Goal: Task Accomplishment & Management: Manage account settings

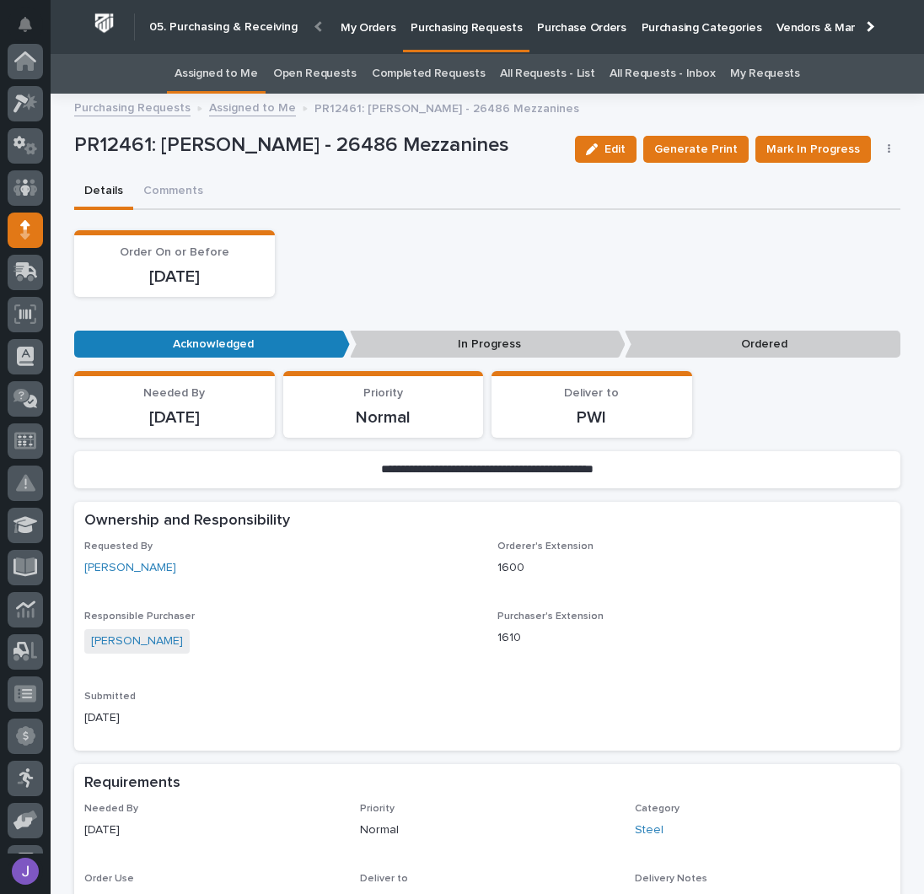
scroll to position [169, 0]
click at [585, 18] on p "Purchase Orders" at bounding box center [581, 17] width 89 height 35
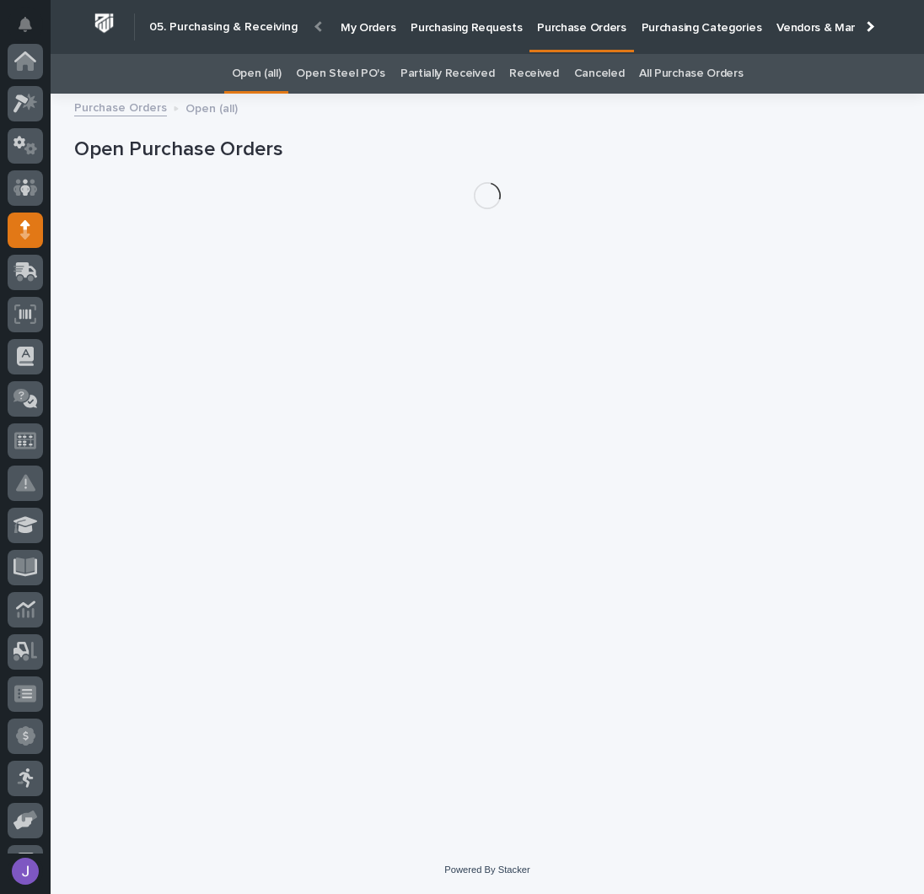
scroll to position [169, 0]
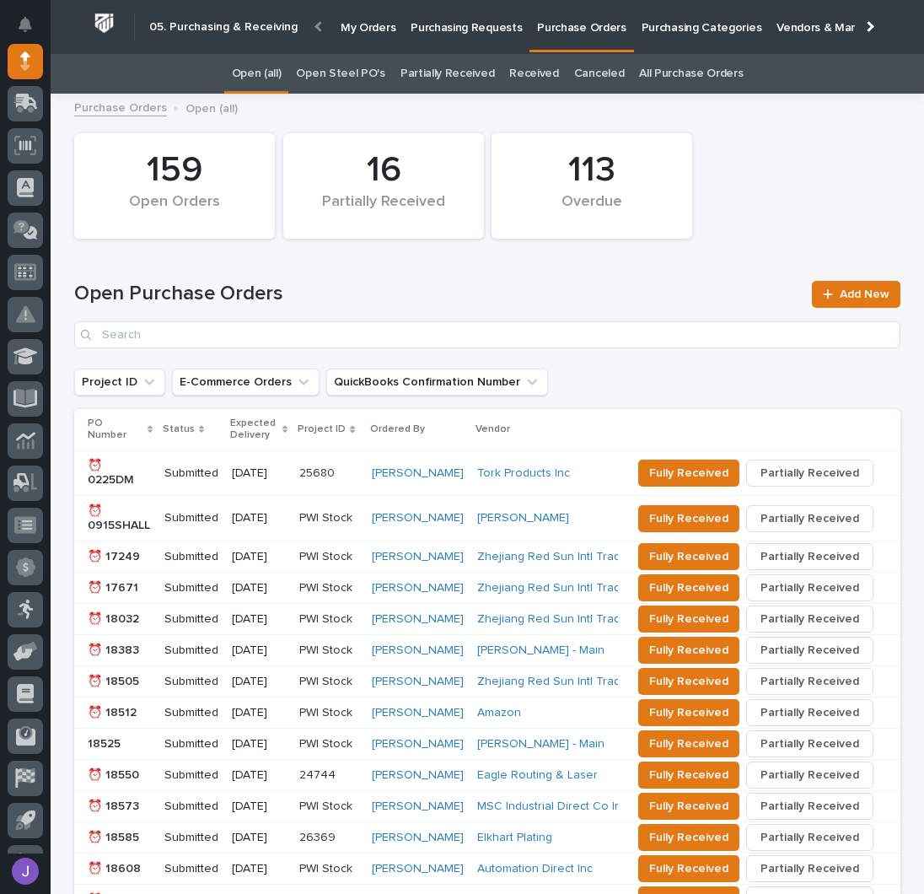
click at [471, 23] on p "Purchasing Requests" at bounding box center [466, 17] width 111 height 35
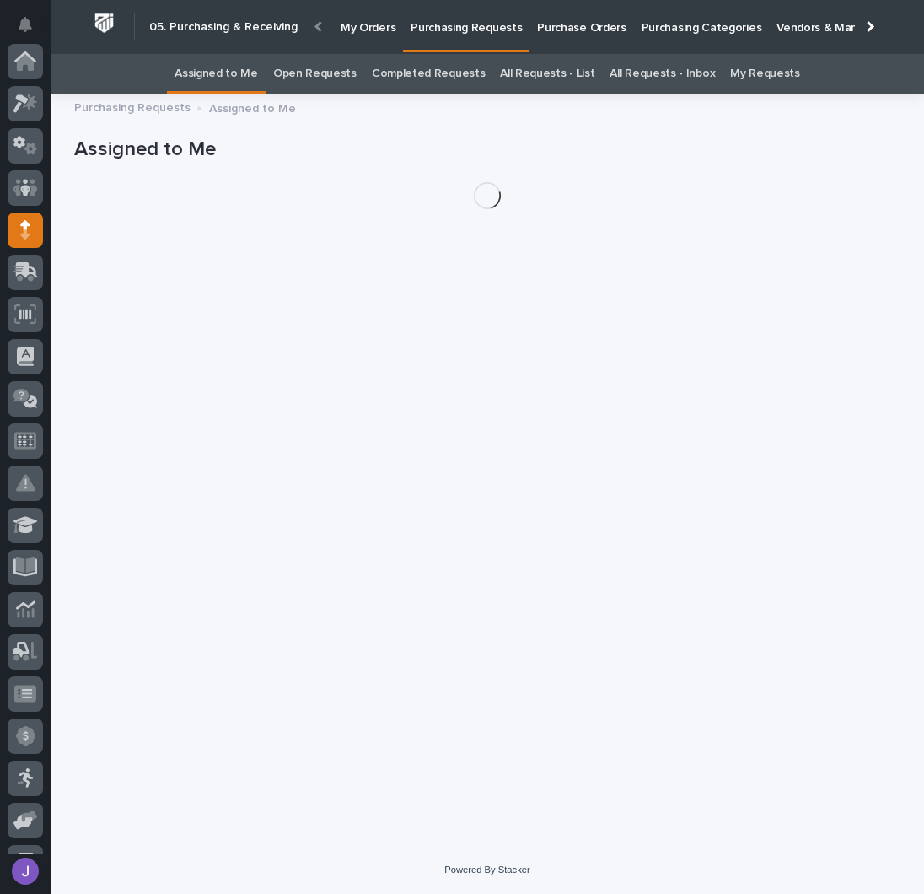
scroll to position [169, 0]
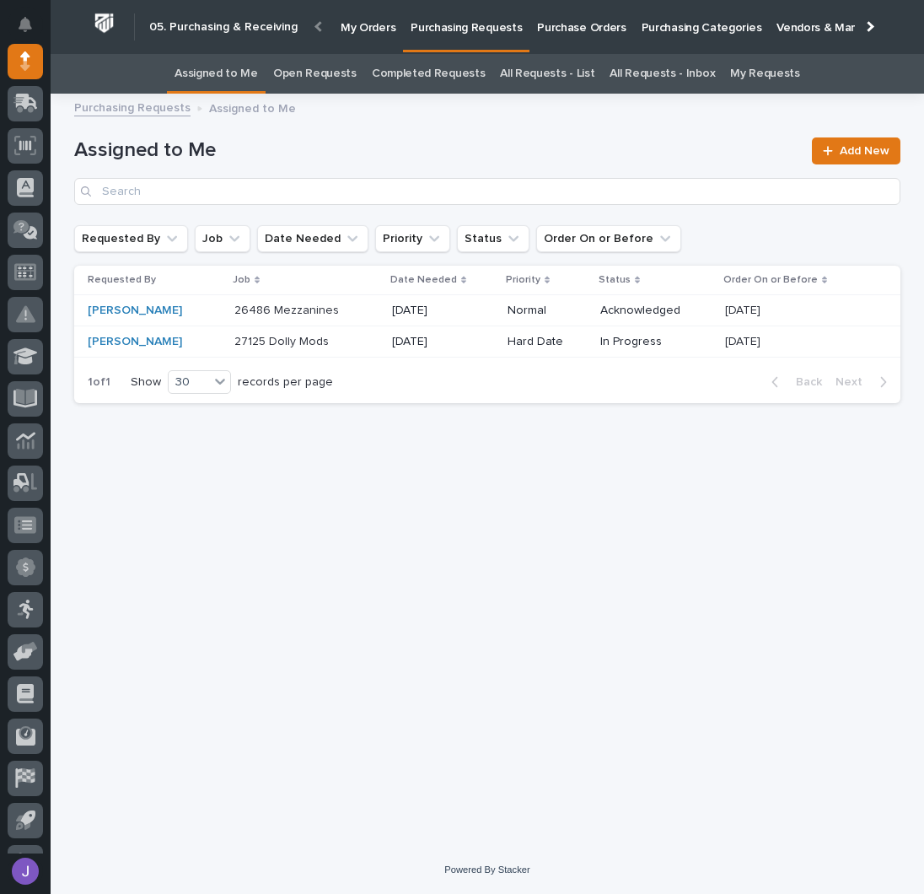
click at [558, 69] on link "All Requests - List" at bounding box center [547, 74] width 94 height 40
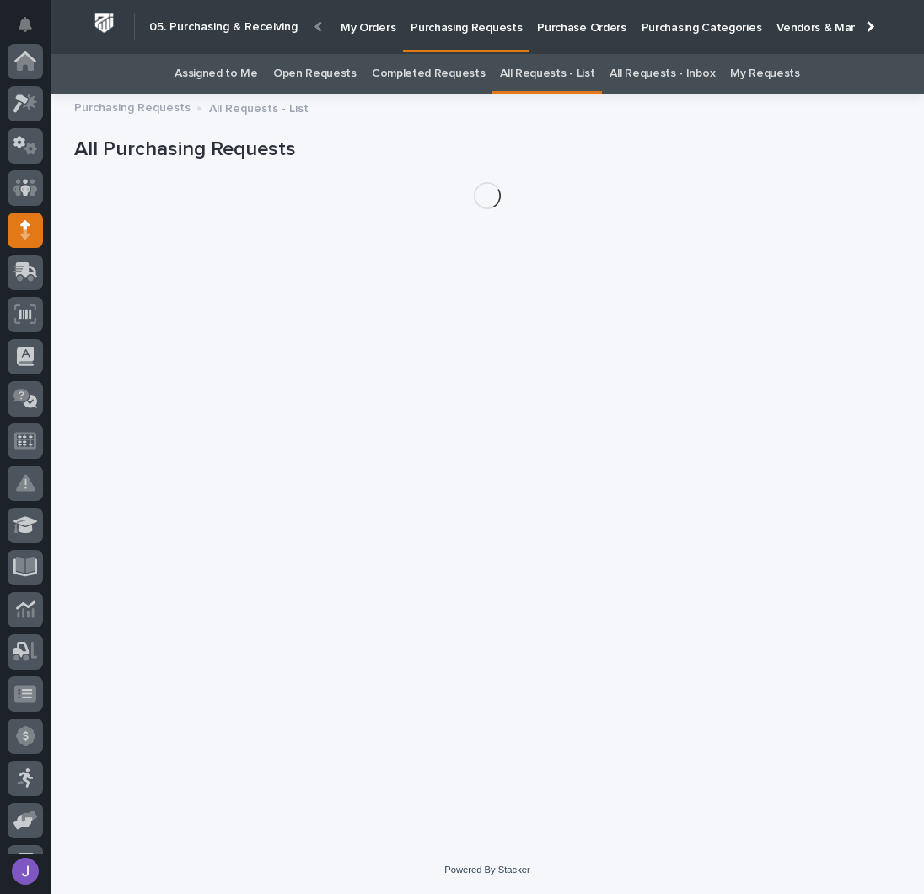
scroll to position [169, 0]
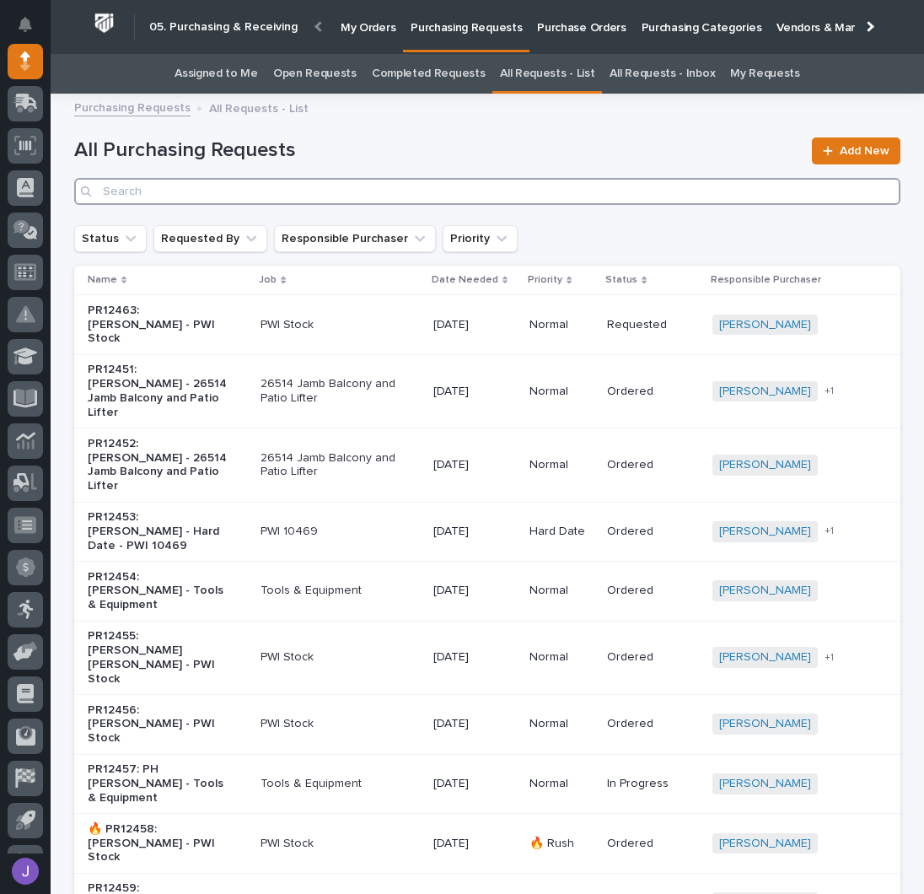
click at [274, 195] on input "Search" at bounding box center [487, 191] width 826 height 27
type input "26179"
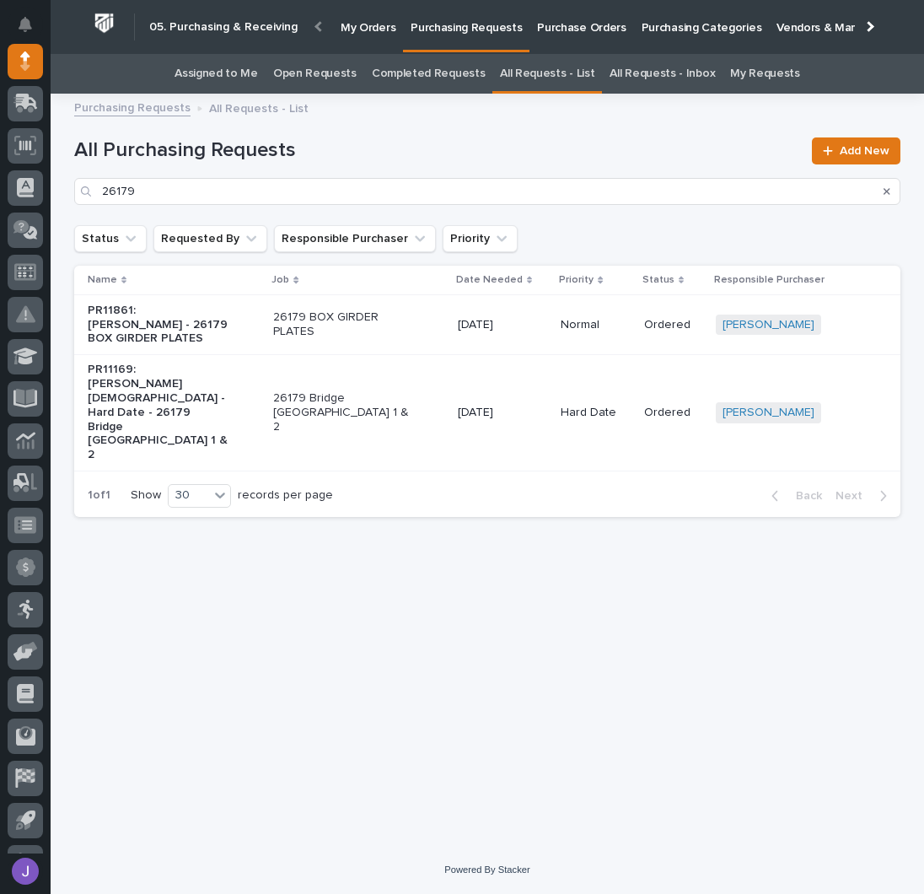
click at [401, 314] on p "26179 BOX GIRDER PLATES" at bounding box center [343, 324] width 141 height 29
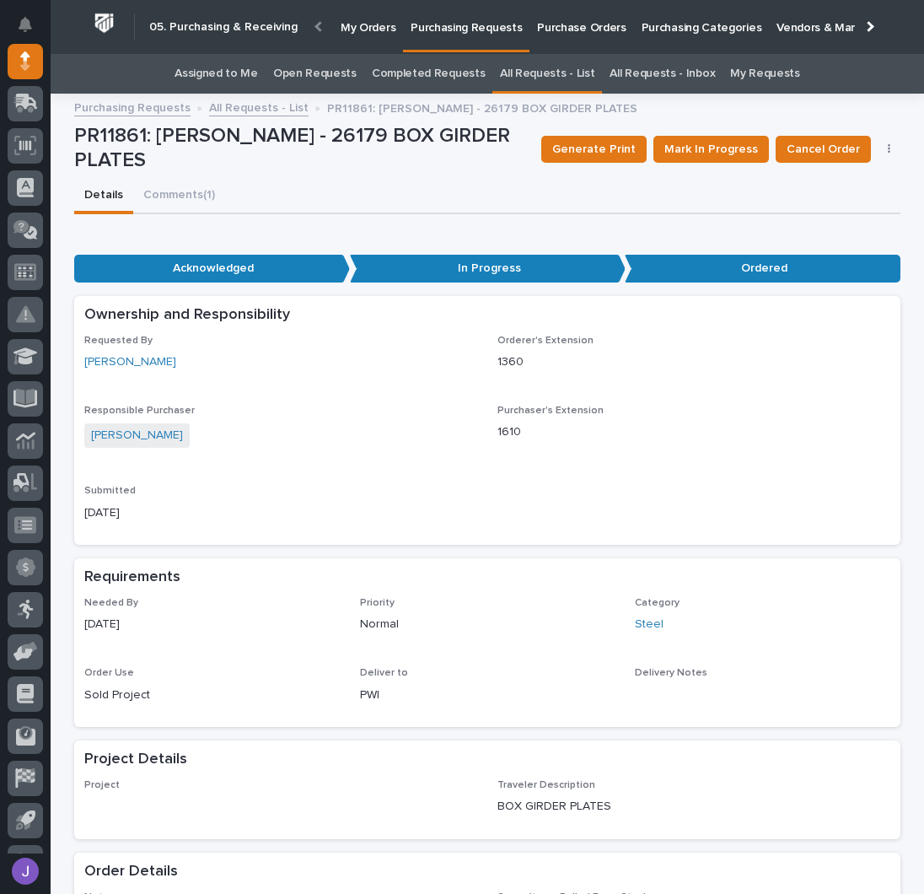
scroll to position [567, 0]
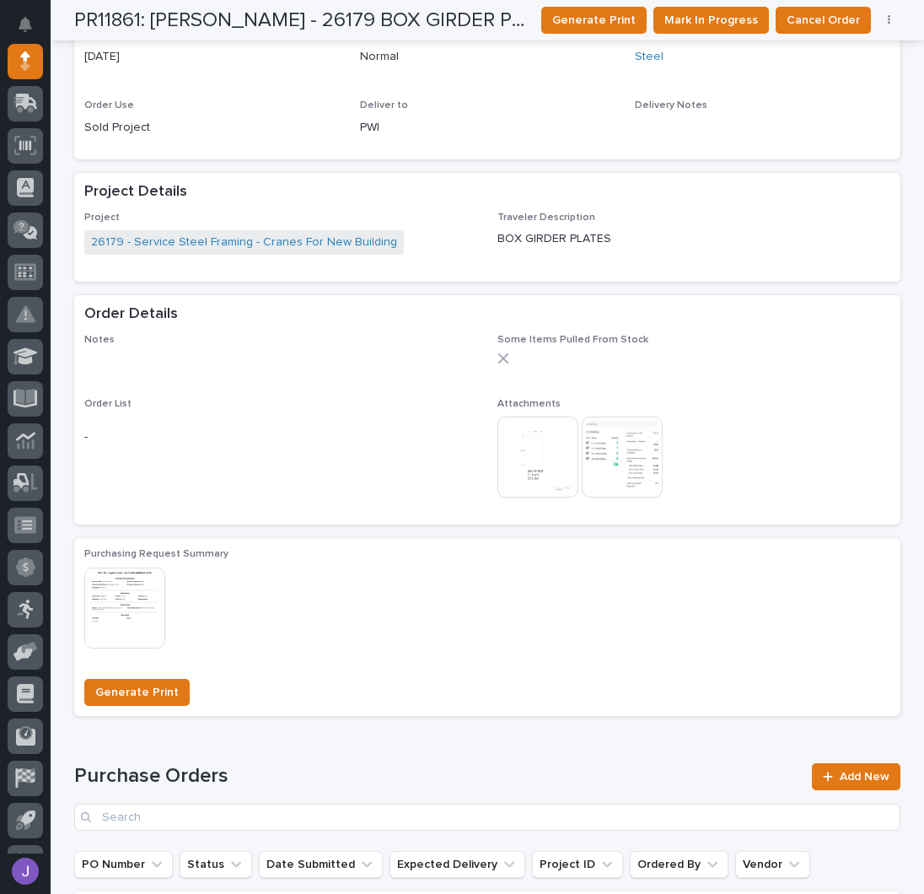
click at [595, 439] on img at bounding box center [622, 456] width 81 height 81
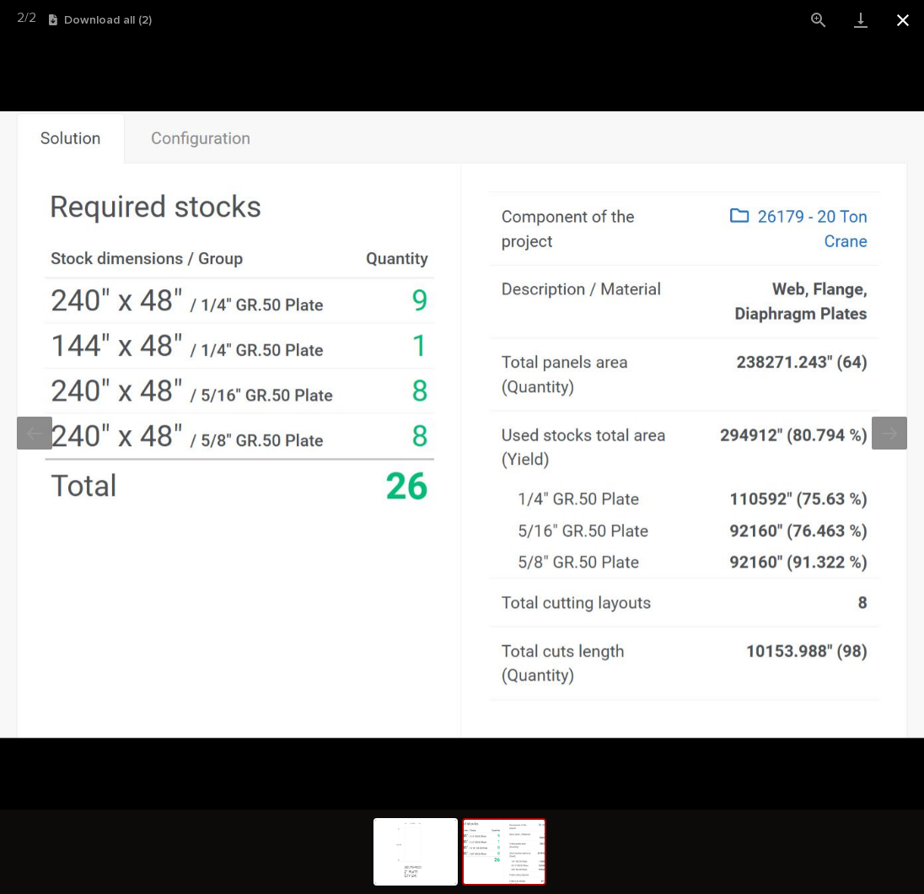
click at [904, 21] on button "Close gallery" at bounding box center [903, 20] width 42 height 40
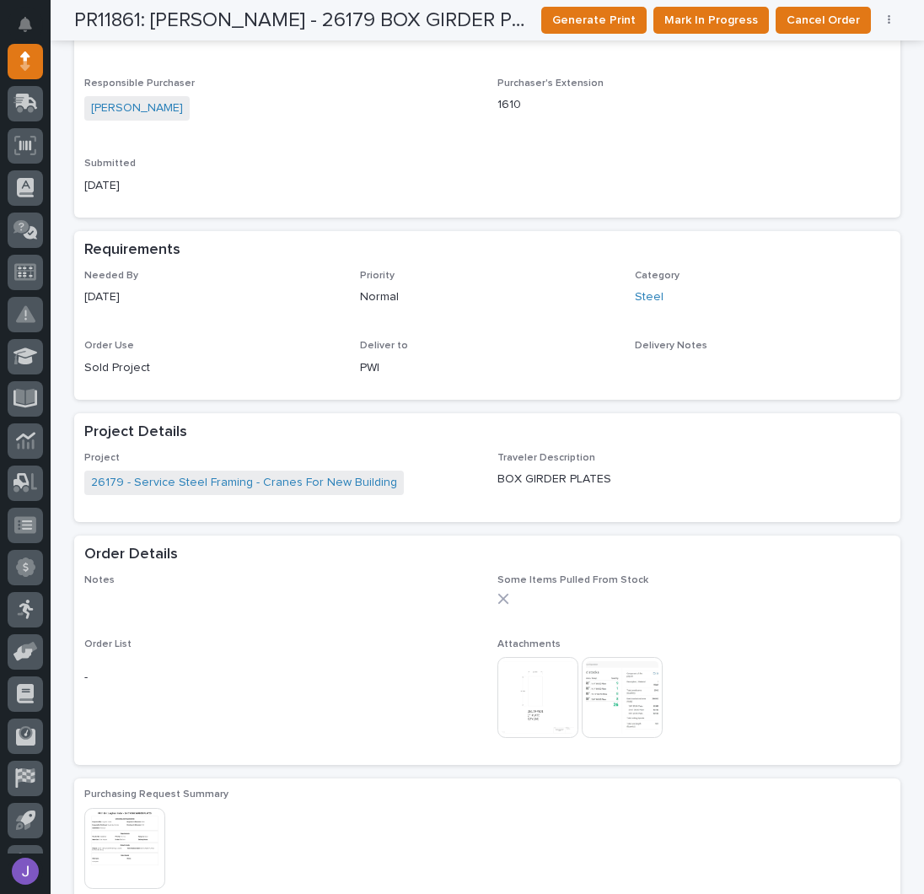
scroll to position [0, 0]
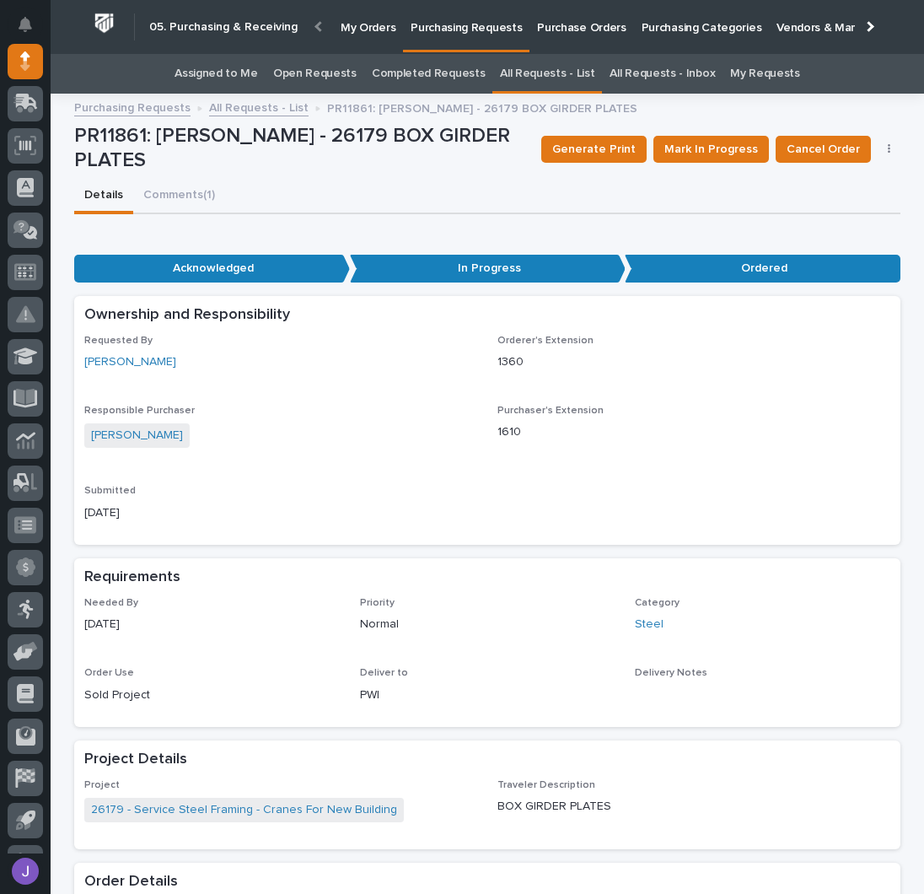
click at [244, 68] on link "Assigned to Me" at bounding box center [216, 74] width 83 height 40
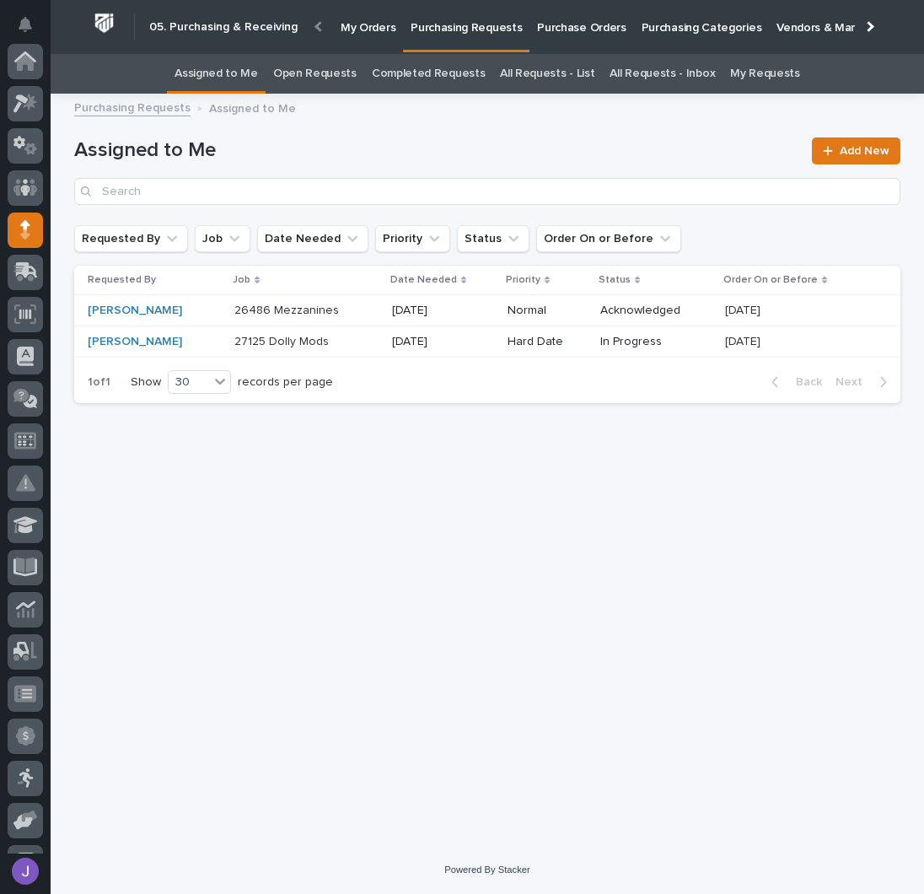
scroll to position [169, 0]
click at [536, 67] on link "All Requests - List" at bounding box center [547, 74] width 94 height 40
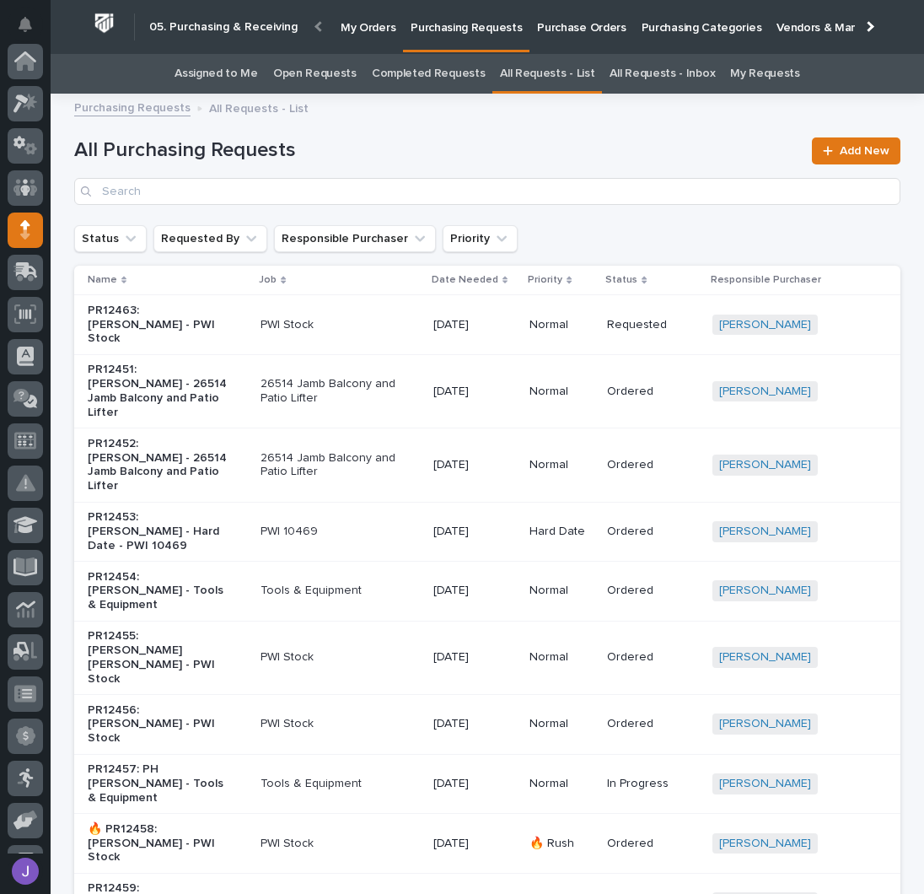
scroll to position [169, 0]
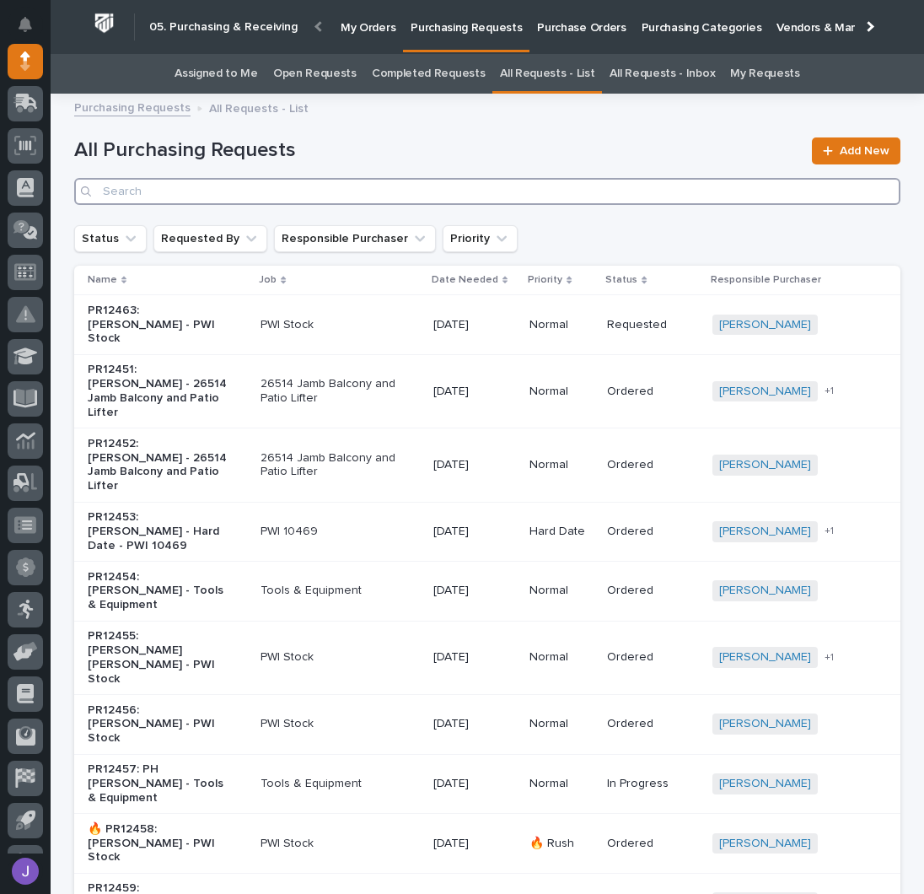
click at [153, 202] on input "Search" at bounding box center [487, 191] width 826 height 27
type input "26179"
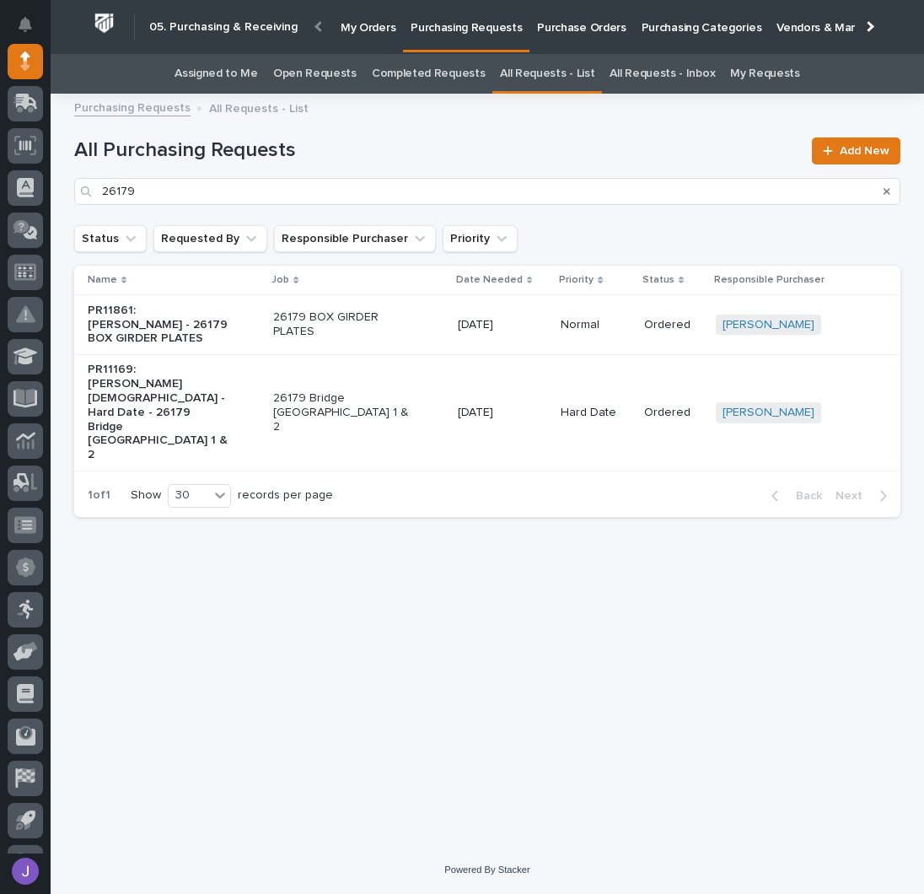
click at [234, 385] on div "PR11169: Zach Gay - Hard Date - 26179 Bridge Girders Bay 1 & 2" at bounding box center [174, 412] width 172 height 113
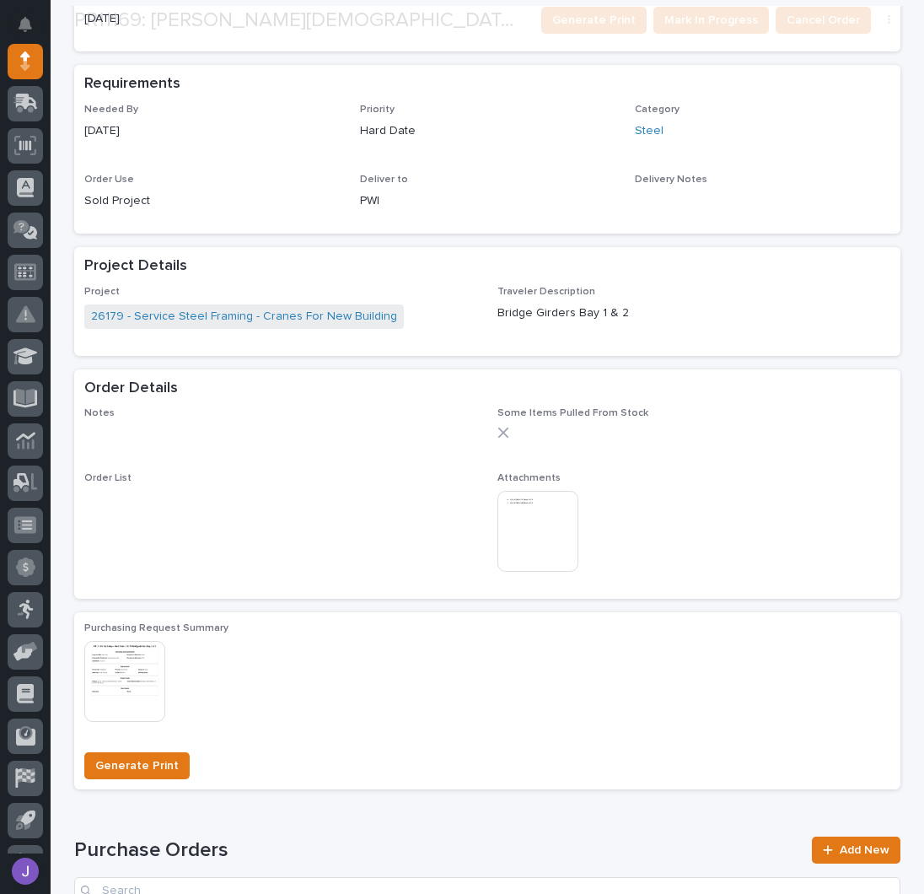
scroll to position [674, 0]
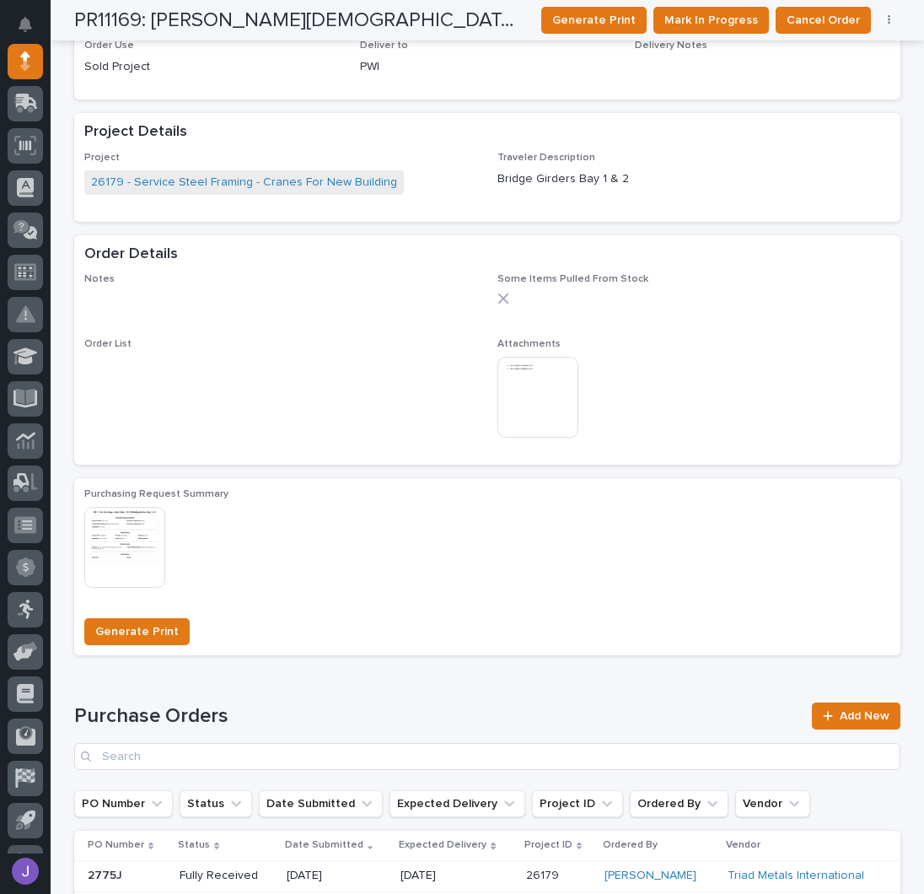
click at [536, 357] on img at bounding box center [537, 397] width 81 height 81
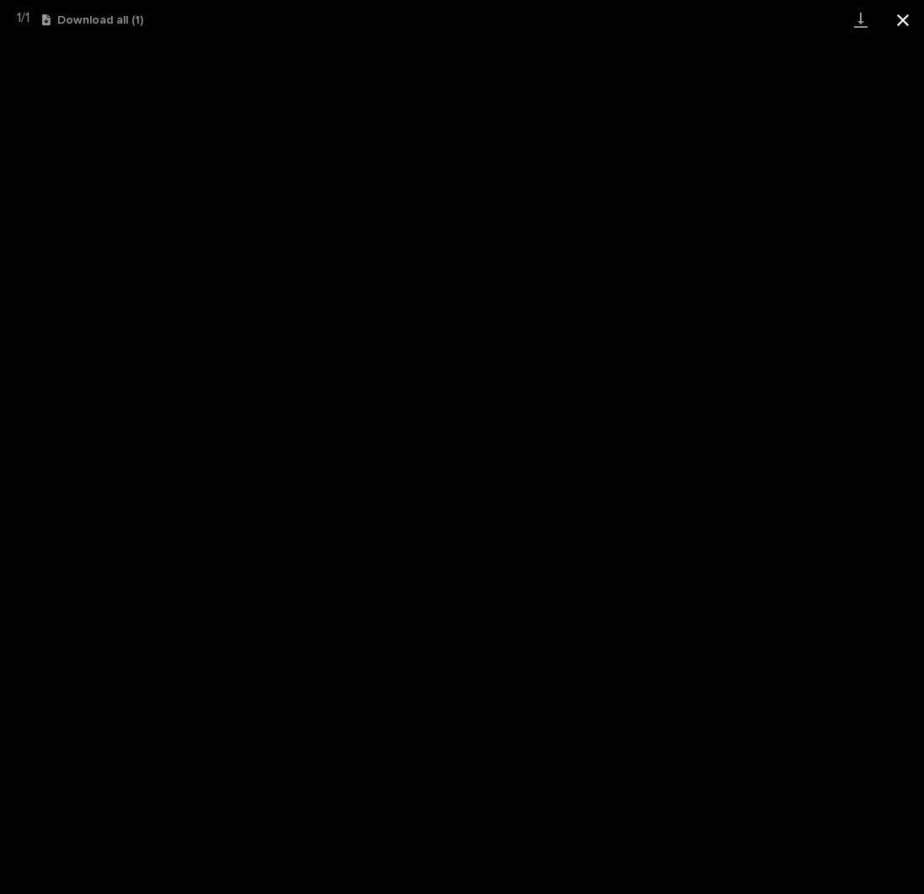
click at [907, 26] on button "Close gallery" at bounding box center [903, 20] width 42 height 40
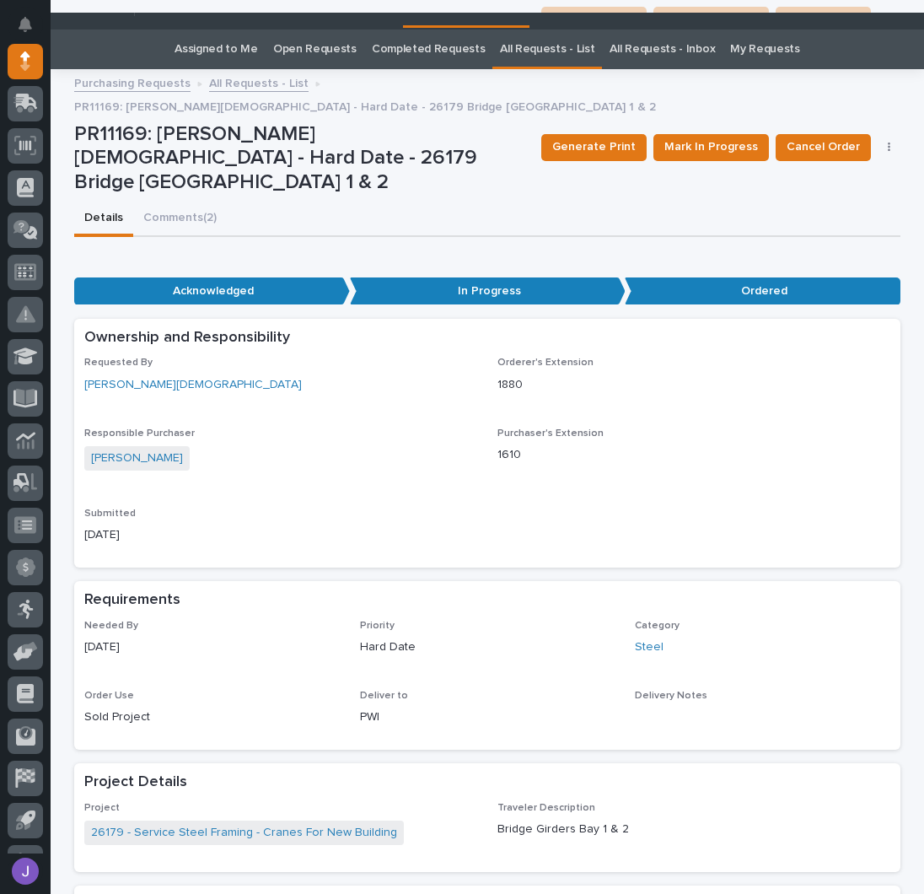
scroll to position [0, 0]
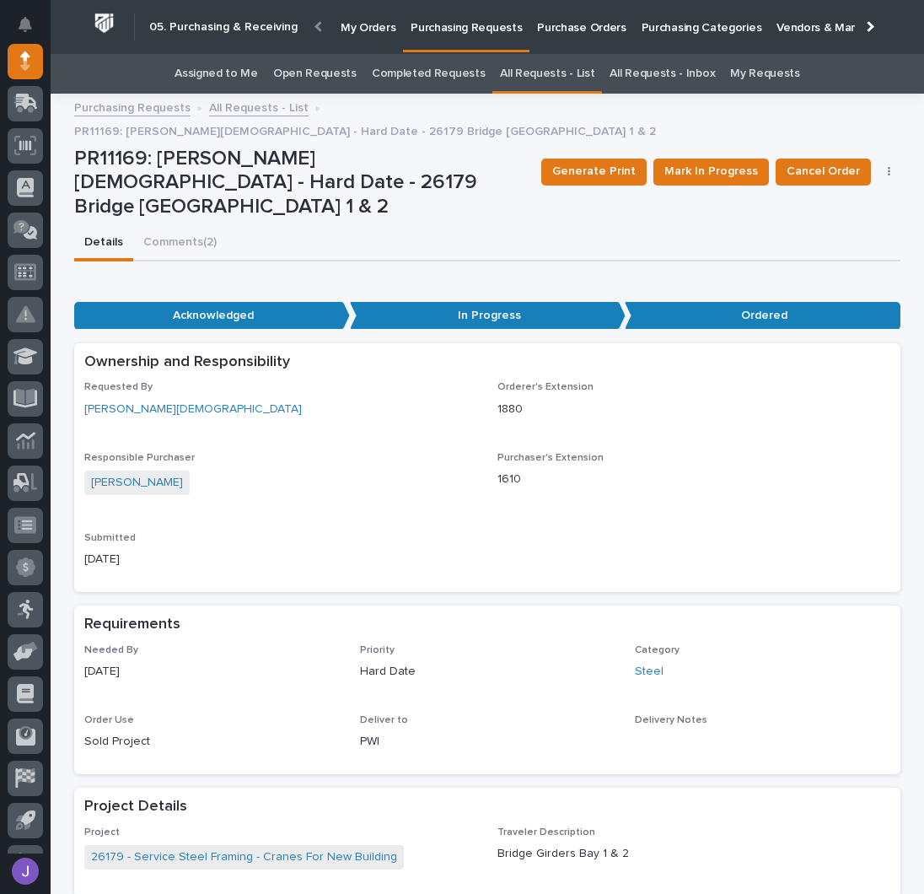
click at [519, 226] on div "Details Comments (2)" at bounding box center [487, 243] width 826 height 35
click at [250, 80] on link "Assigned to Me" at bounding box center [216, 74] width 83 height 40
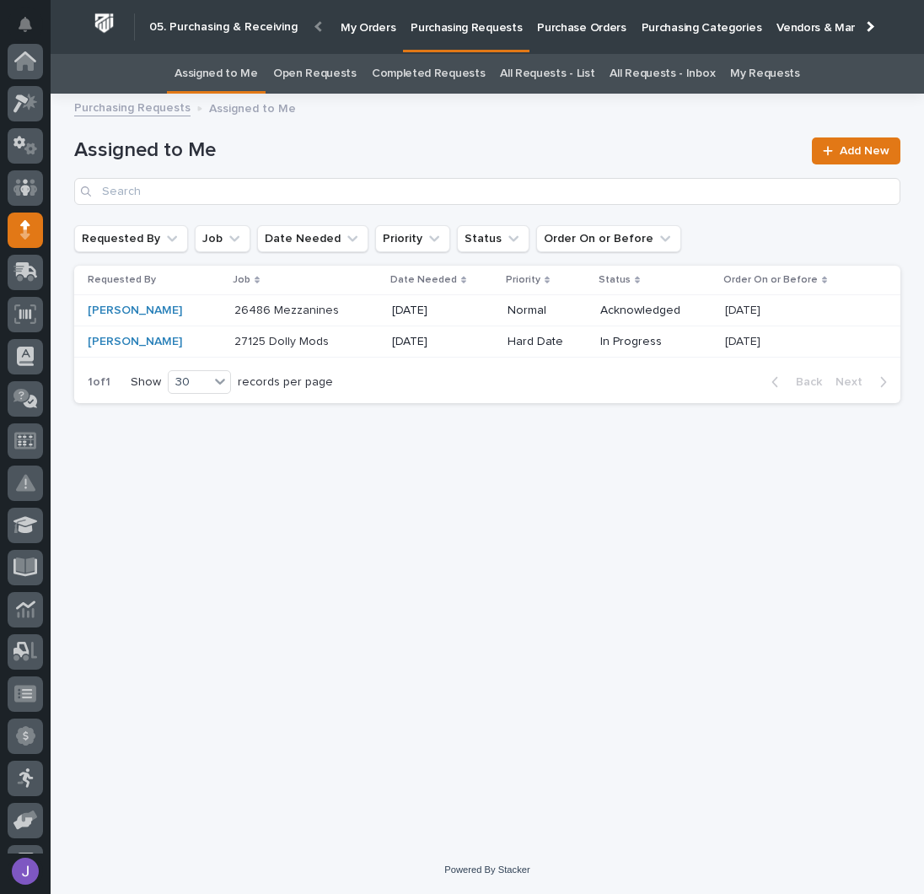
scroll to position [169, 0]
click at [368, 138] on h1 "Assigned to Me" at bounding box center [438, 150] width 728 height 24
click at [298, 534] on div "Loading... Saving… Loading... Saving… Assigned to Me Add New Requested By Job D…" at bounding box center [487, 454] width 843 height 700
click at [325, 345] on p at bounding box center [304, 342] width 141 height 14
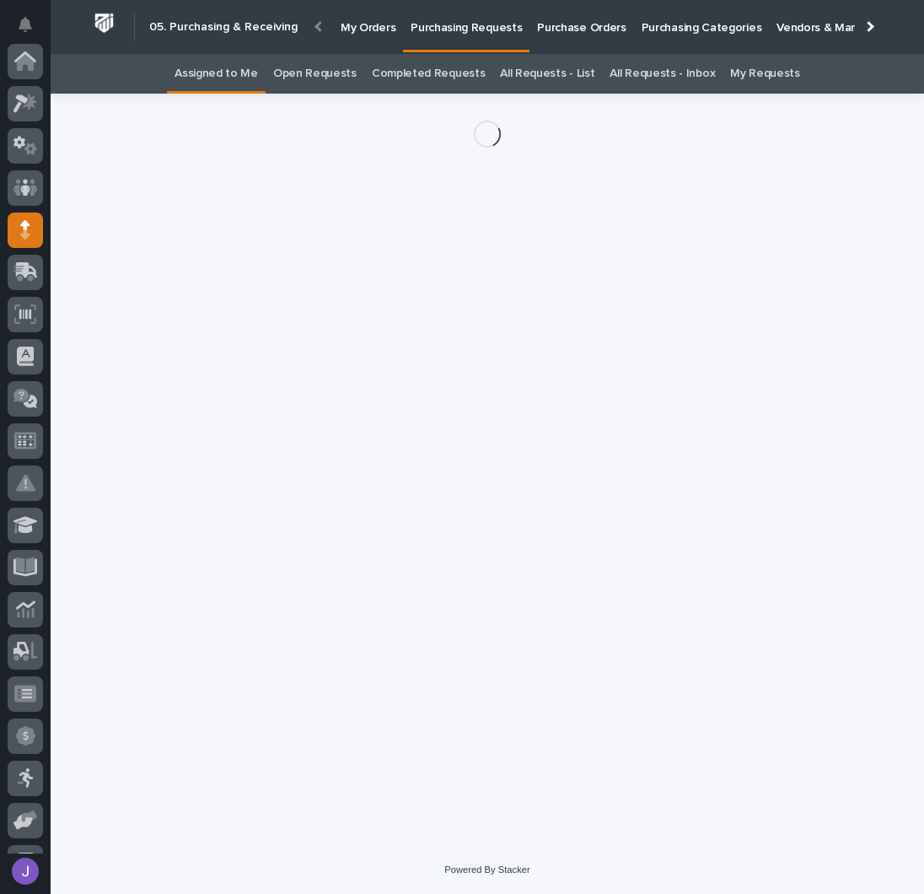
scroll to position [169, 0]
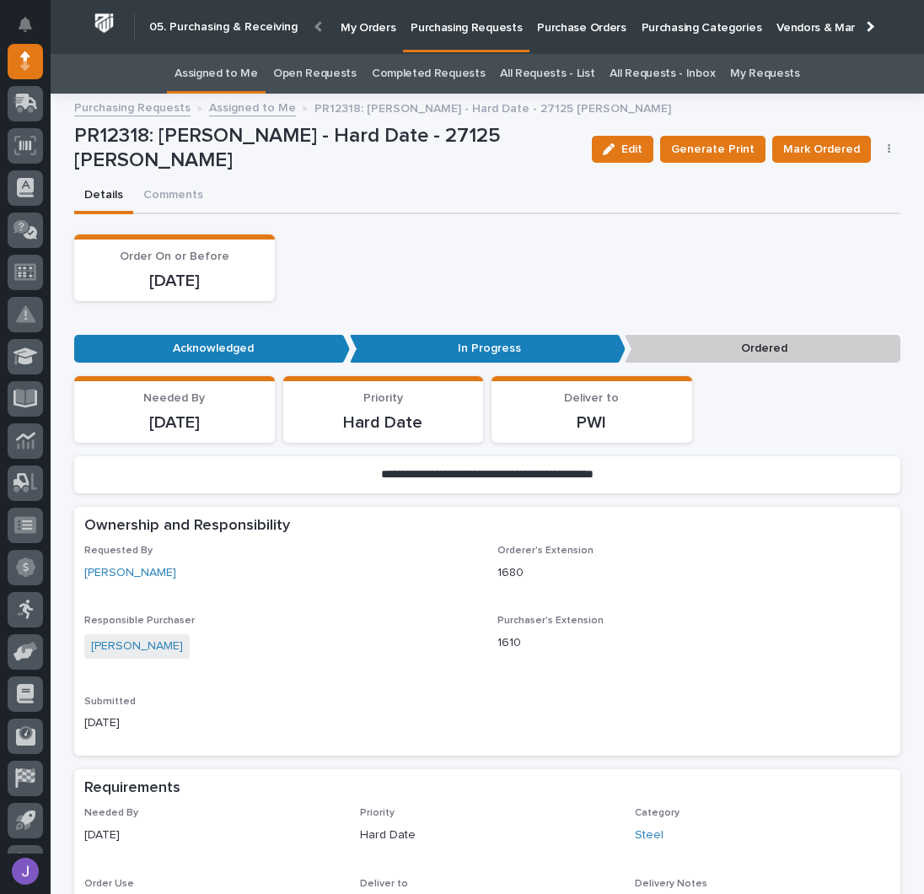
click at [244, 85] on link "Assigned to Me" at bounding box center [216, 74] width 83 height 40
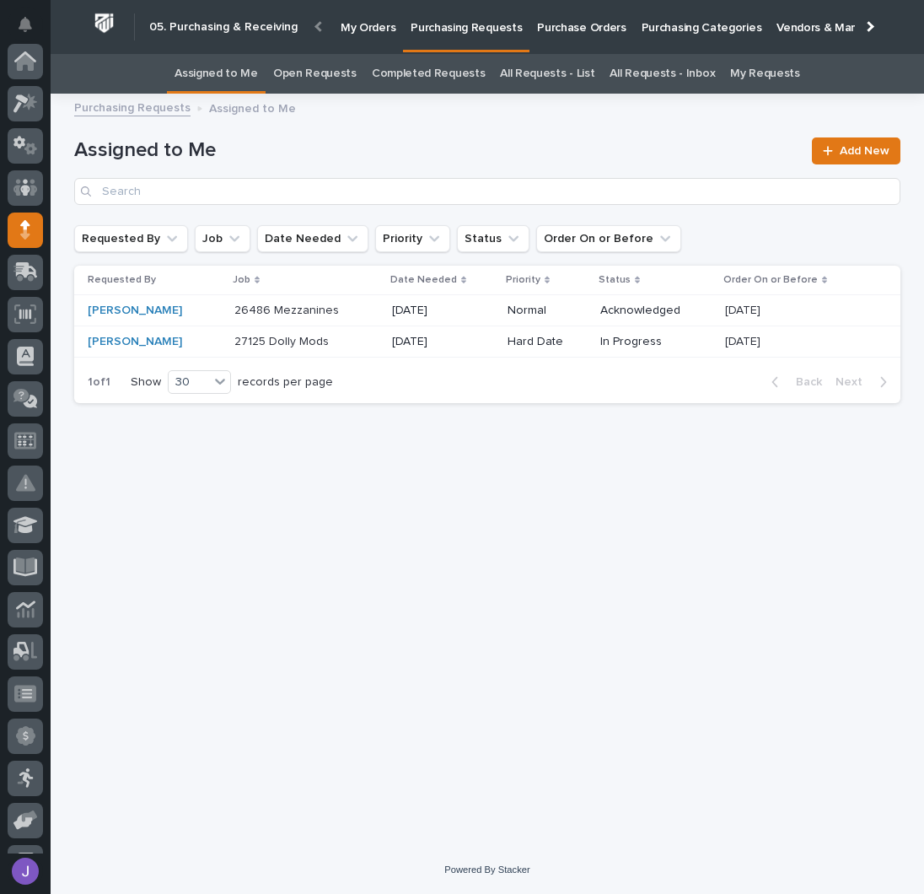
scroll to position [169, 0]
click at [315, 454] on div "Loading... Saving… Loading... Saving… Assigned to Me Add New Requested By Job D…" at bounding box center [487, 454] width 843 height 700
click at [310, 320] on div "26486 Mezzanines 26486 Mezzanines" at bounding box center [306, 311] width 144 height 28
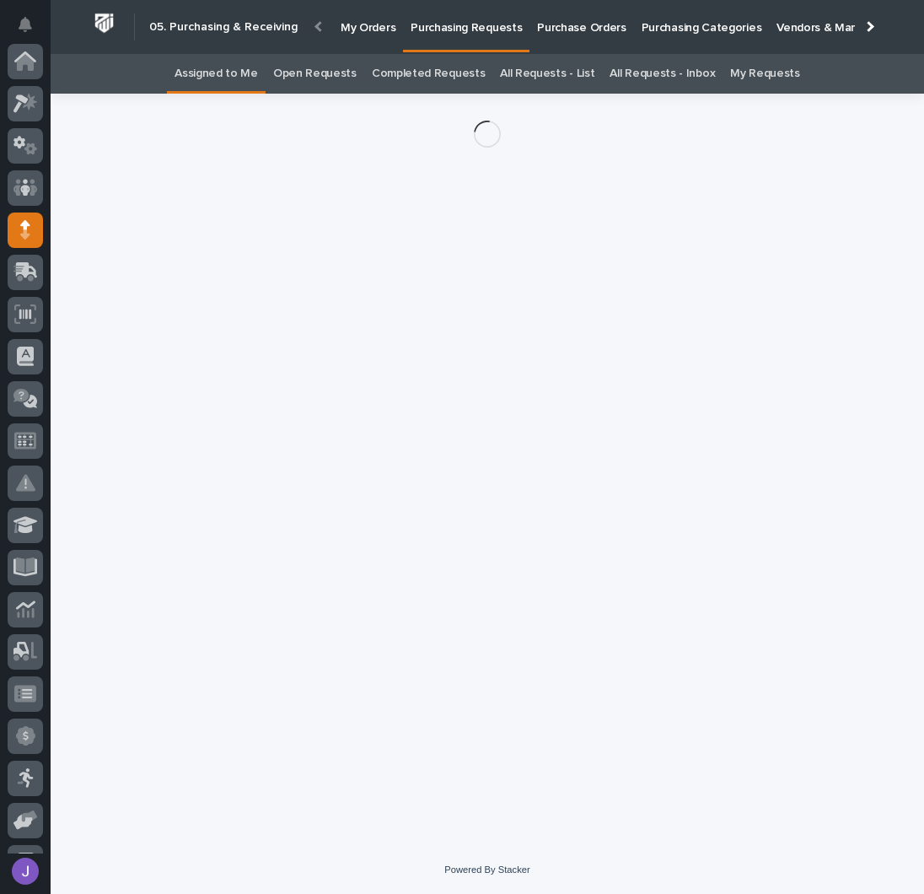
scroll to position [169, 0]
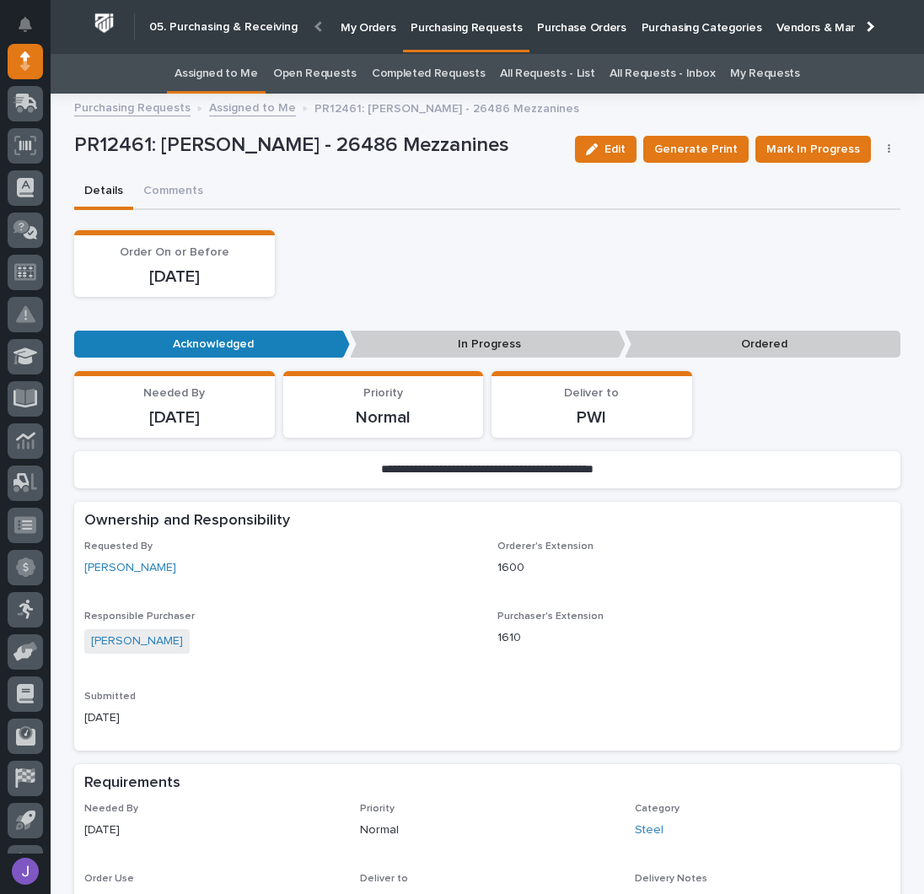
click at [293, 282] on div "Order On or Before 10/09/2025" at bounding box center [487, 263] width 826 height 67
click at [287, 283] on div "Order On or Before 10/09/2025" at bounding box center [487, 263] width 826 height 67
click at [789, 146] on span "Mark In Progress" at bounding box center [813, 149] width 94 height 20
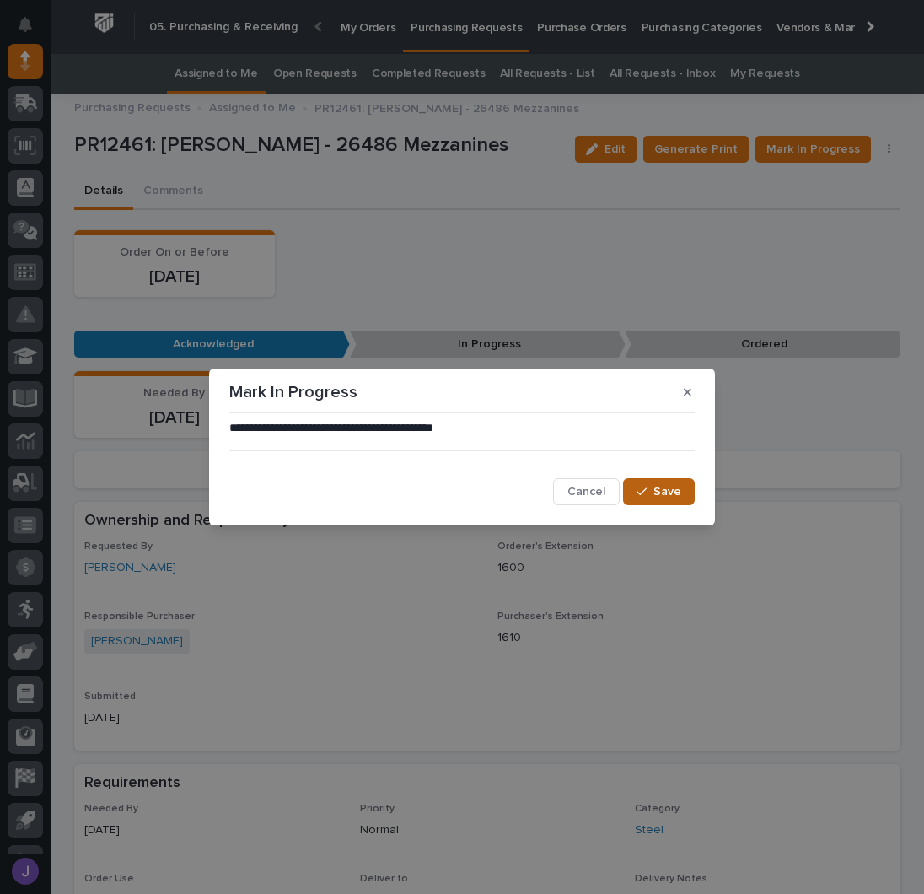
click at [656, 488] on span "Save" at bounding box center [667, 491] width 28 height 15
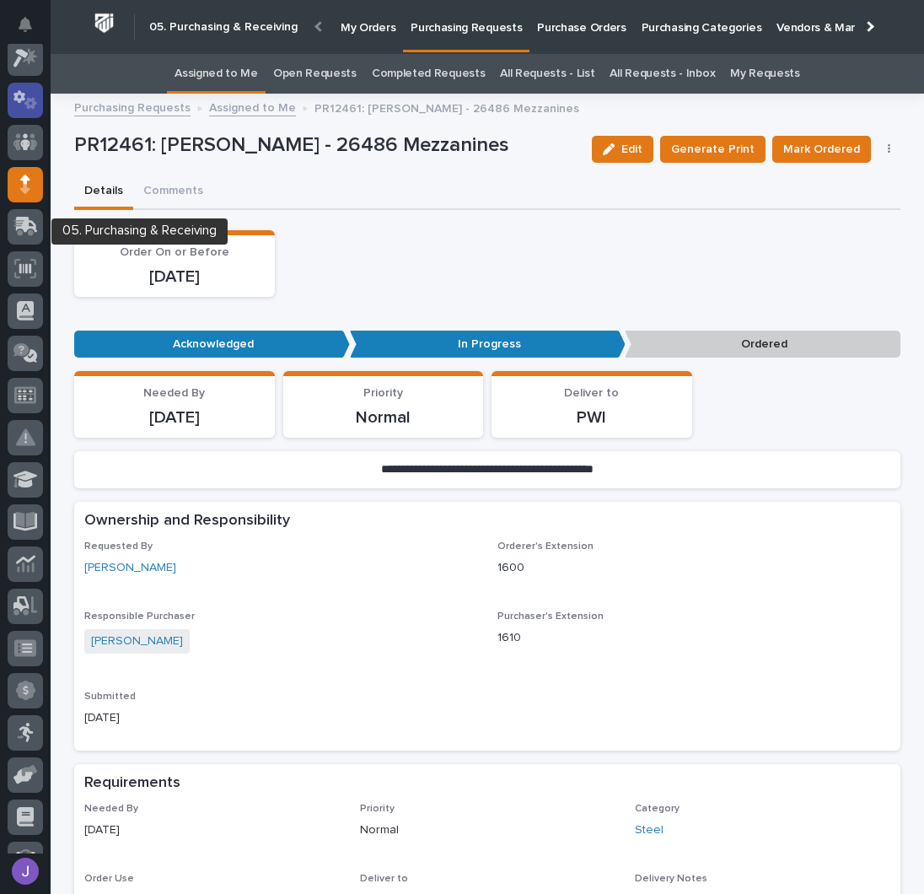
scroll to position [0, 0]
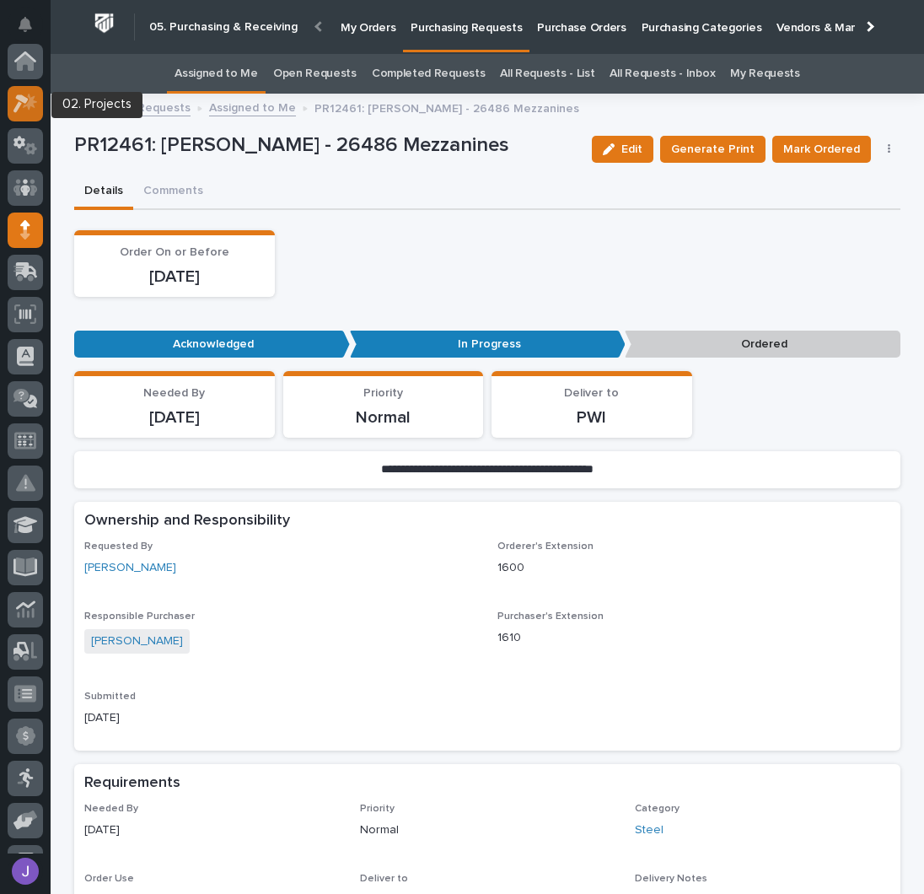
click at [30, 115] on div at bounding box center [25, 103] width 35 height 35
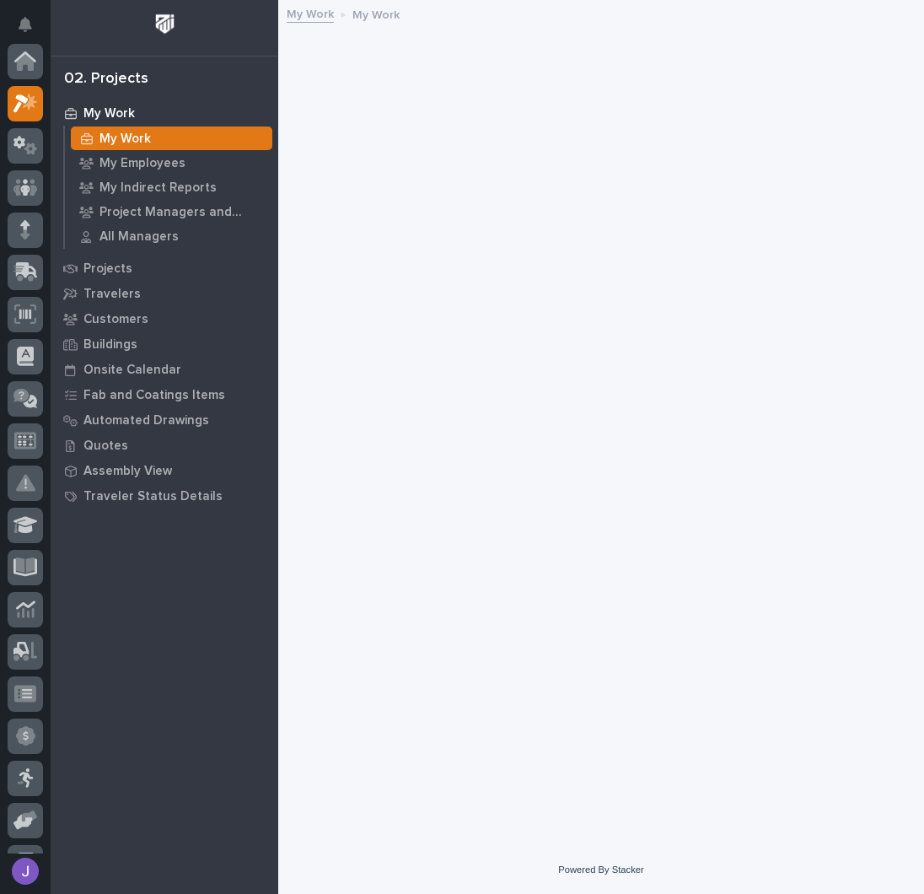
scroll to position [42, 0]
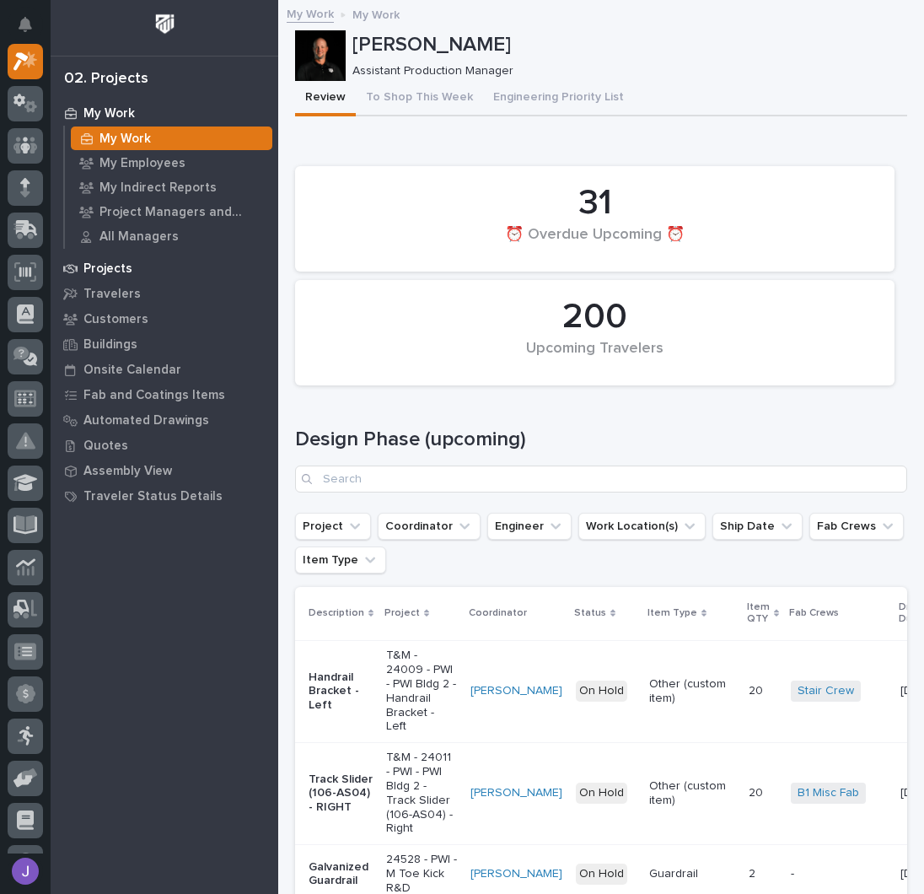
click at [108, 273] on p "Projects" at bounding box center [107, 268] width 49 height 15
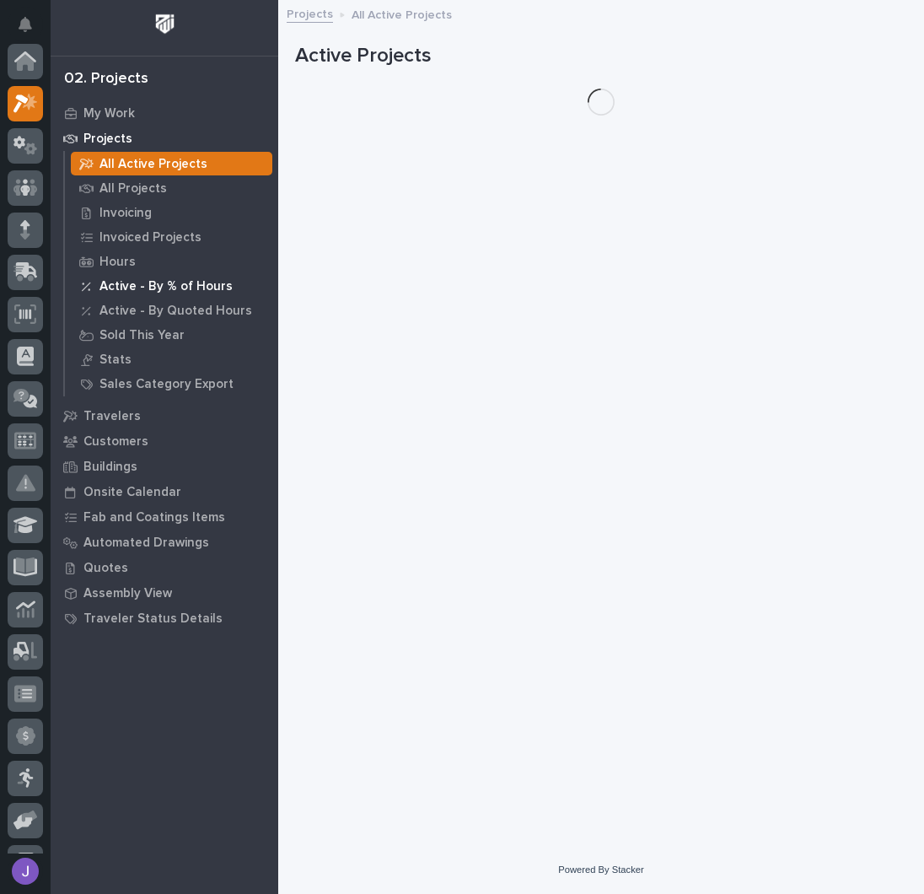
scroll to position [42, 0]
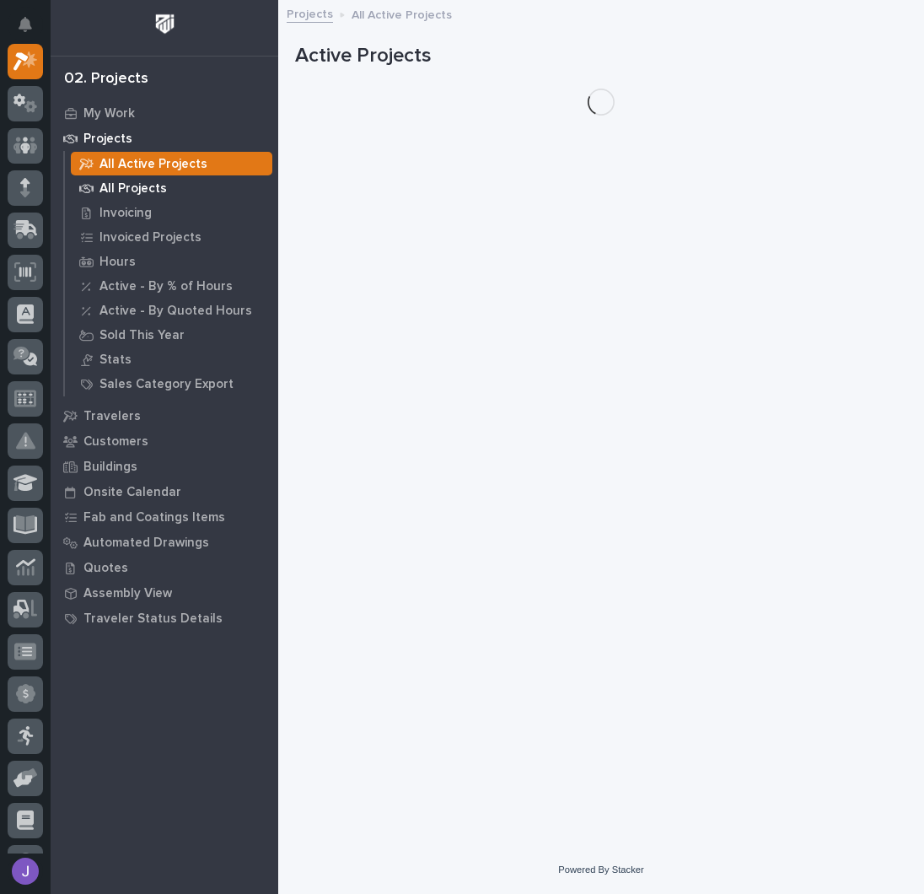
click at [128, 192] on p "All Projects" at bounding box center [132, 188] width 67 height 15
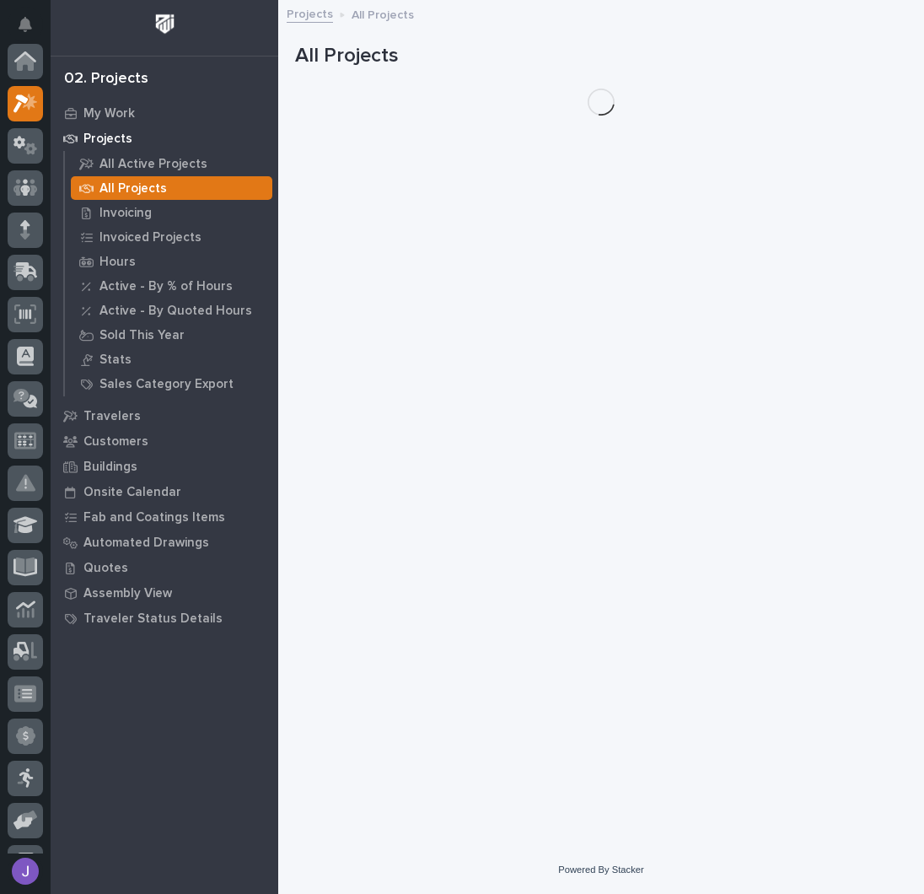
scroll to position [42, 0]
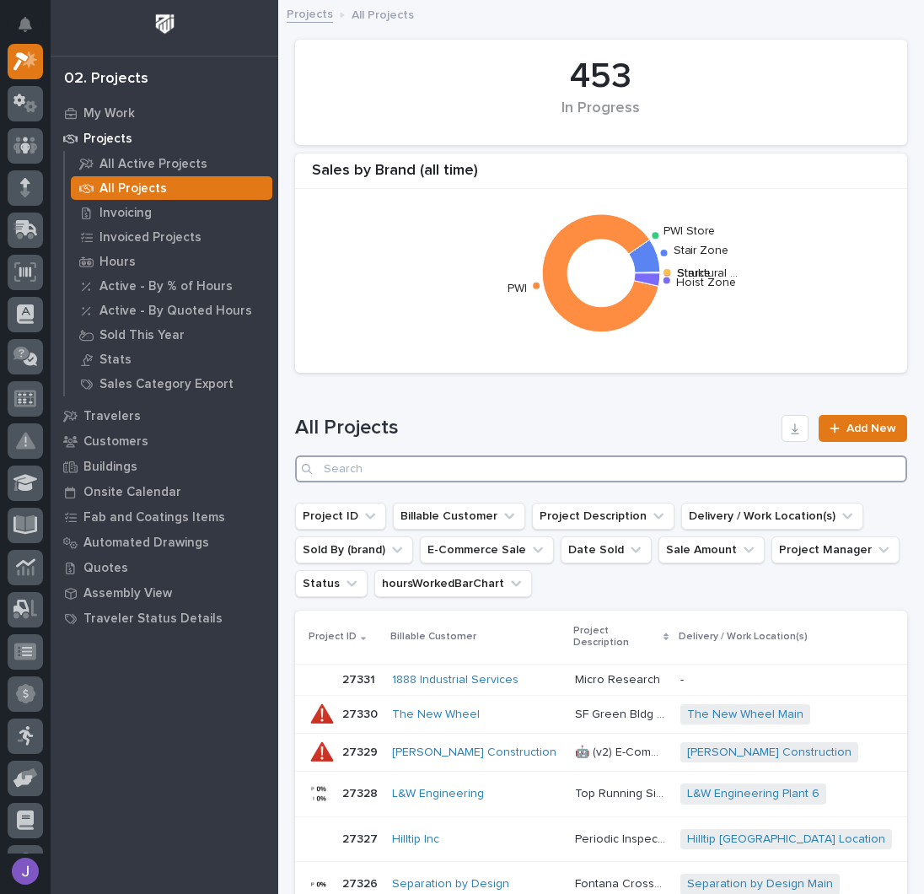
click at [378, 475] on input "Search" at bounding box center [601, 468] width 612 height 27
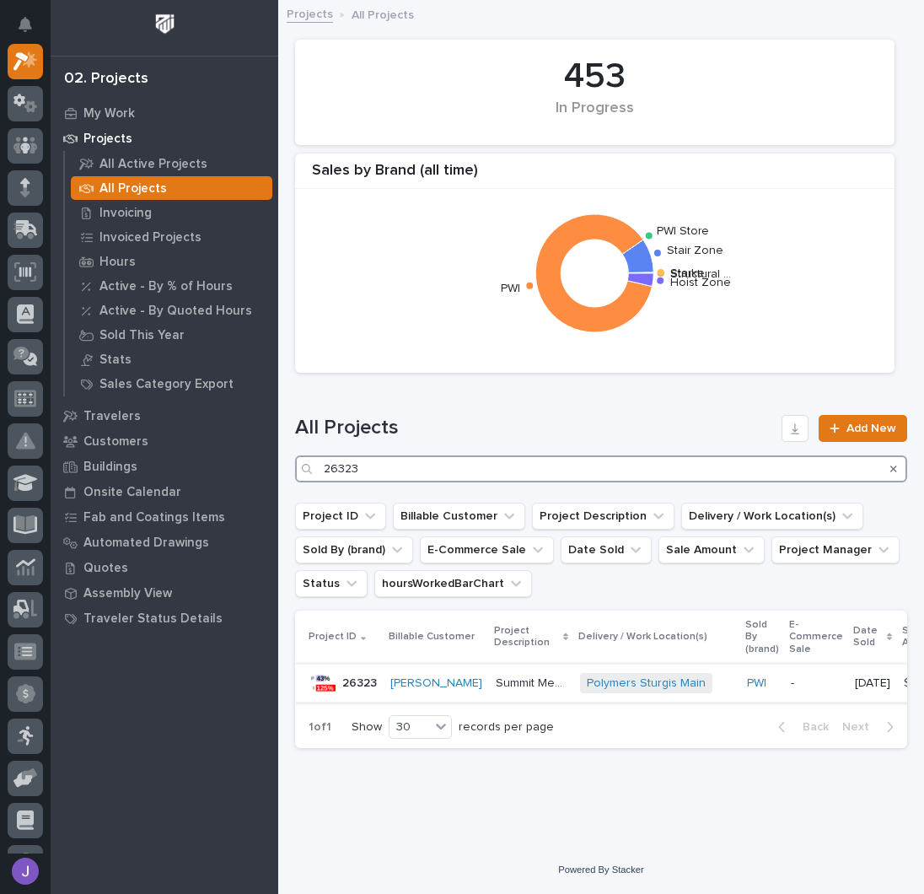
type input "26323"
click at [502, 679] on p "Summit Mezzanine" at bounding box center [533, 682] width 74 height 18
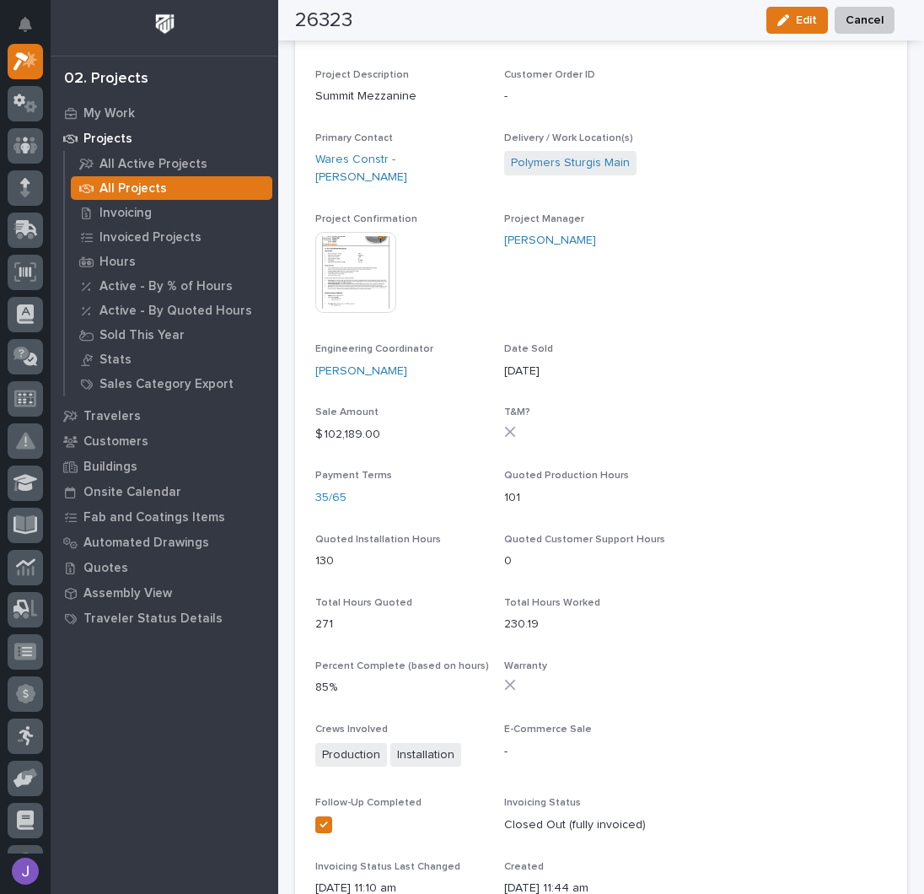
scroll to position [224, 0]
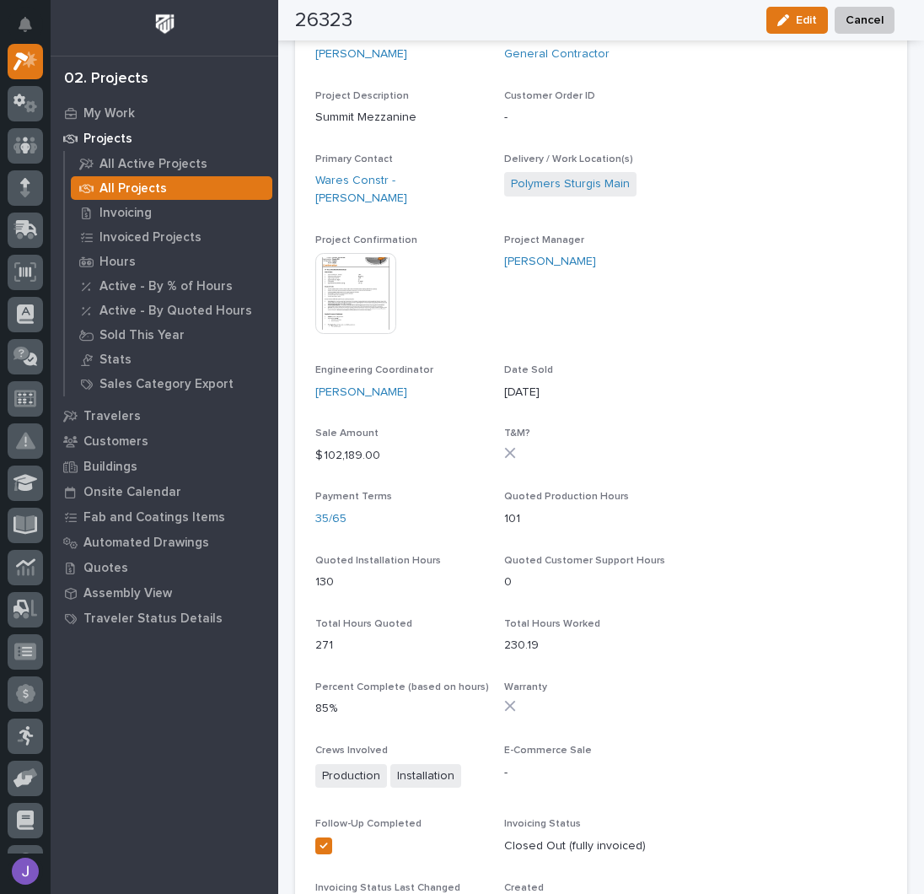
click at [366, 283] on img at bounding box center [355, 293] width 81 height 81
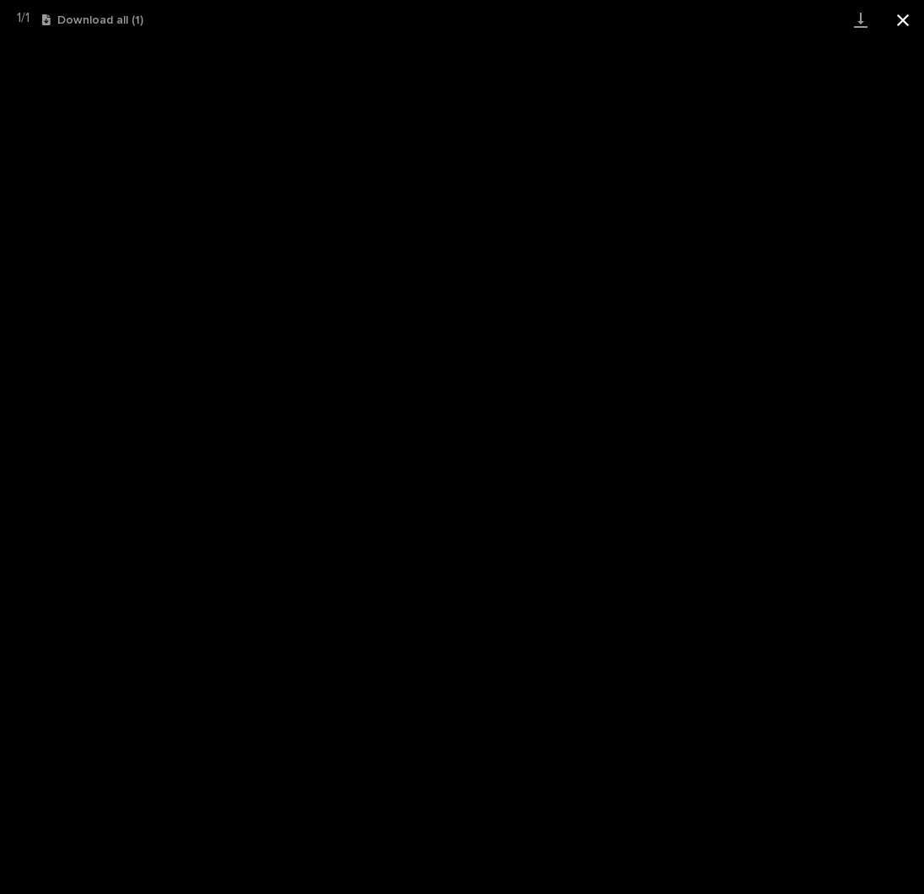
click at [904, 13] on button "Close gallery" at bounding box center [903, 20] width 42 height 40
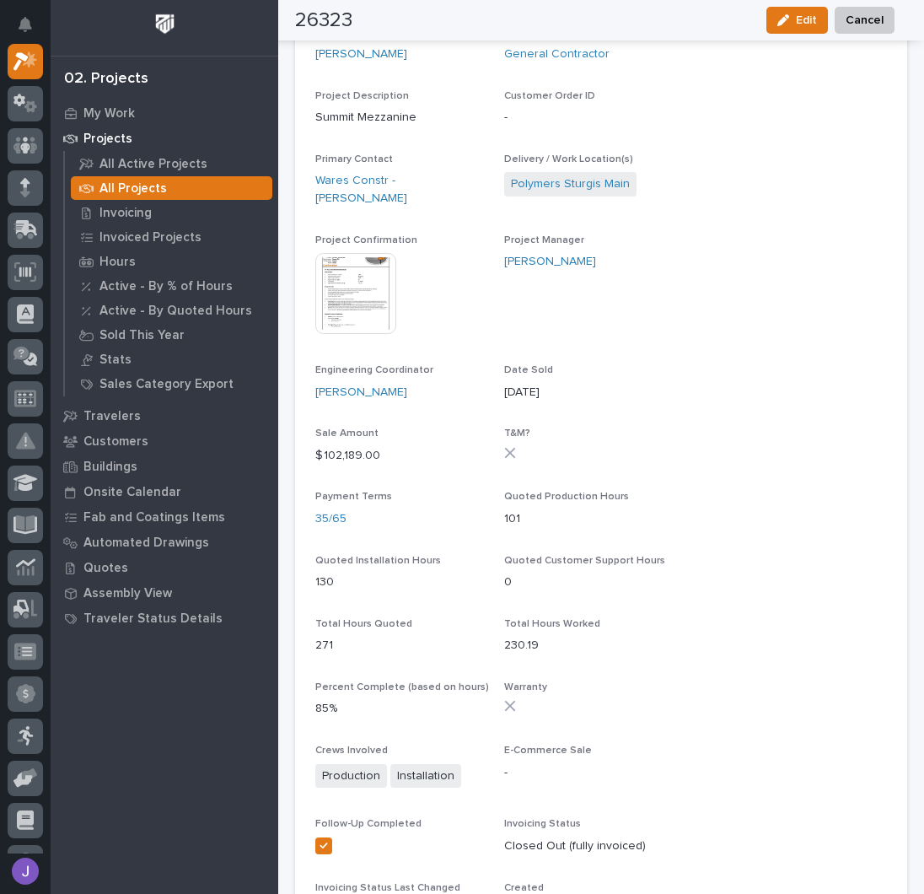
scroll to position [0, 0]
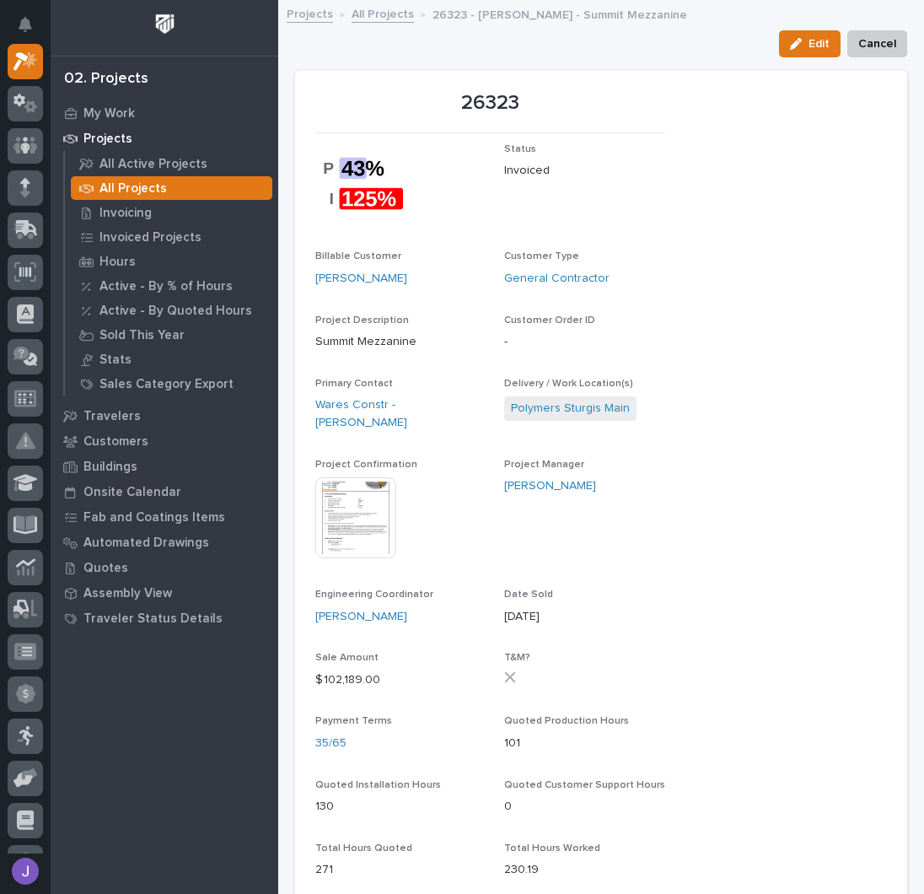
click at [115, 183] on p "All Projects" at bounding box center [132, 188] width 67 height 15
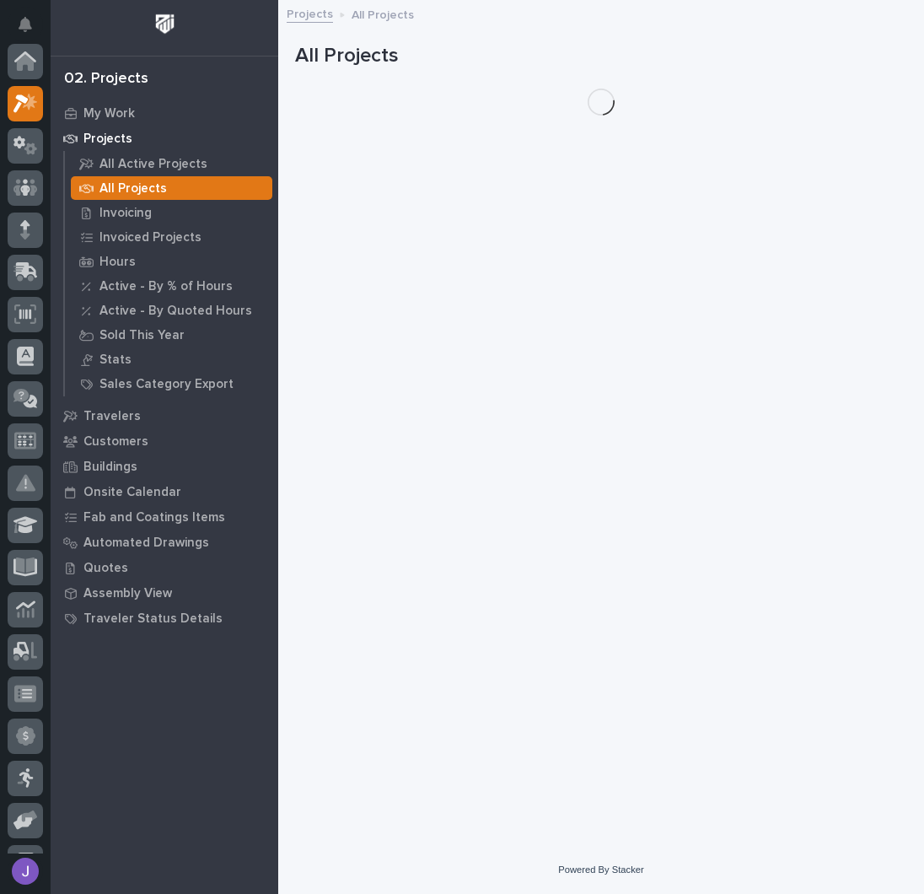
scroll to position [42, 0]
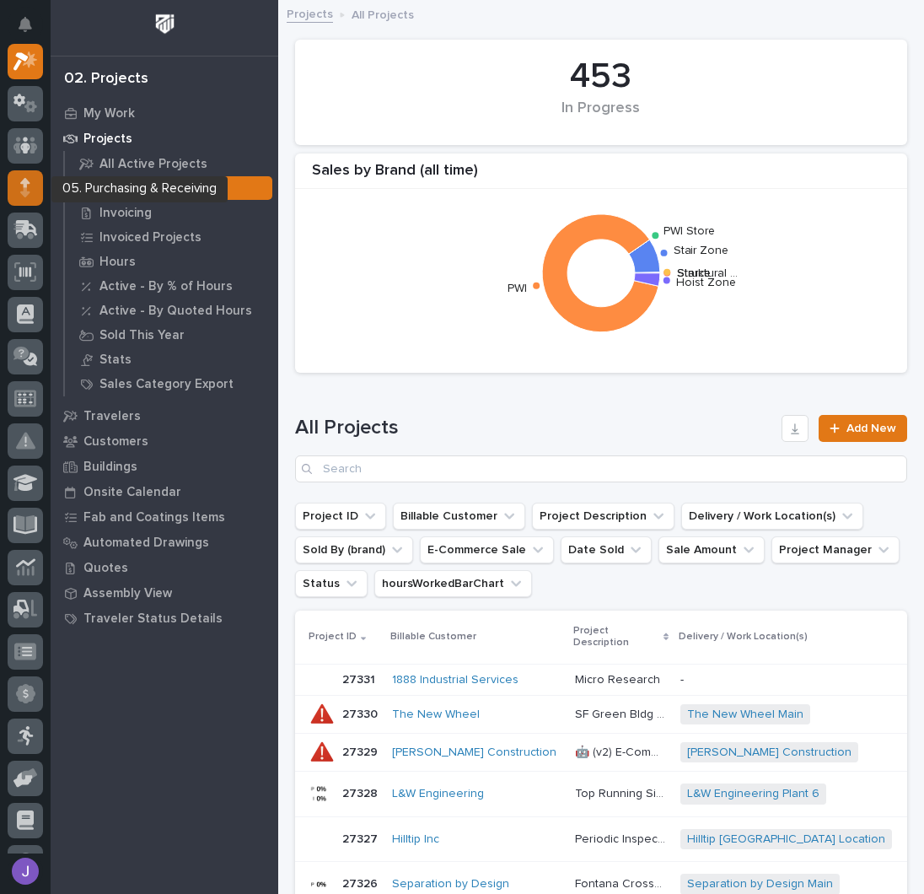
click at [35, 195] on div at bounding box center [25, 187] width 35 height 35
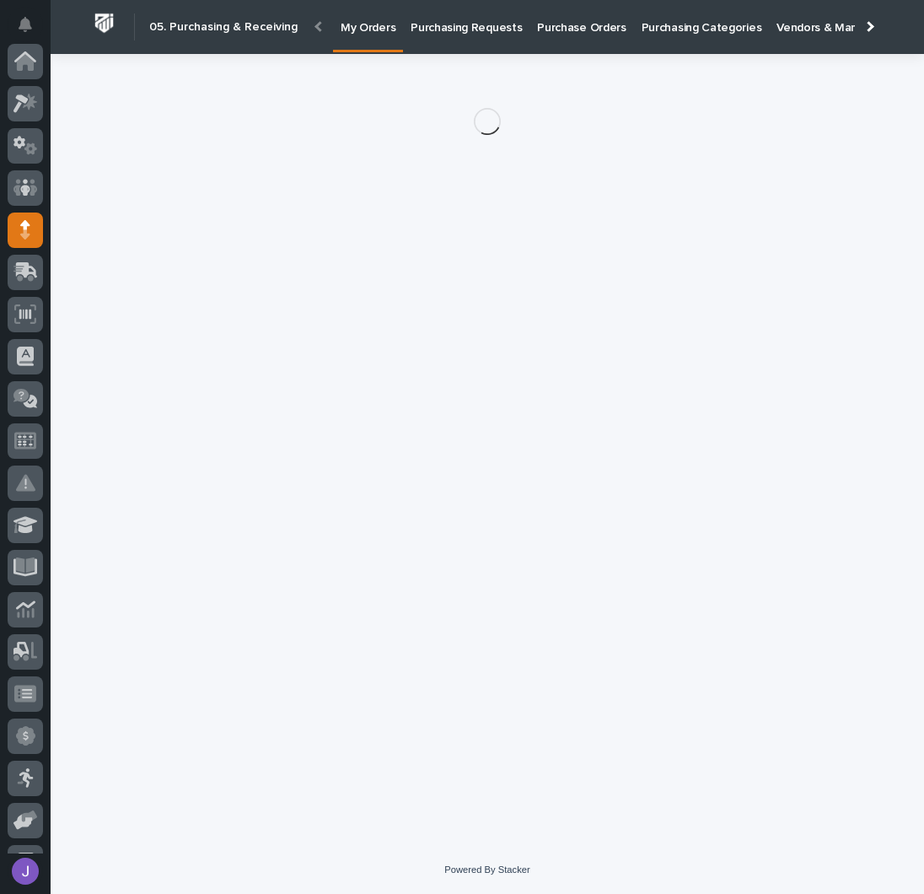
scroll to position [169, 0]
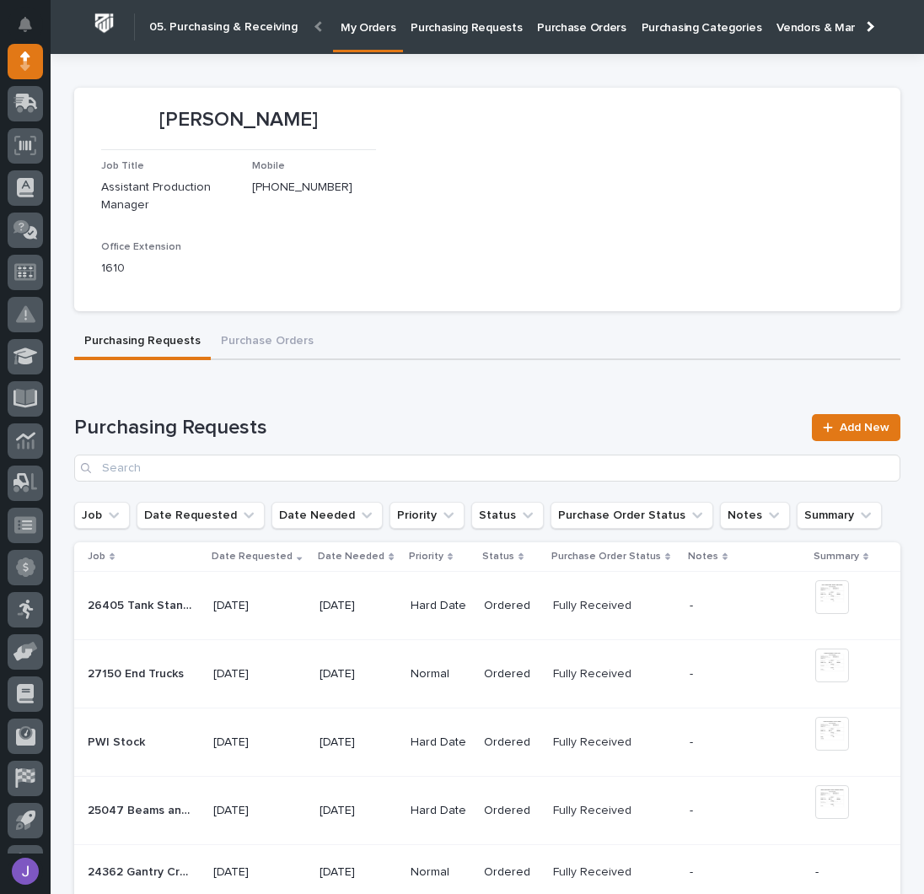
click at [411, 35] on p "Purchasing Requests" at bounding box center [466, 17] width 111 height 35
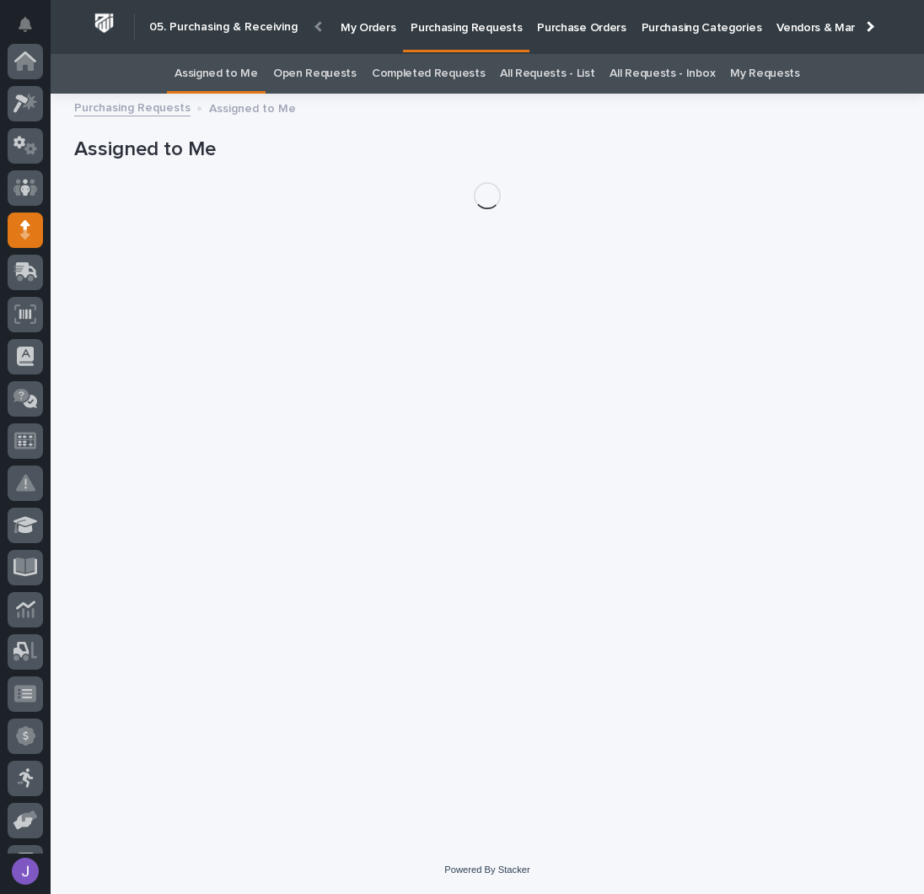
scroll to position [169, 0]
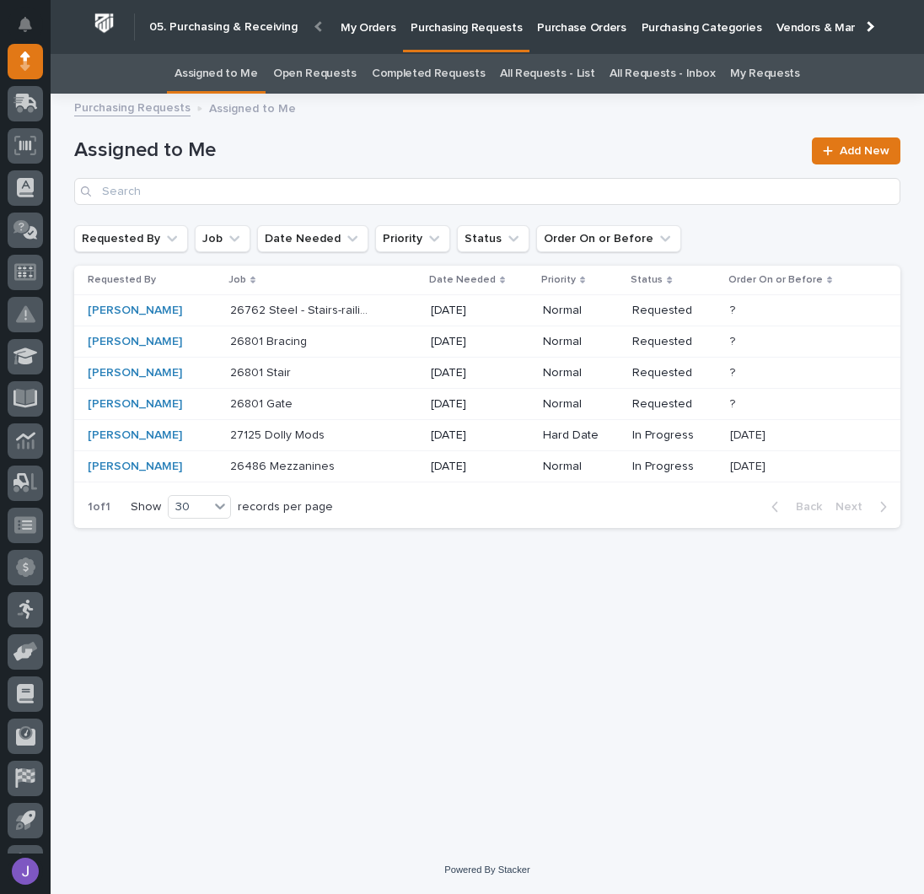
click at [293, 545] on div "Loading... Saving… Loading... Saving… Assigned to Me Add New Requested By Job D…" at bounding box center [487, 454] width 843 height 700
click at [386, 162] on h1 "Assigned to Me" at bounding box center [438, 150] width 728 height 24
click at [369, 576] on div "Loading... Saving… Loading... Saving… Assigned to Me Add New Requested By Job D…" at bounding box center [487, 454] width 843 height 700
click at [505, 135] on div "Assigned to Me Add New" at bounding box center [487, 164] width 826 height 121
click at [545, 23] on p "Purchase Orders" at bounding box center [581, 17] width 89 height 35
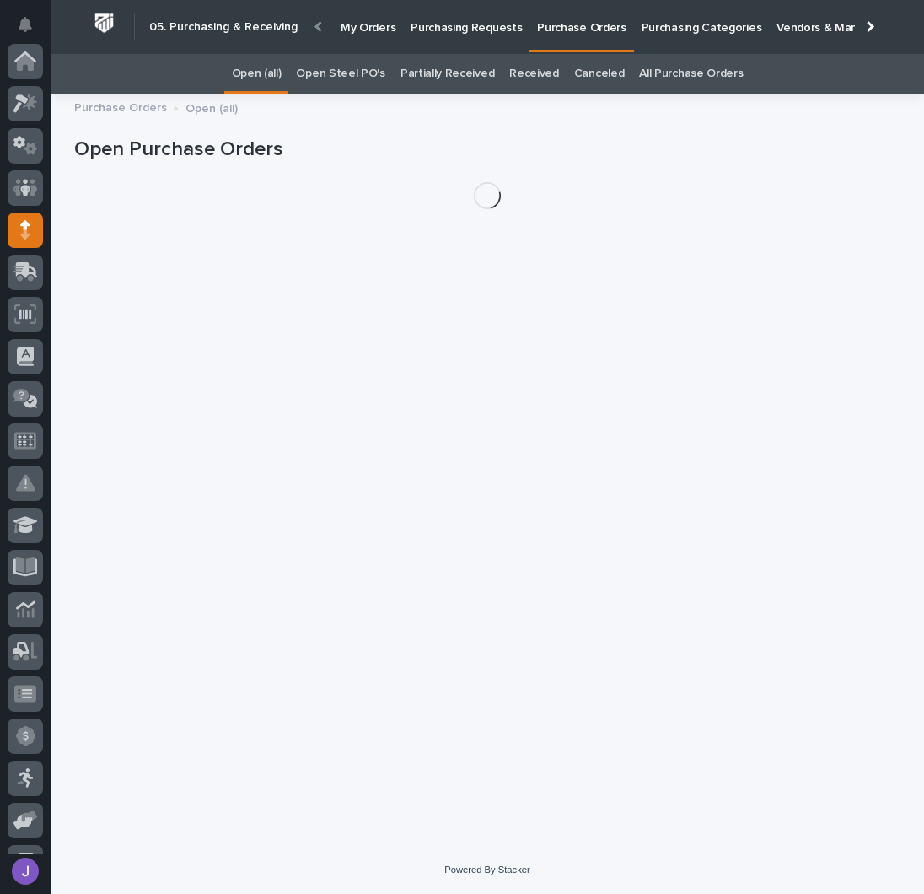
scroll to position [169, 0]
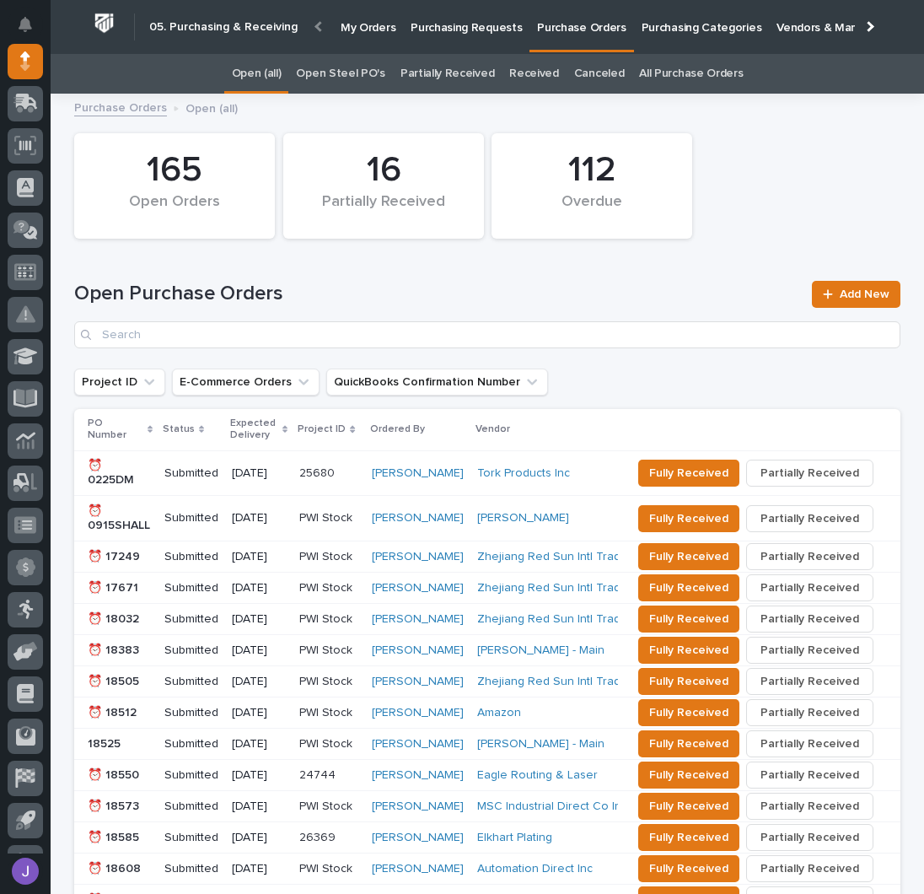
click at [435, 36] on link "Purchasing Requests" at bounding box center [466, 26] width 126 height 52
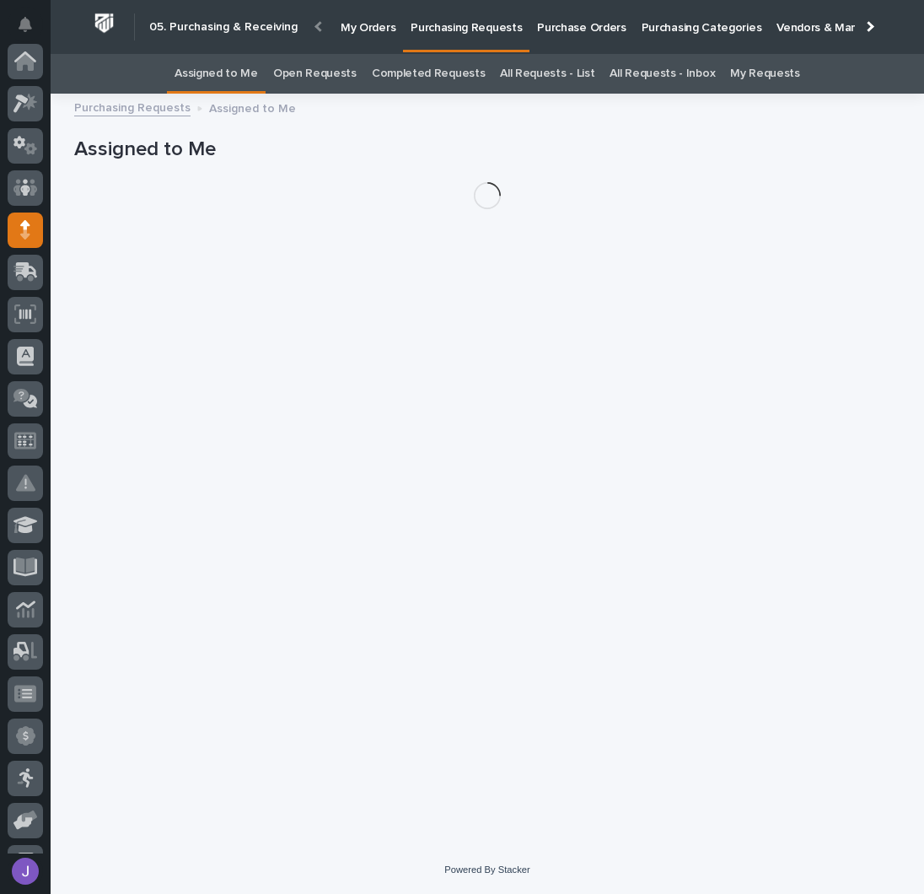
scroll to position [169, 0]
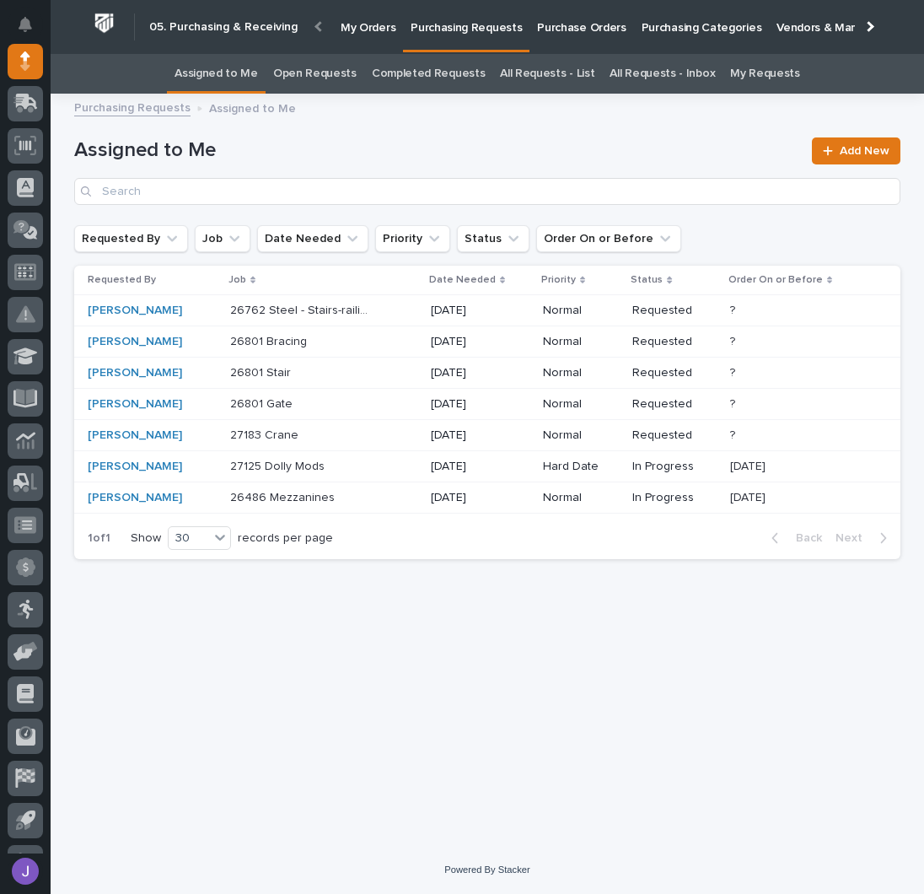
click at [346, 438] on p at bounding box center [300, 435] width 141 height 14
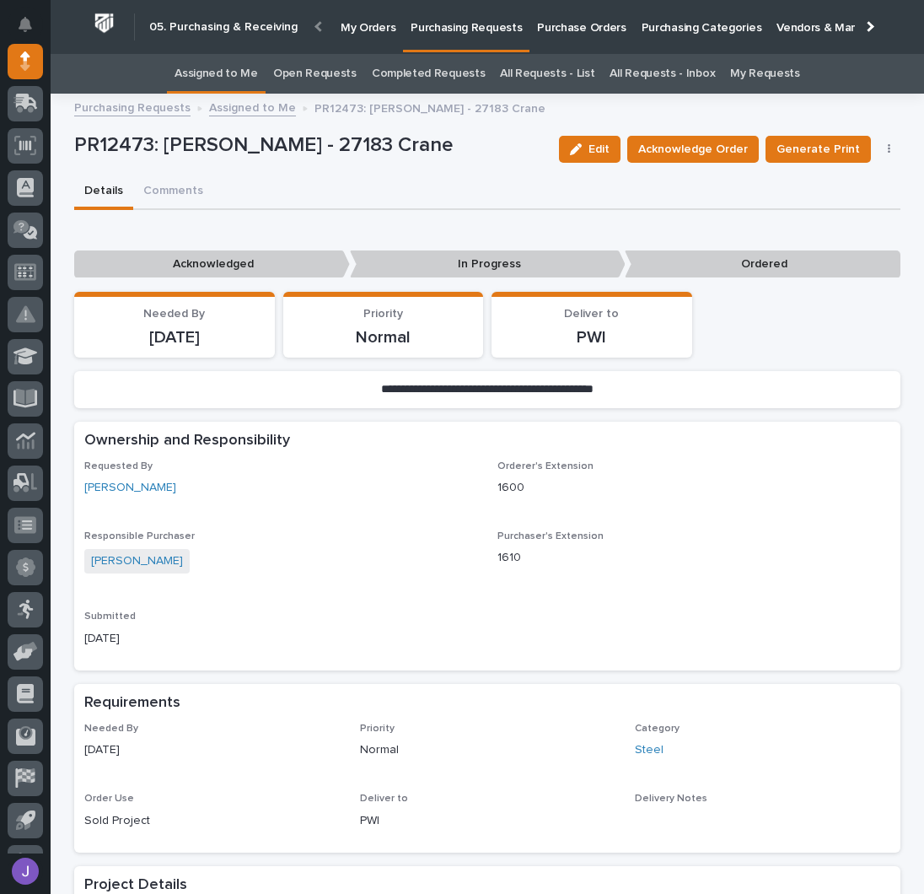
click at [234, 77] on link "Assigned to Me" at bounding box center [216, 74] width 83 height 40
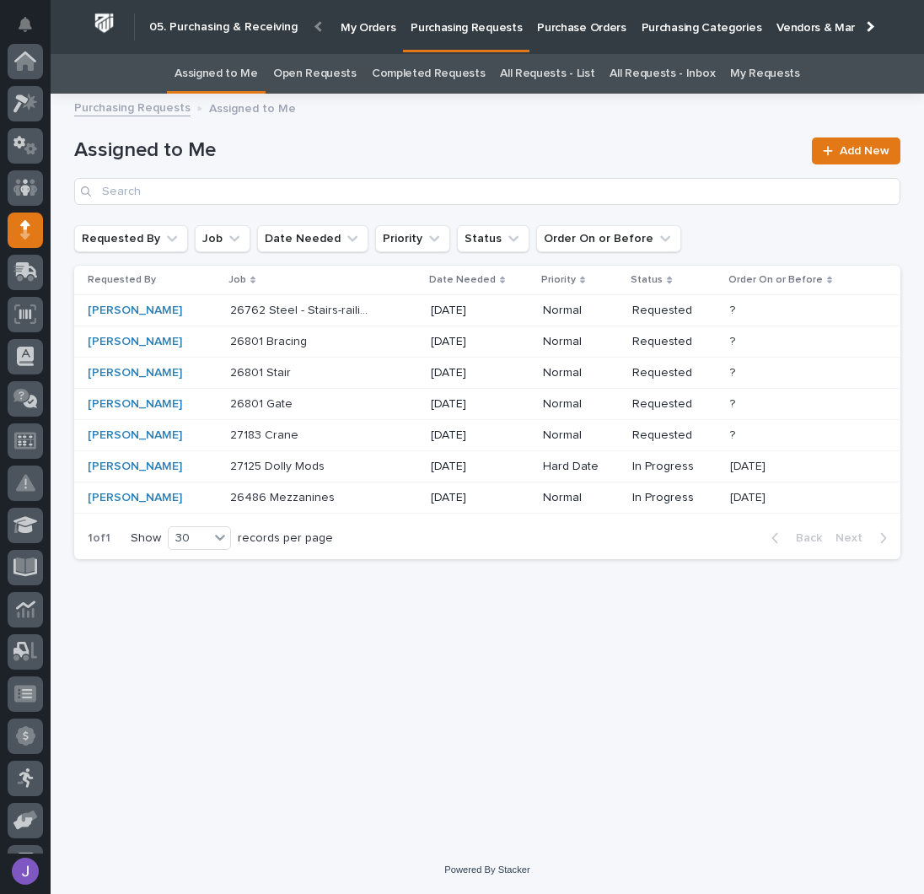
scroll to position [169, 0]
click at [551, 27] on p "Purchase Orders" at bounding box center [581, 17] width 89 height 35
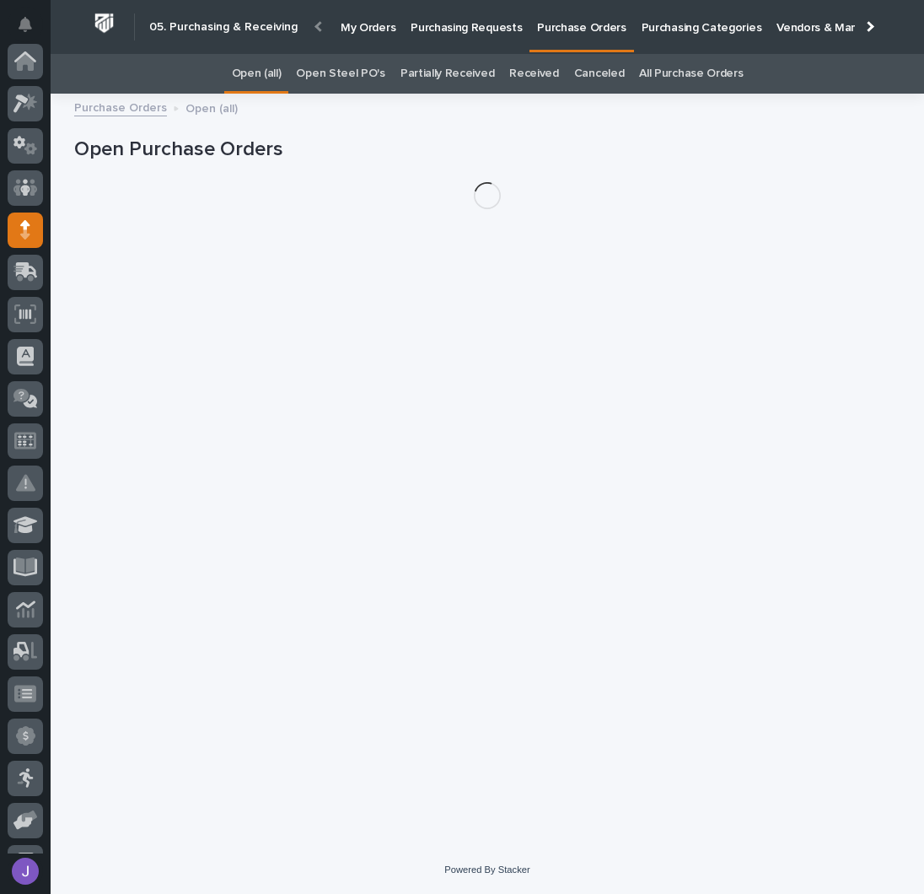
scroll to position [169, 0]
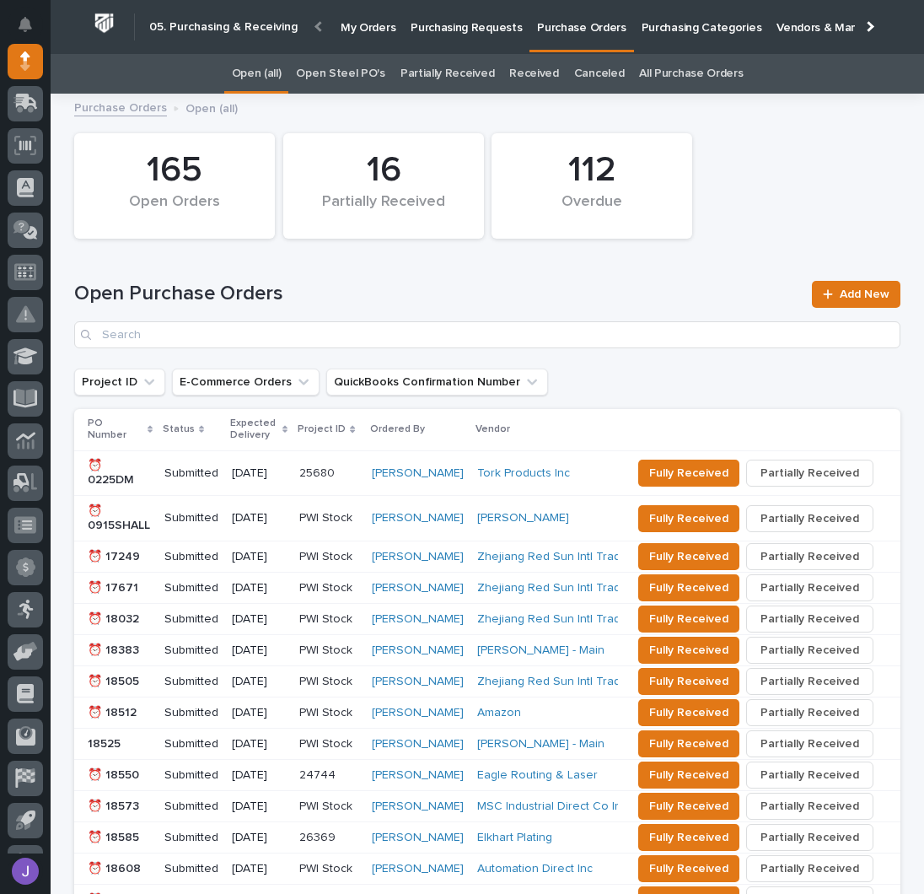
click at [352, 75] on link "Open Steel PO's" at bounding box center [340, 74] width 89 height 40
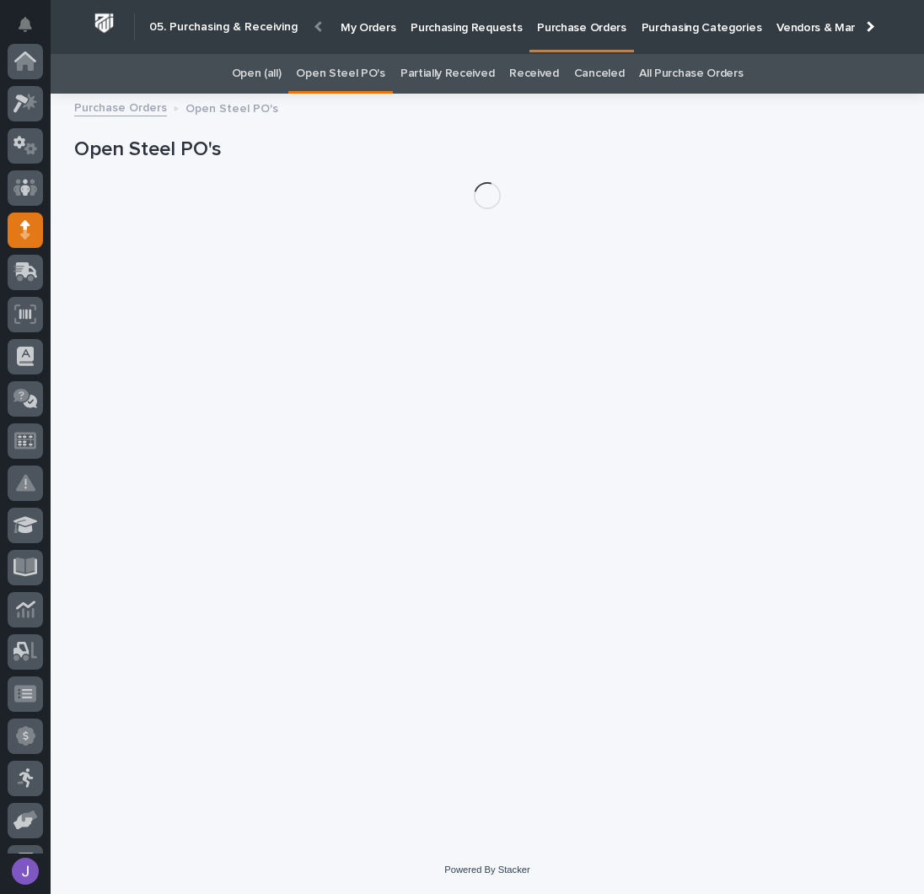
scroll to position [169, 0]
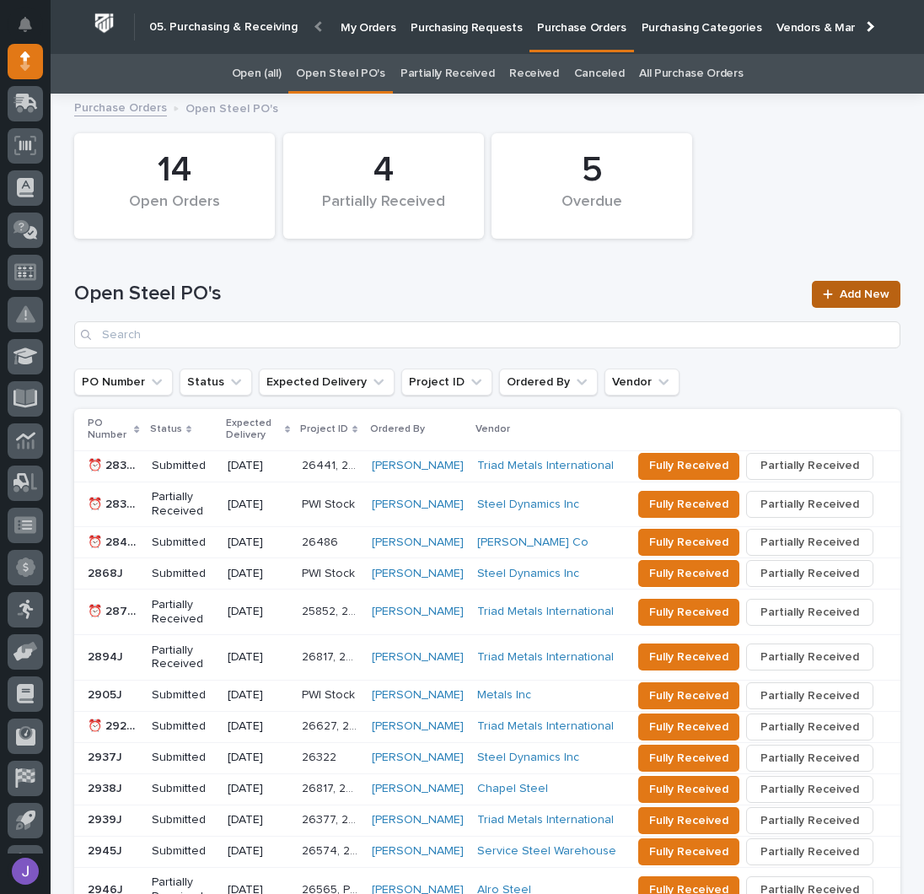
click at [862, 293] on span "Add New" at bounding box center [865, 294] width 50 height 12
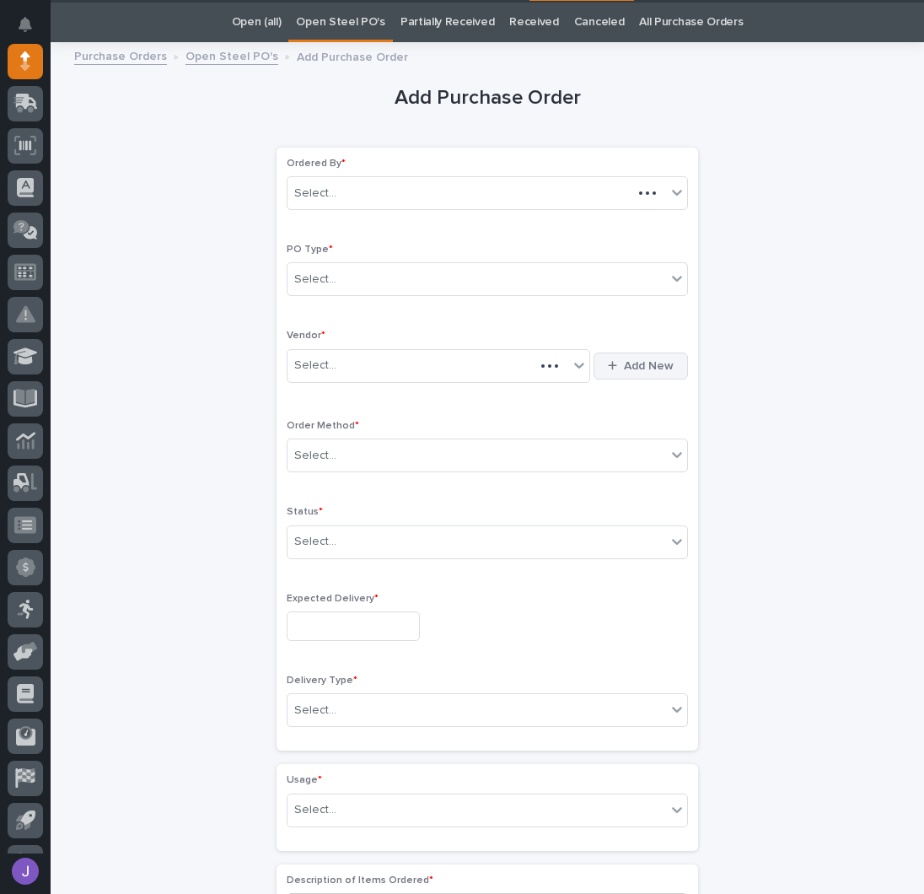
scroll to position [53, 0]
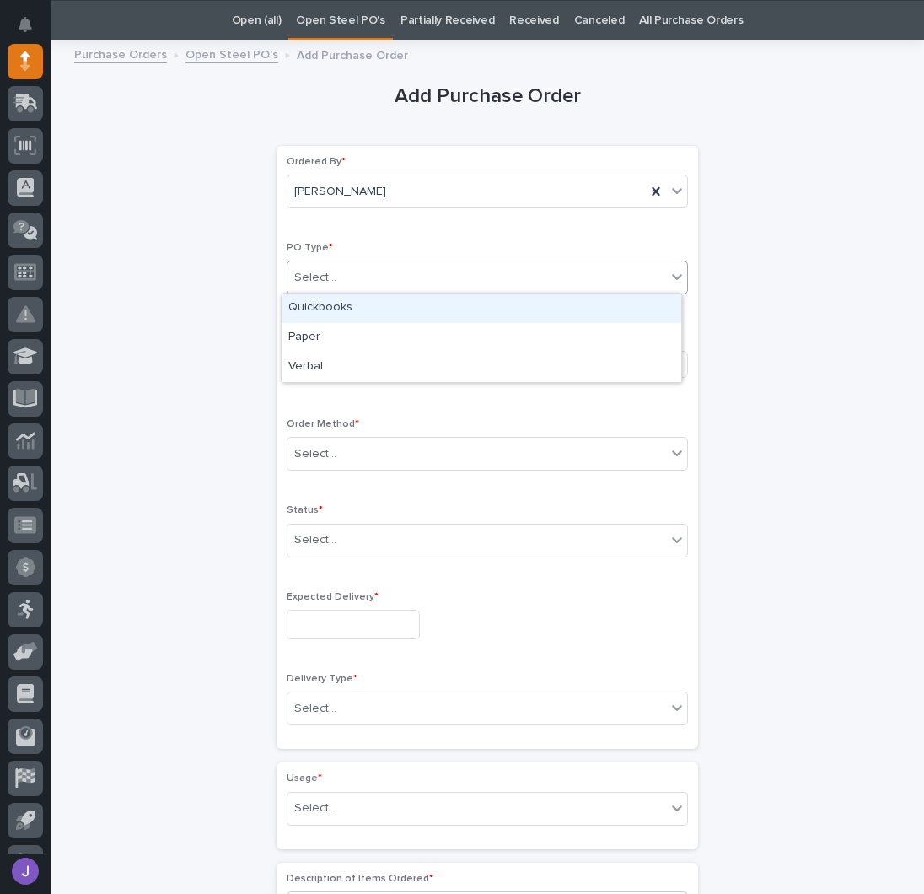
click at [373, 283] on div "Select..." at bounding box center [476, 278] width 379 height 28
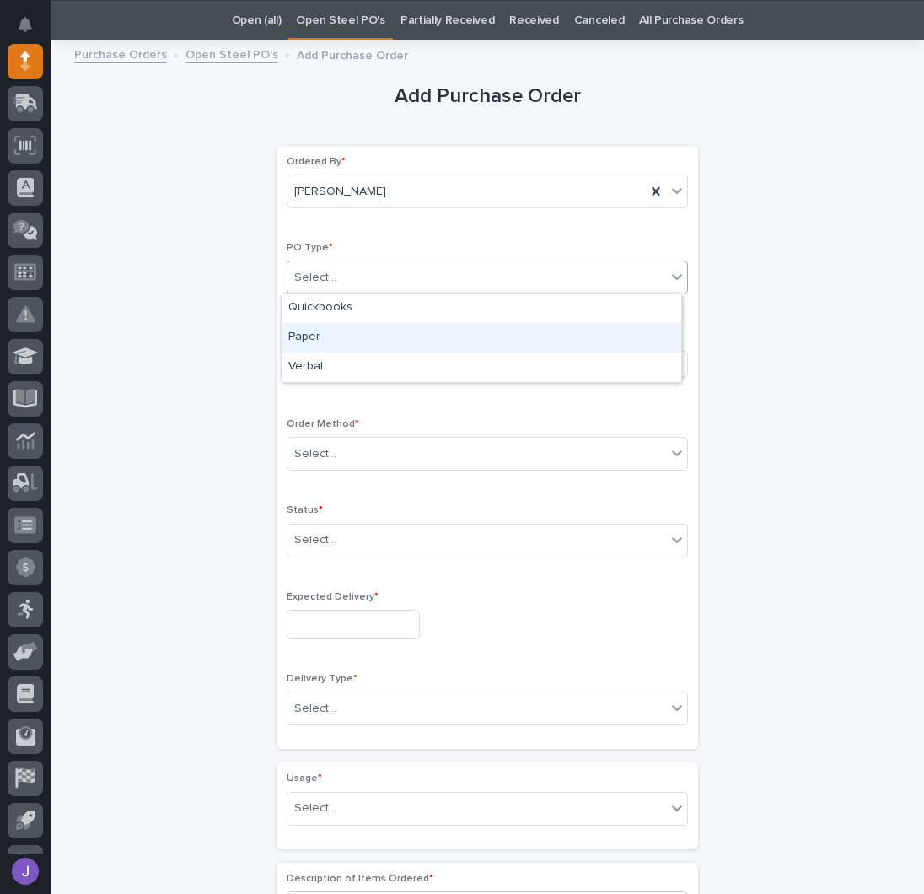
click at [327, 330] on div "Paper" at bounding box center [482, 338] width 400 height 30
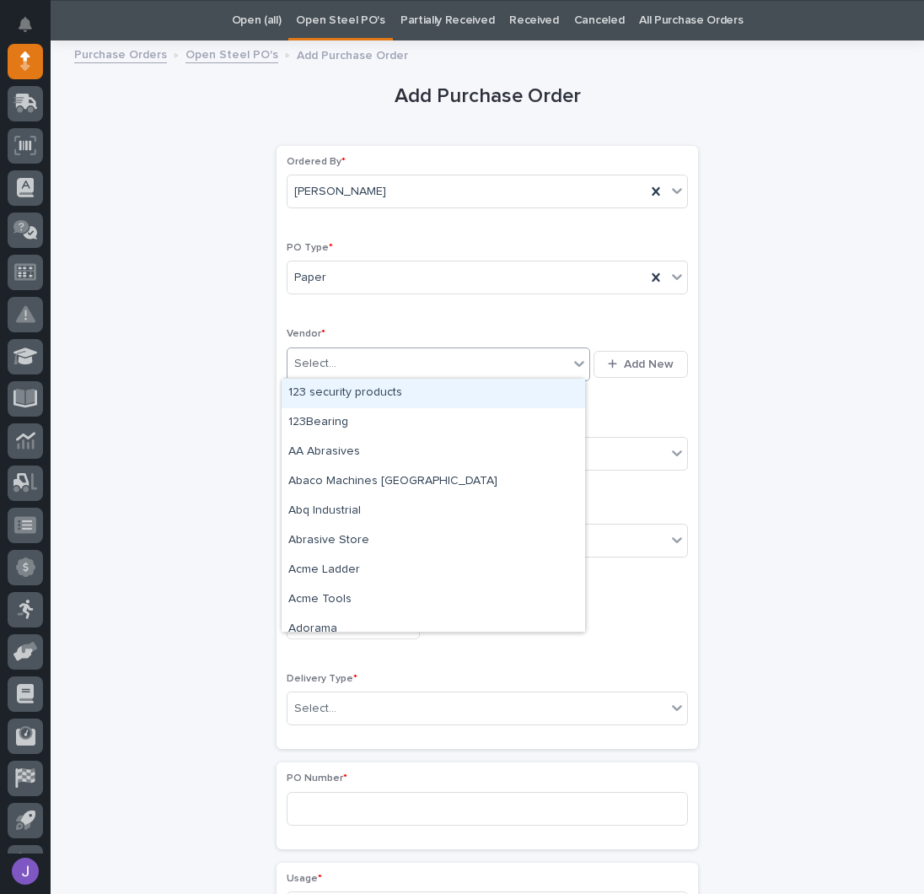
click at [331, 363] on div "Select..." at bounding box center [427, 364] width 281 height 28
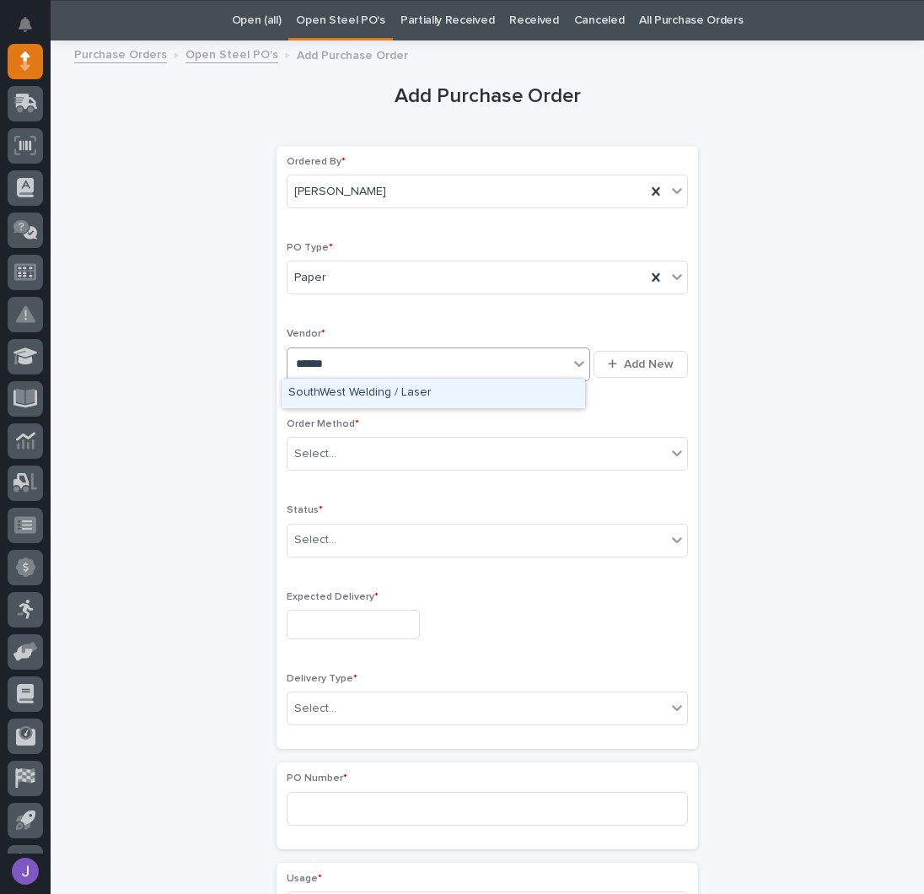
type input "*******"
click at [370, 387] on div "SouthWest Welding / Laser" at bounding box center [434, 394] width 304 height 30
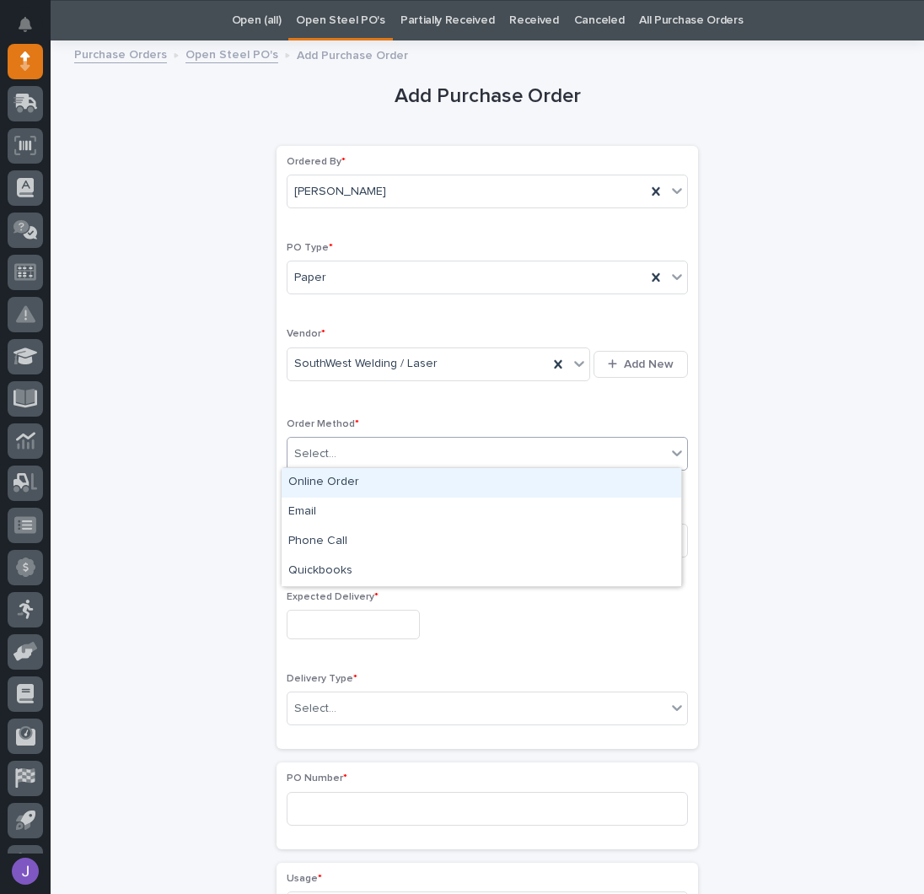
click at [342, 445] on div "Select..." at bounding box center [476, 454] width 379 height 28
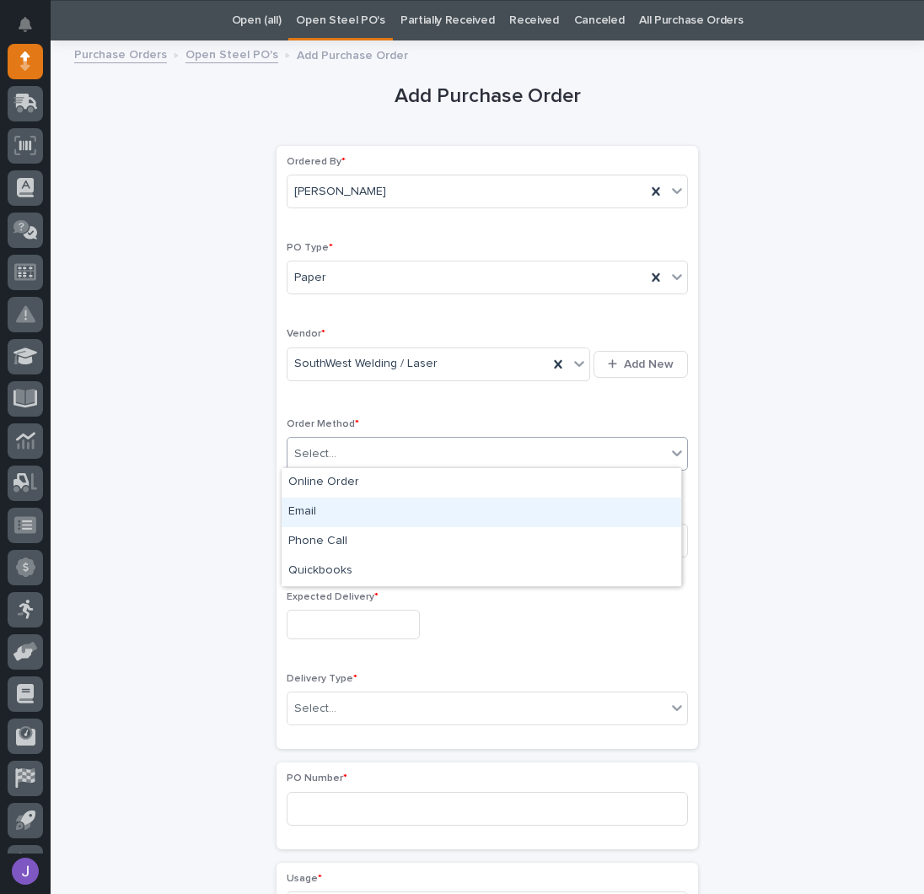
click at [312, 515] on div "Email" at bounding box center [482, 512] width 400 height 30
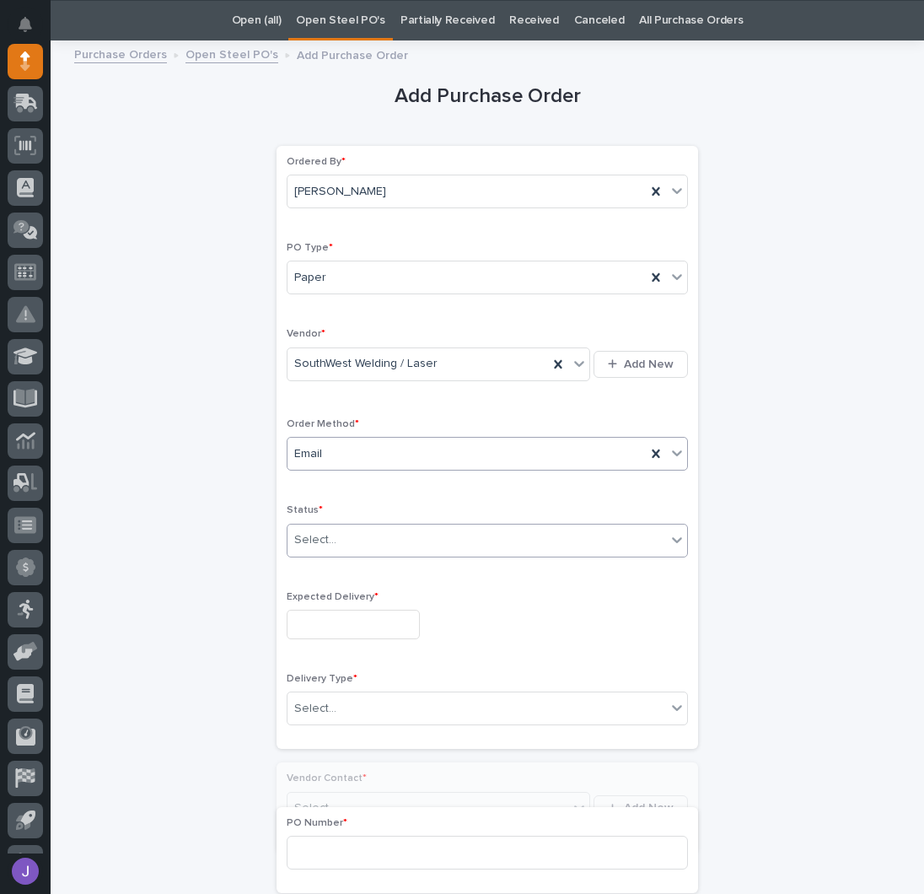
click at [310, 531] on div "Select..." at bounding box center [315, 540] width 42 height 18
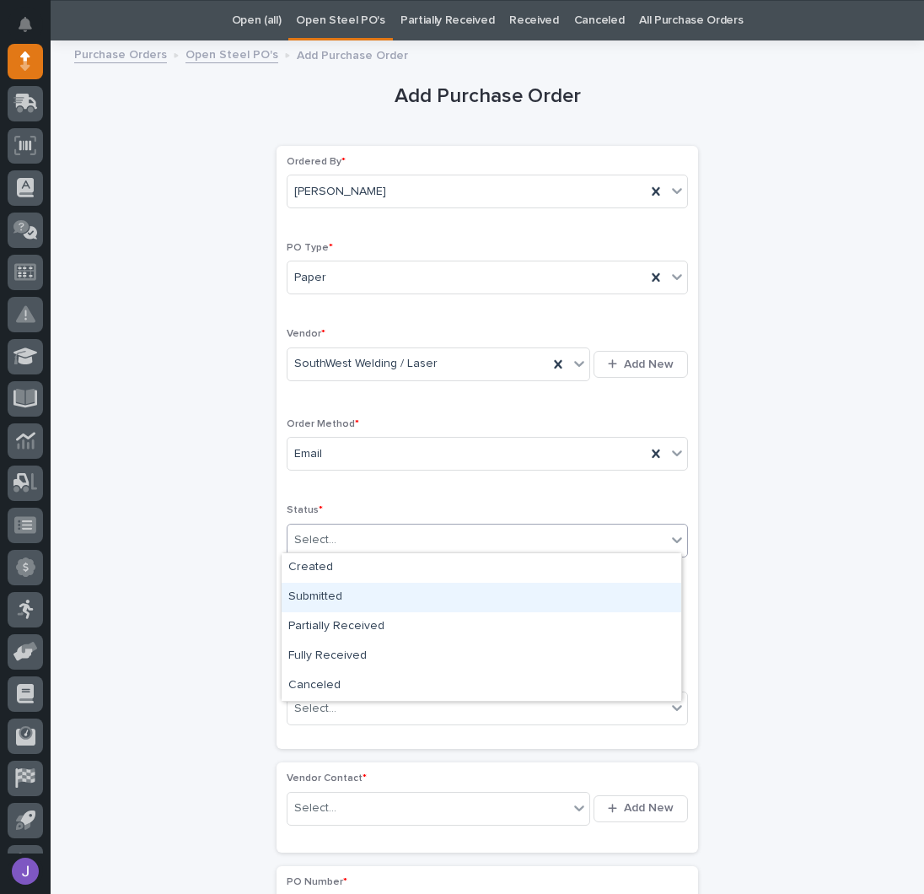
click at [327, 593] on div "Submitted" at bounding box center [482, 598] width 400 height 30
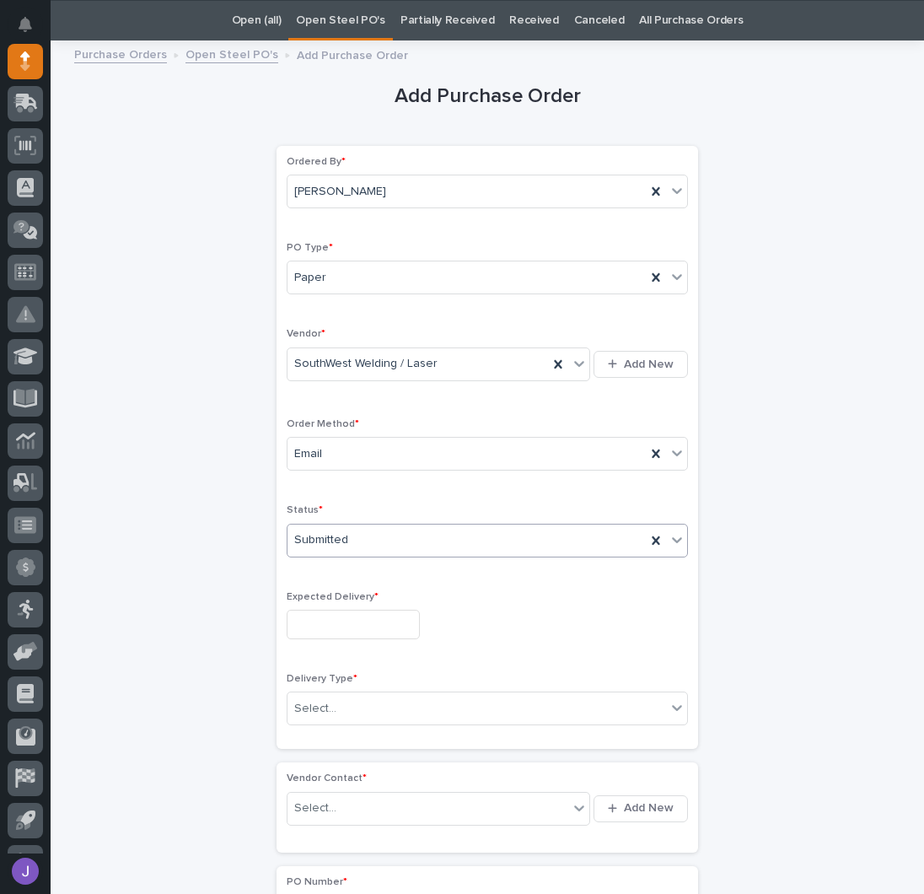
click at [336, 627] on input "text" at bounding box center [353, 625] width 133 height 30
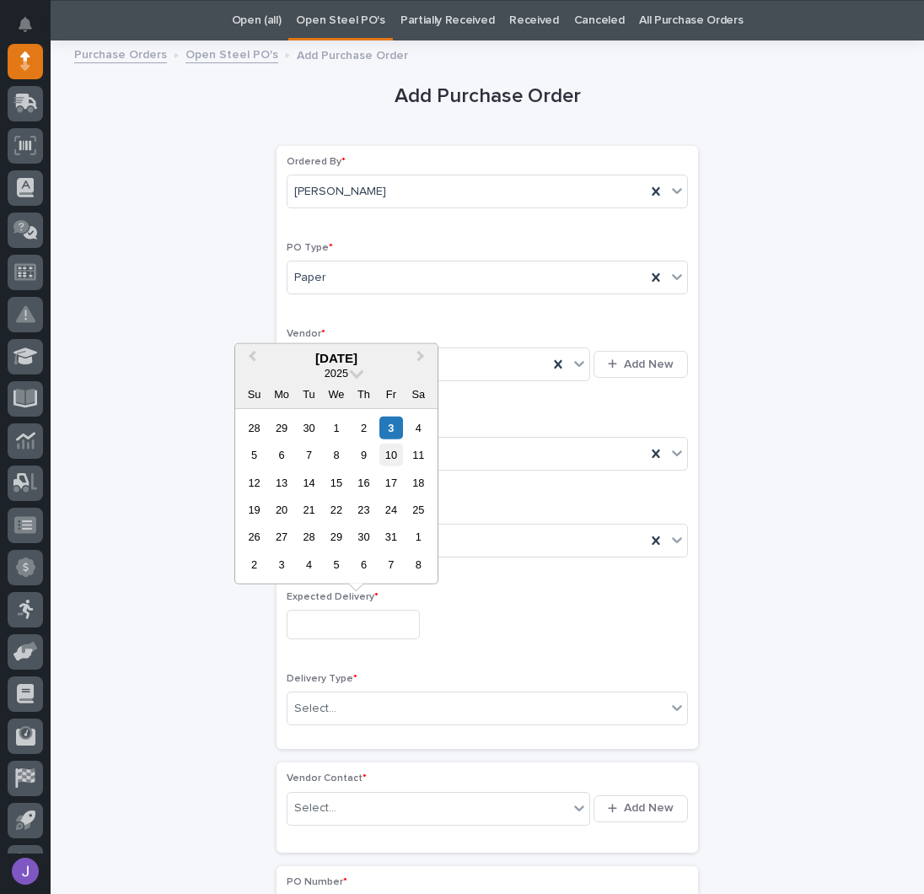
click at [384, 459] on div "10" at bounding box center [390, 454] width 23 height 23
type input "**********"
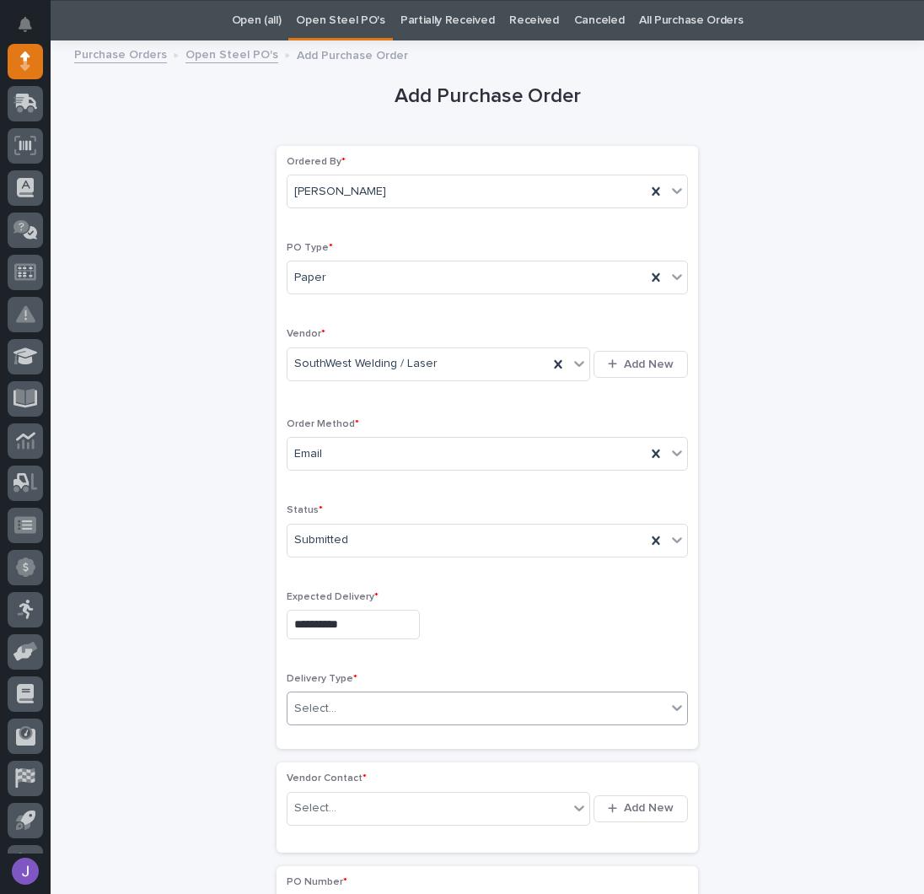
click at [325, 707] on div "Select..." at bounding box center [315, 709] width 42 height 18
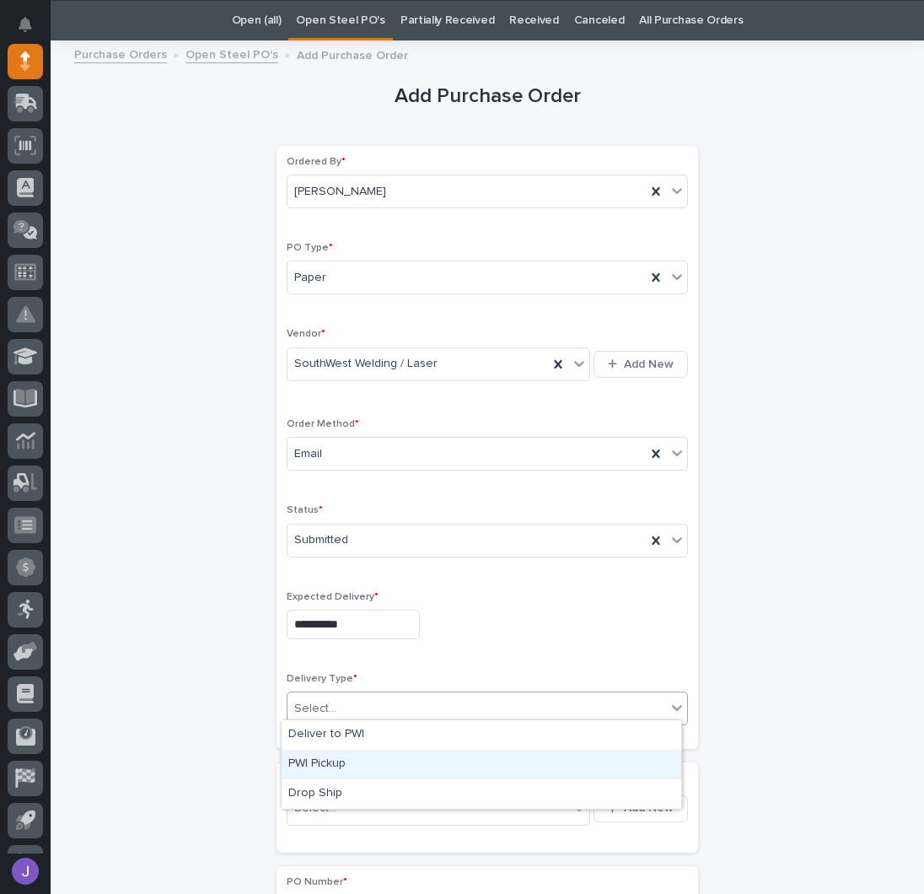
click at [315, 760] on div "PWI Pickup" at bounding box center [482, 764] width 400 height 30
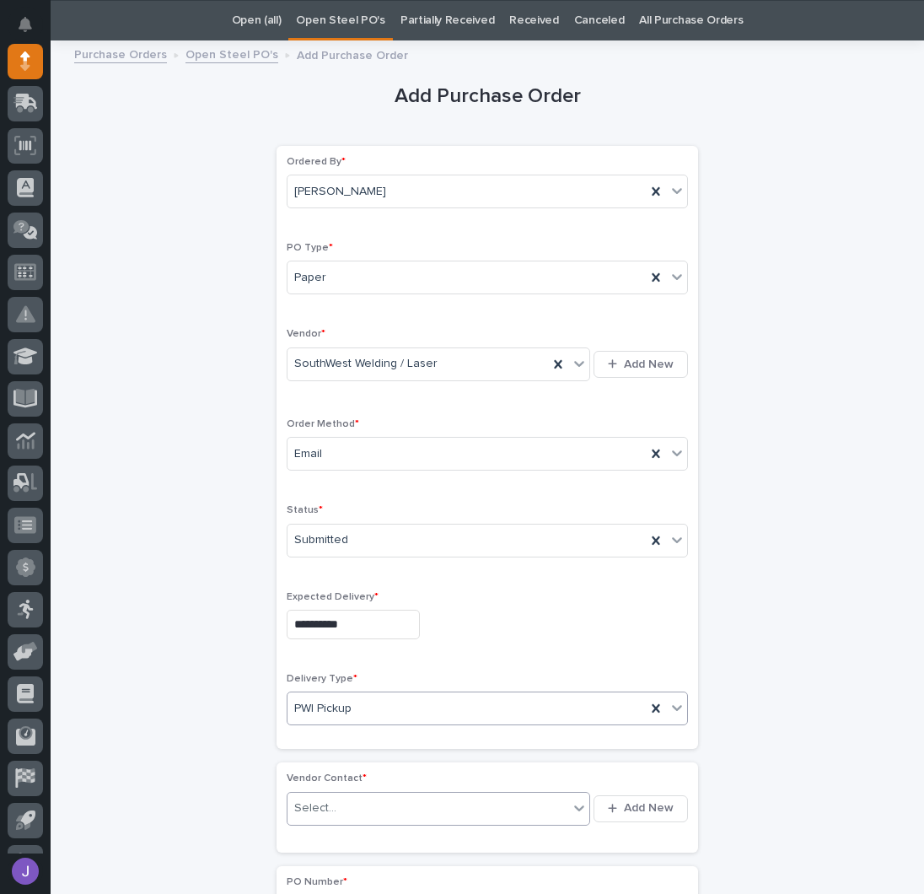
click at [324, 799] on div "Select..." at bounding box center [315, 808] width 42 height 18
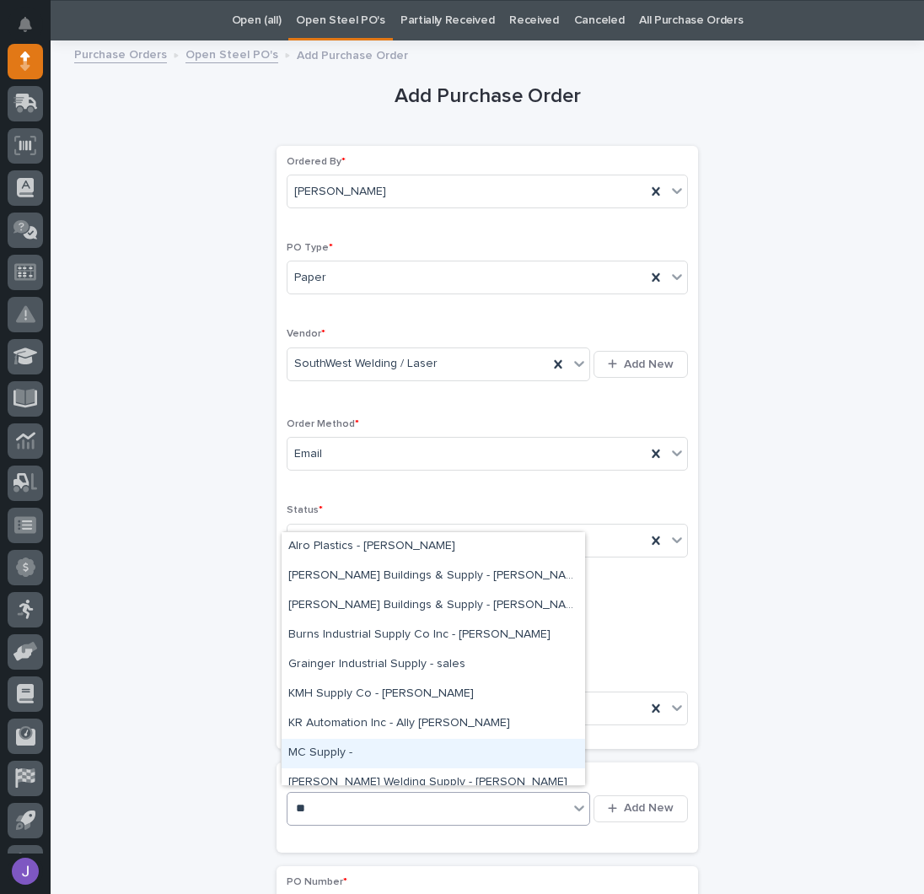
type input "***"
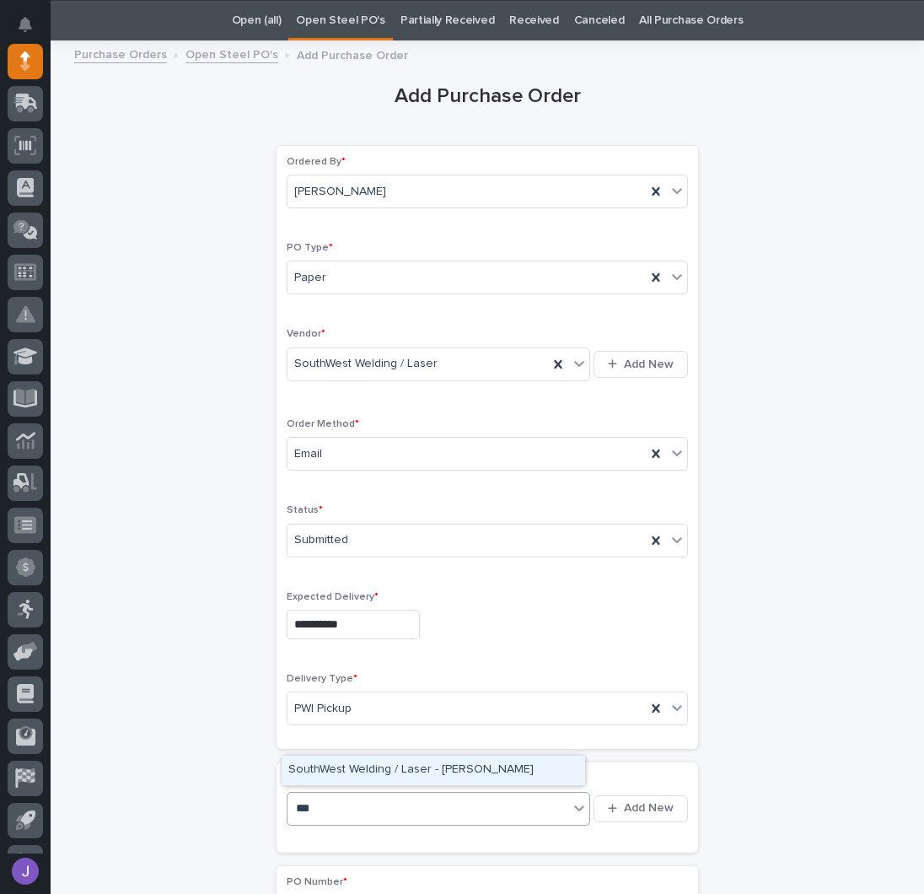
click at [400, 773] on div "SouthWest Welding / Laser - Lyle Martin" at bounding box center [434, 770] width 304 height 30
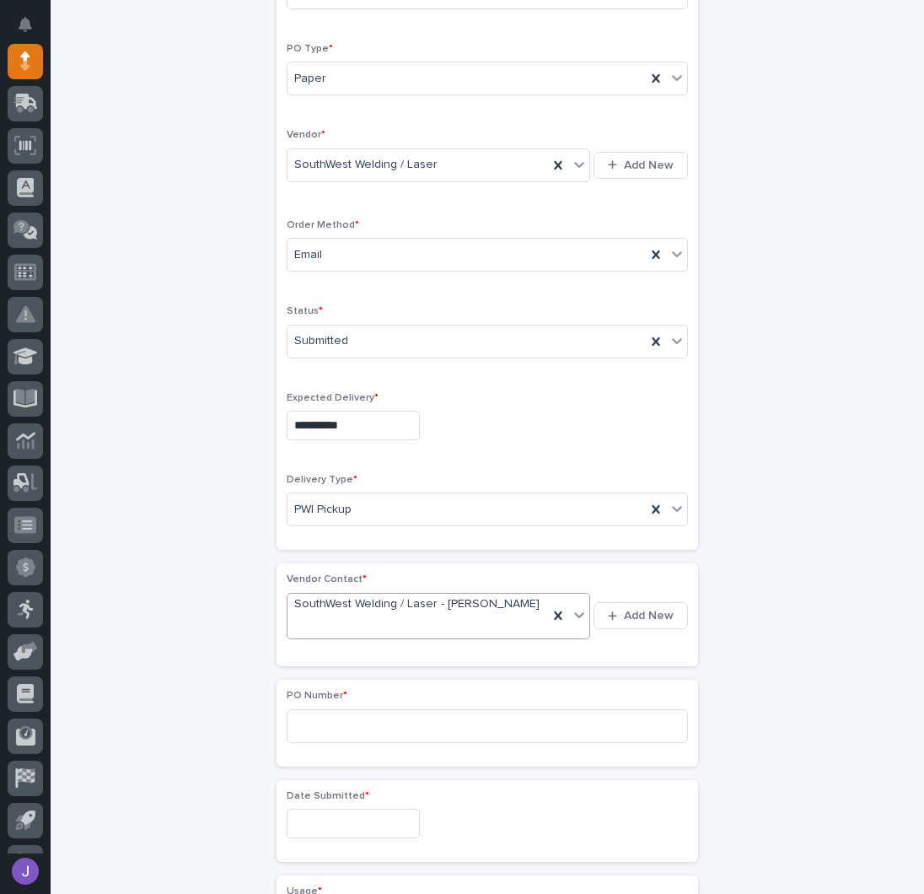
scroll to position [278, 0]
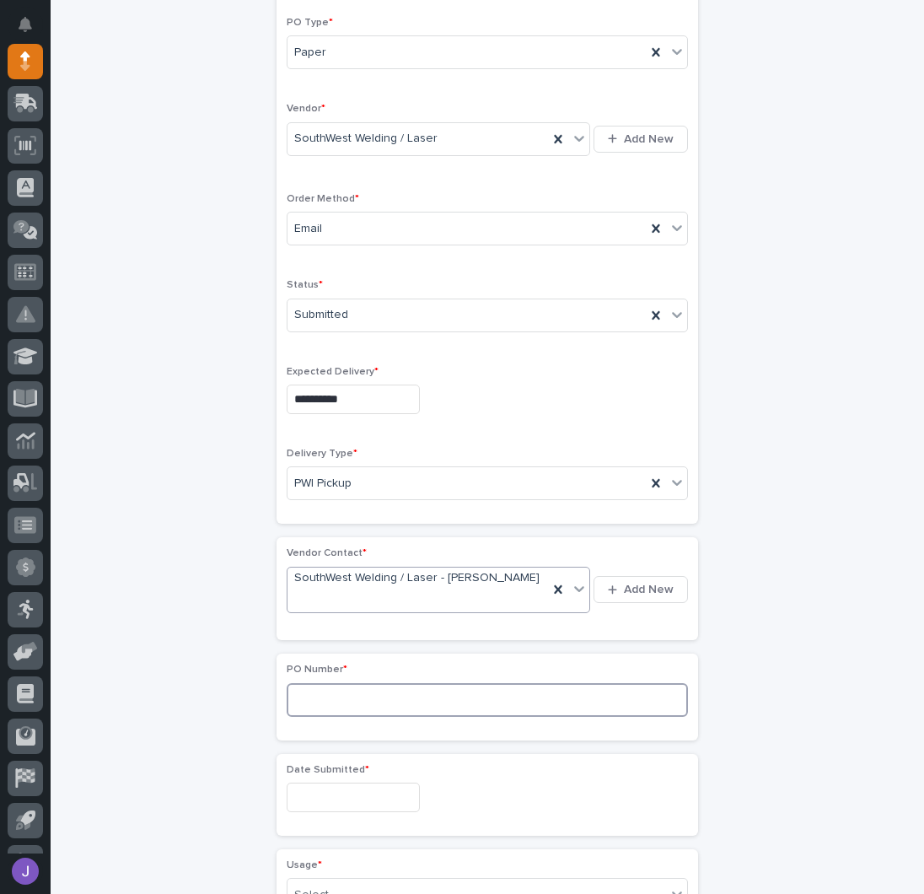
click at [314, 683] on input at bounding box center [487, 700] width 401 height 34
type input "2947J"
click at [348, 782] on input "text" at bounding box center [353, 797] width 133 height 30
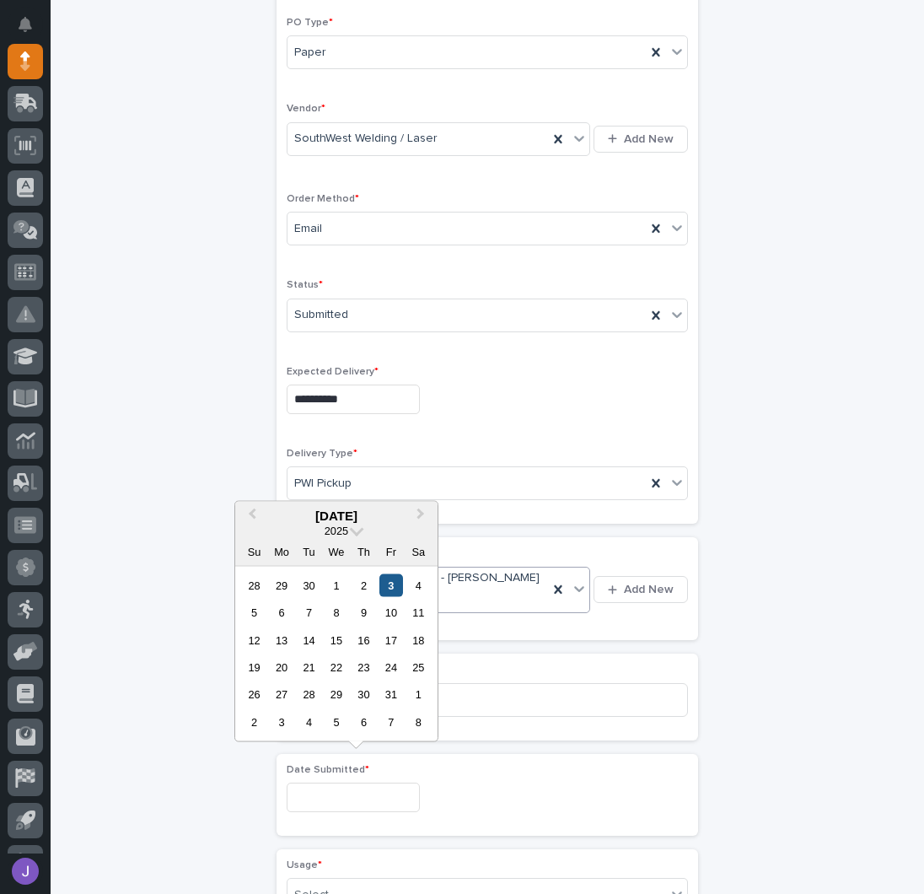
click at [390, 581] on div "3" at bounding box center [390, 584] width 23 height 23
type input "**********"
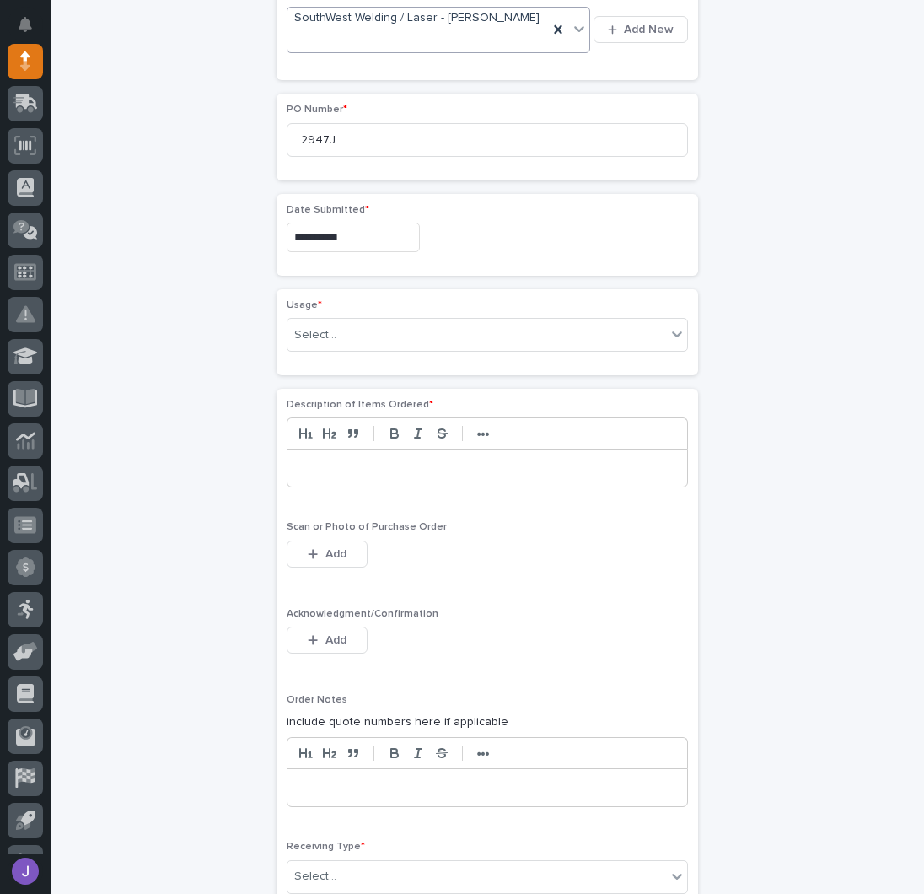
scroll to position [840, 0]
click at [341, 320] on div "Select..." at bounding box center [476, 334] width 379 height 28
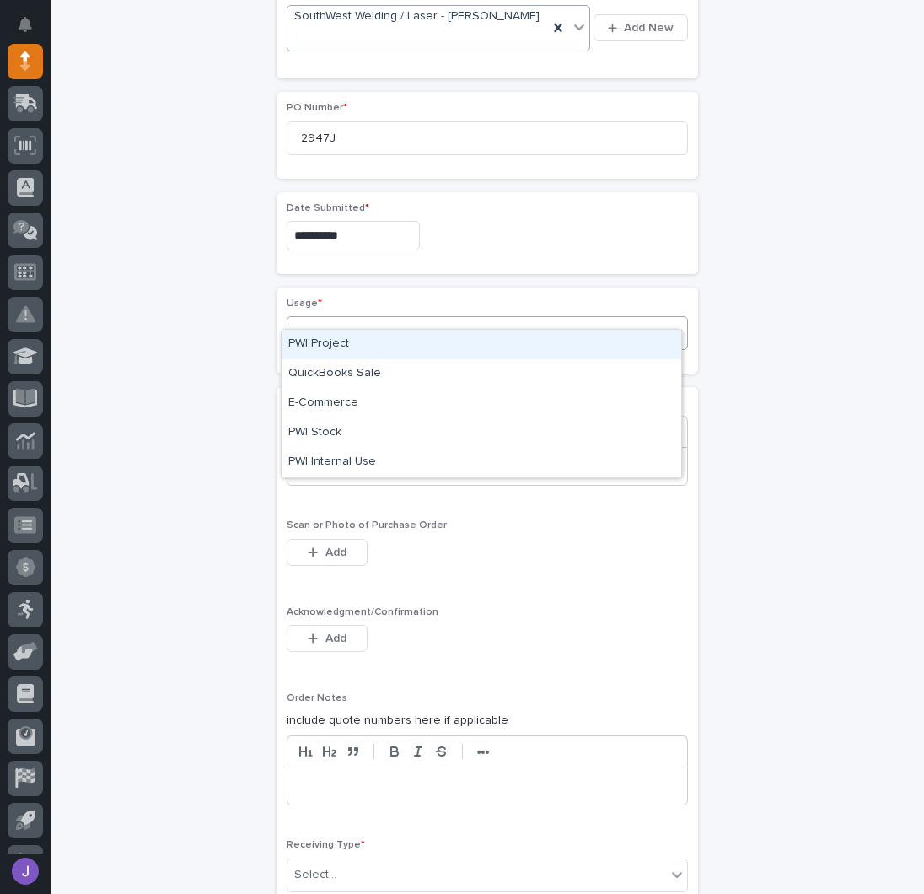
click at [324, 348] on div "PWI Project" at bounding box center [482, 345] width 400 height 30
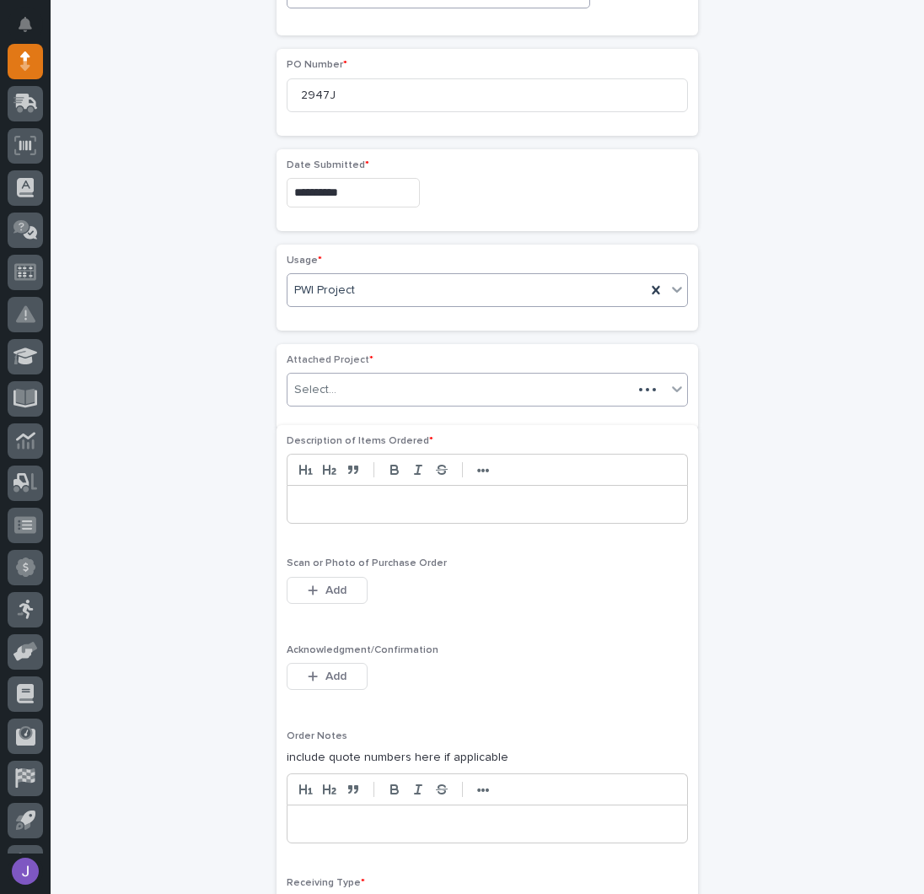
scroll to position [889, 0]
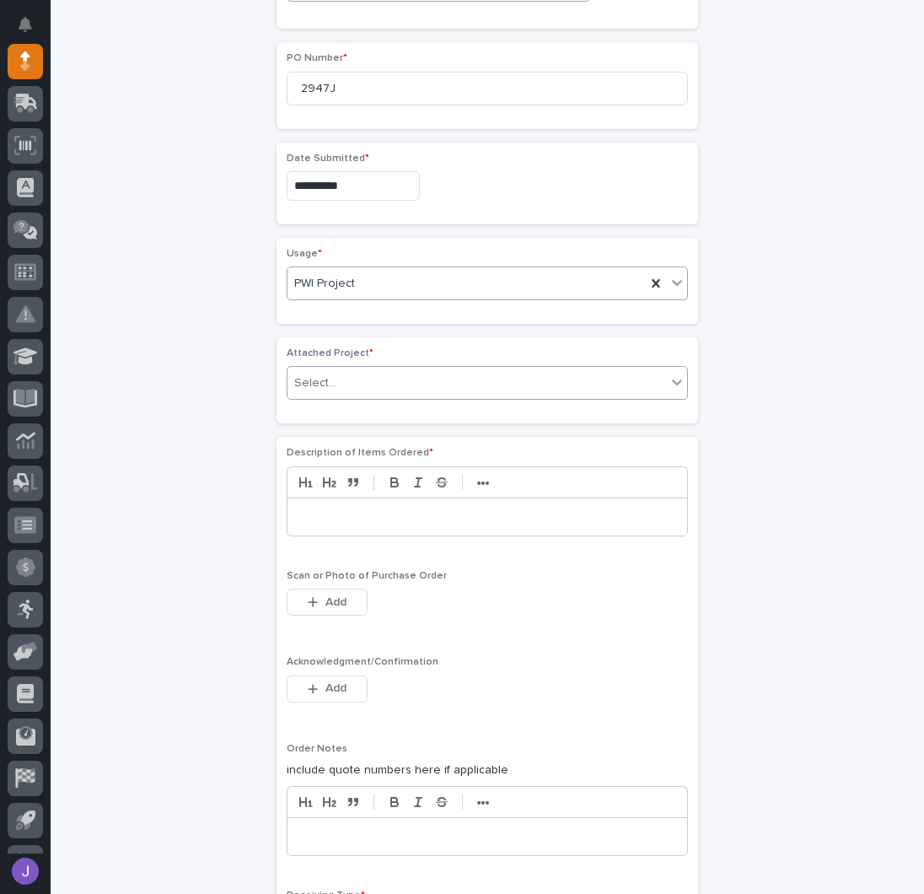
click at [341, 369] on div "Select..." at bounding box center [476, 383] width 379 height 28
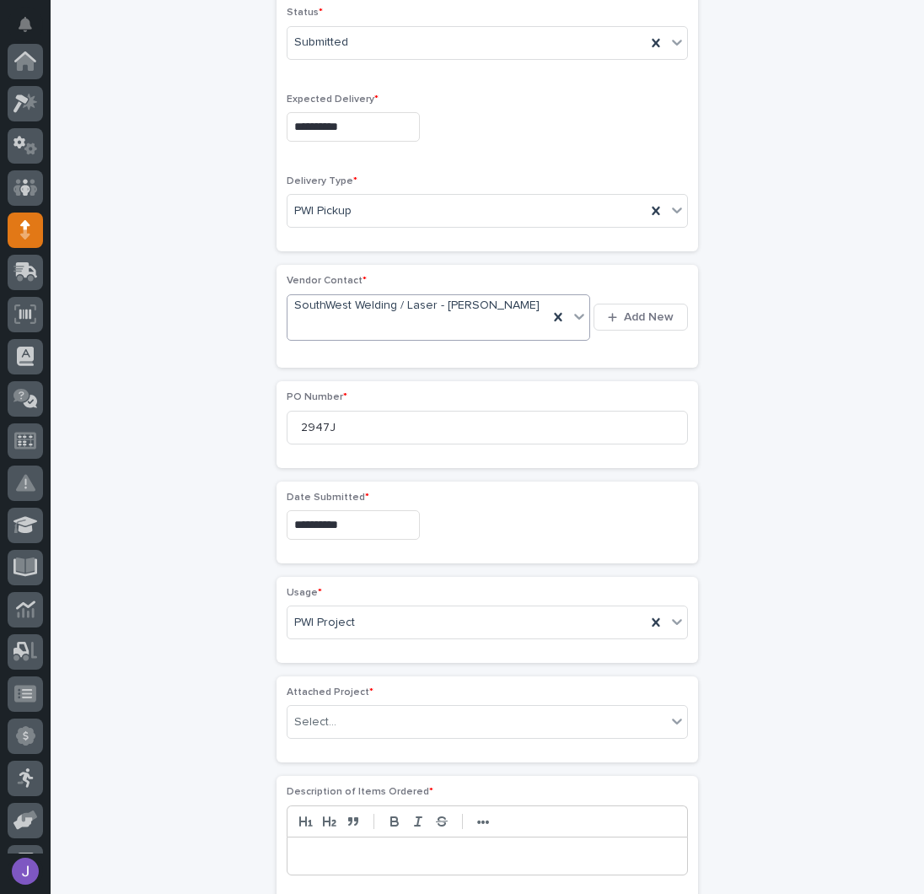
scroll to position [552, 0]
click at [354, 706] on div "Select..." at bounding box center [476, 720] width 379 height 28
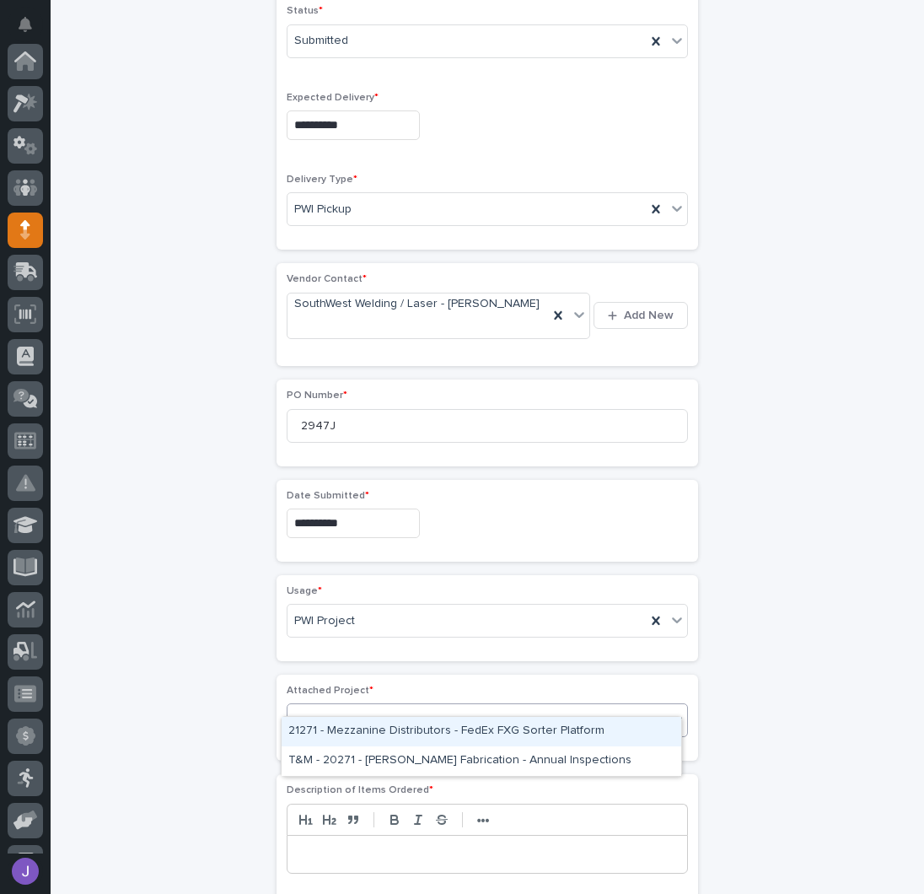
type input "*****"
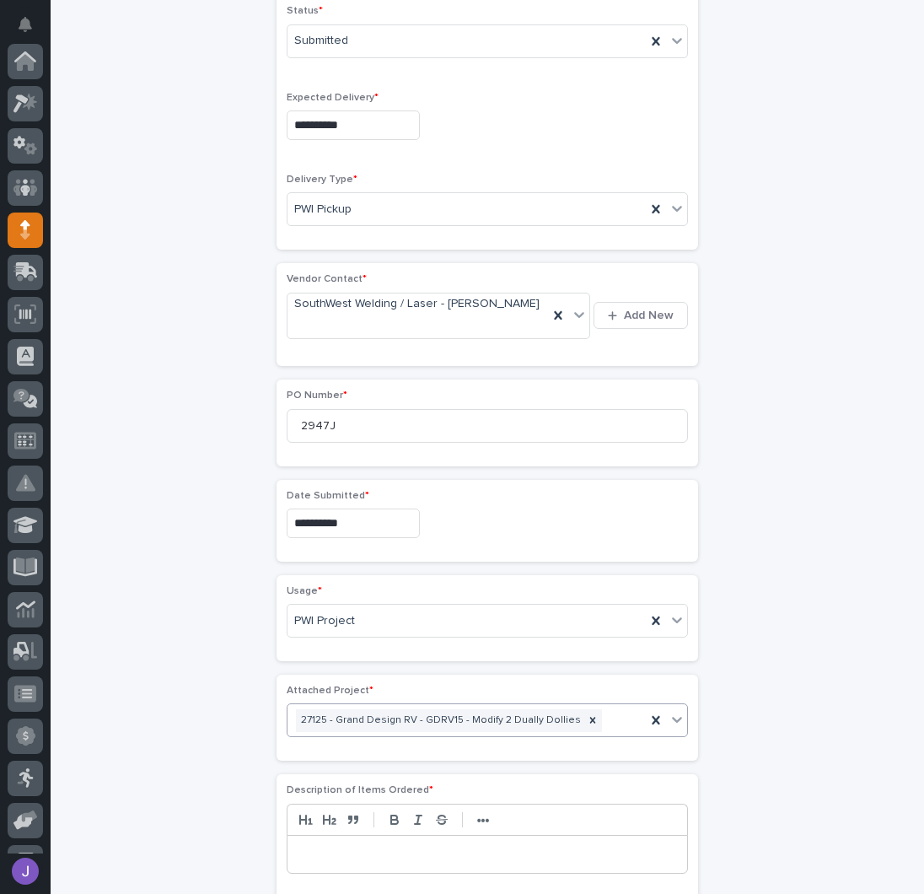
click at [317, 846] on p at bounding box center [487, 854] width 374 height 17
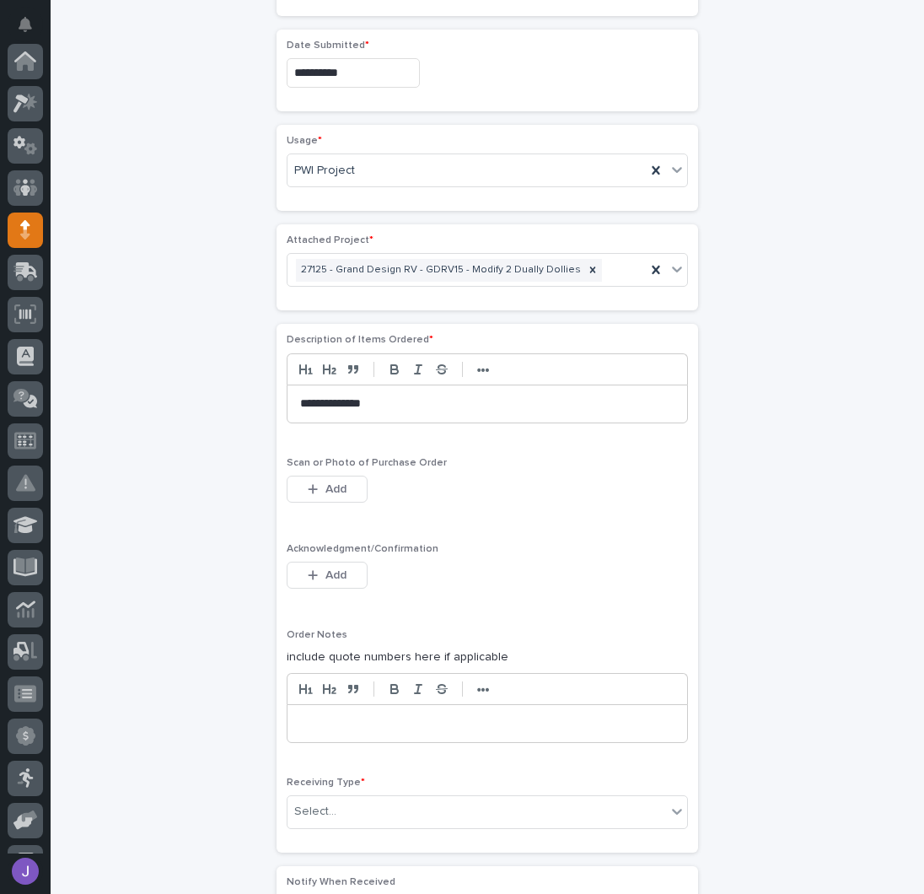
scroll to position [1208, 0]
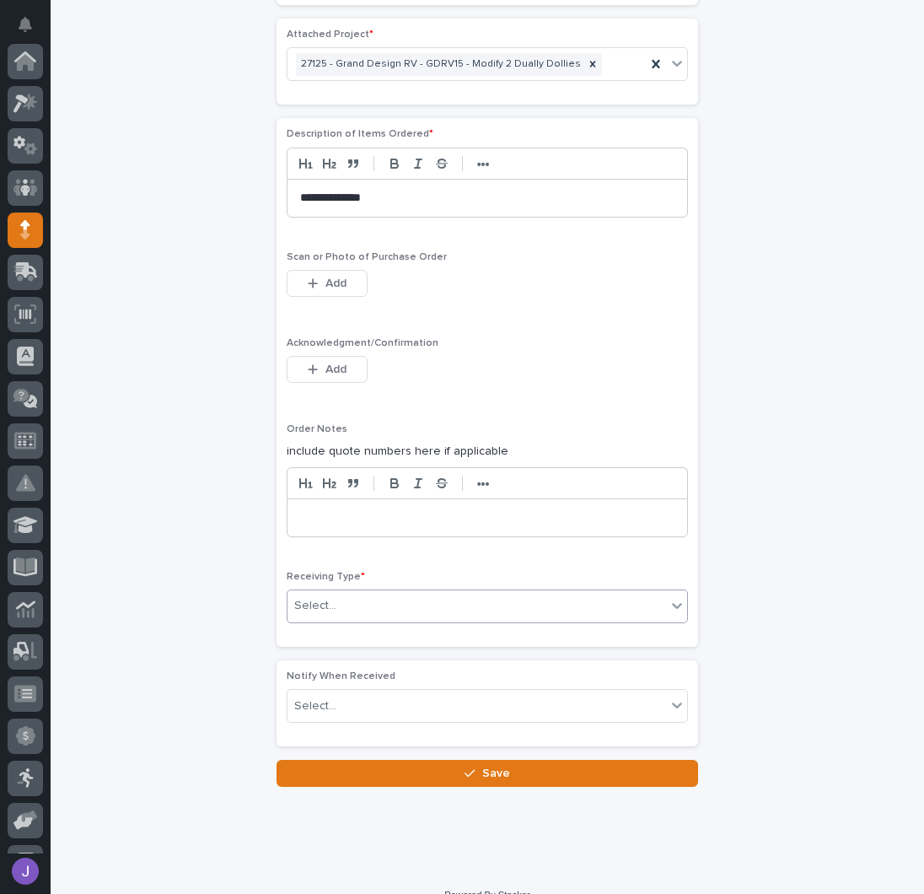
click at [336, 592] on div "Select..." at bounding box center [476, 606] width 379 height 28
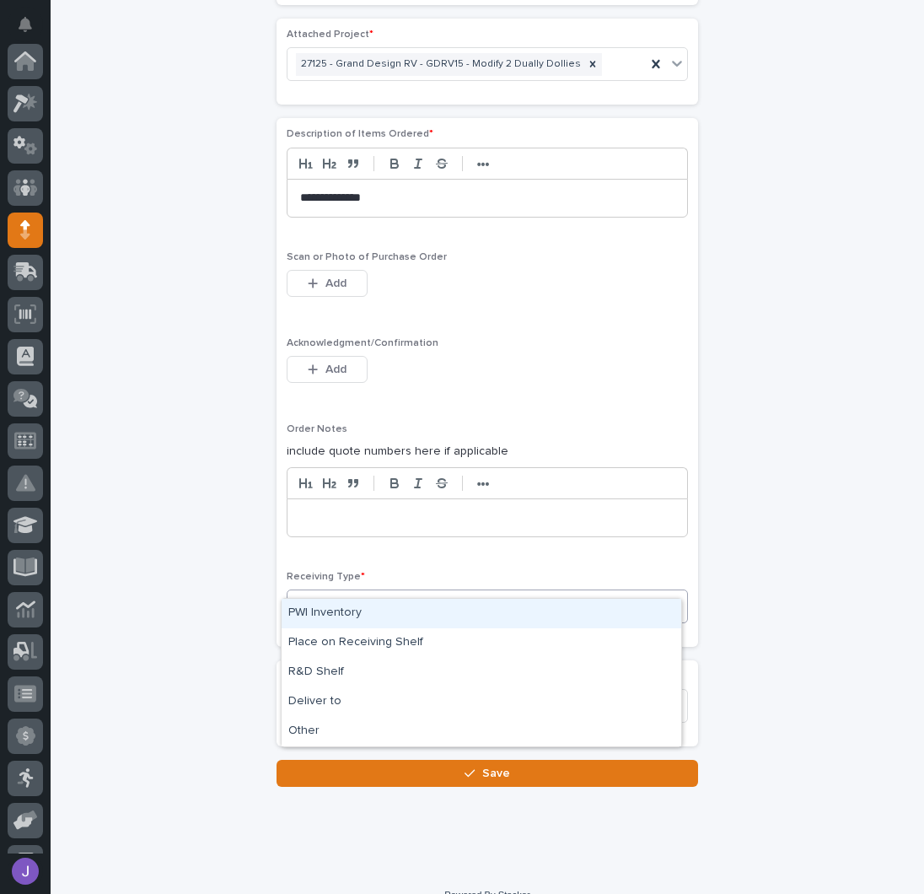
click at [329, 615] on div "PWI Inventory" at bounding box center [482, 614] width 400 height 30
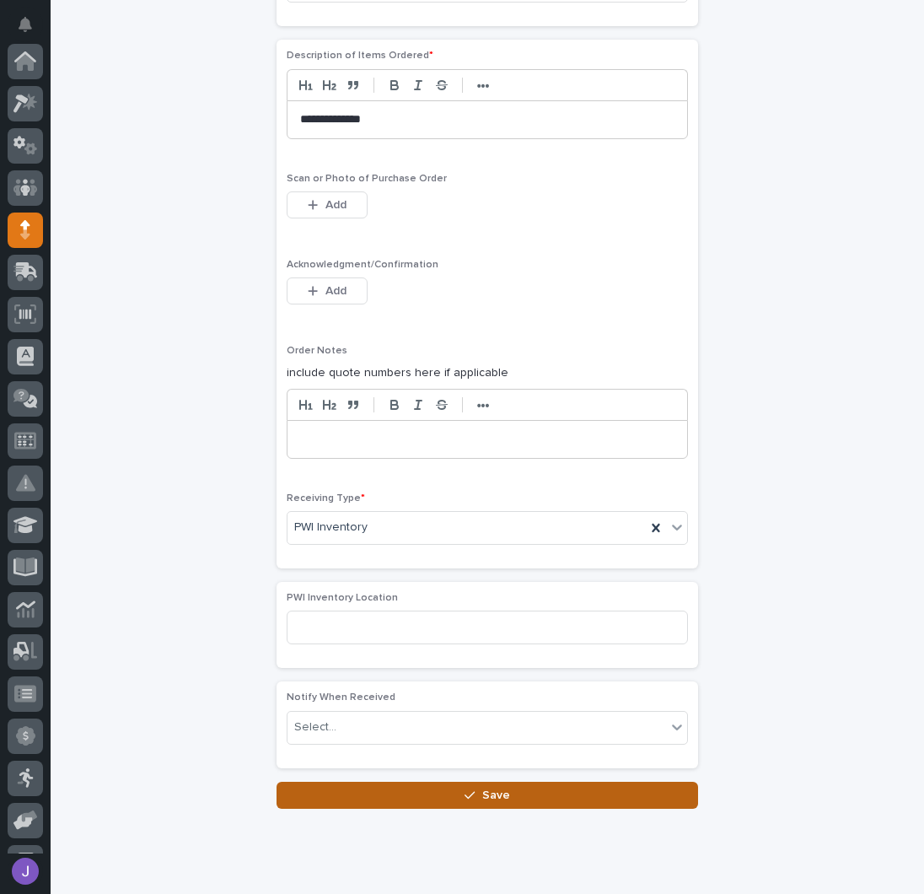
scroll to position [1287, 0]
click at [363, 781] on button "Save" at bounding box center [488, 794] width 422 height 27
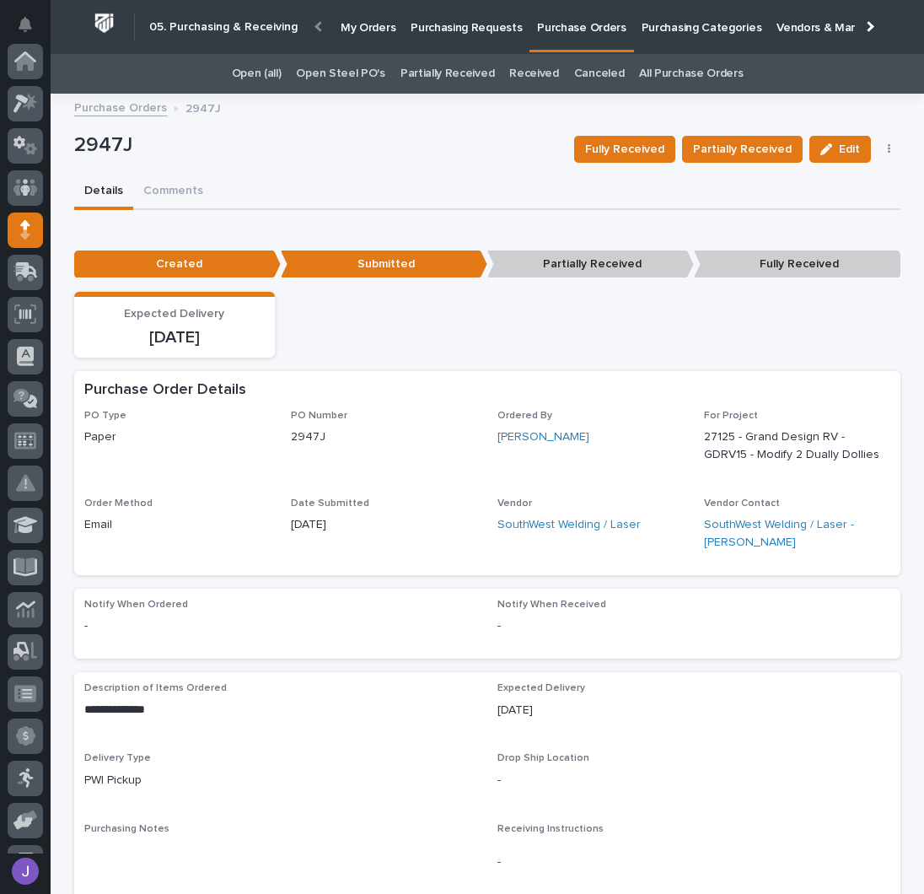
scroll to position [169, 0]
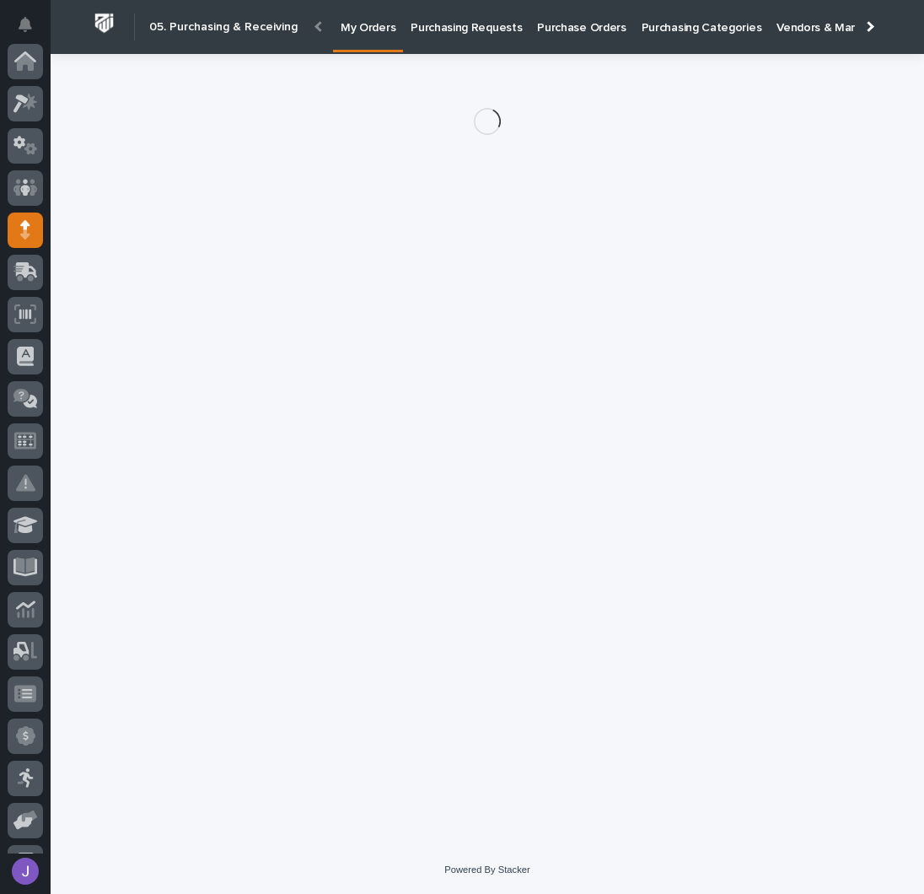
scroll to position [169, 0]
click at [423, 35] on link "Purchasing Requests" at bounding box center [466, 26] width 126 height 52
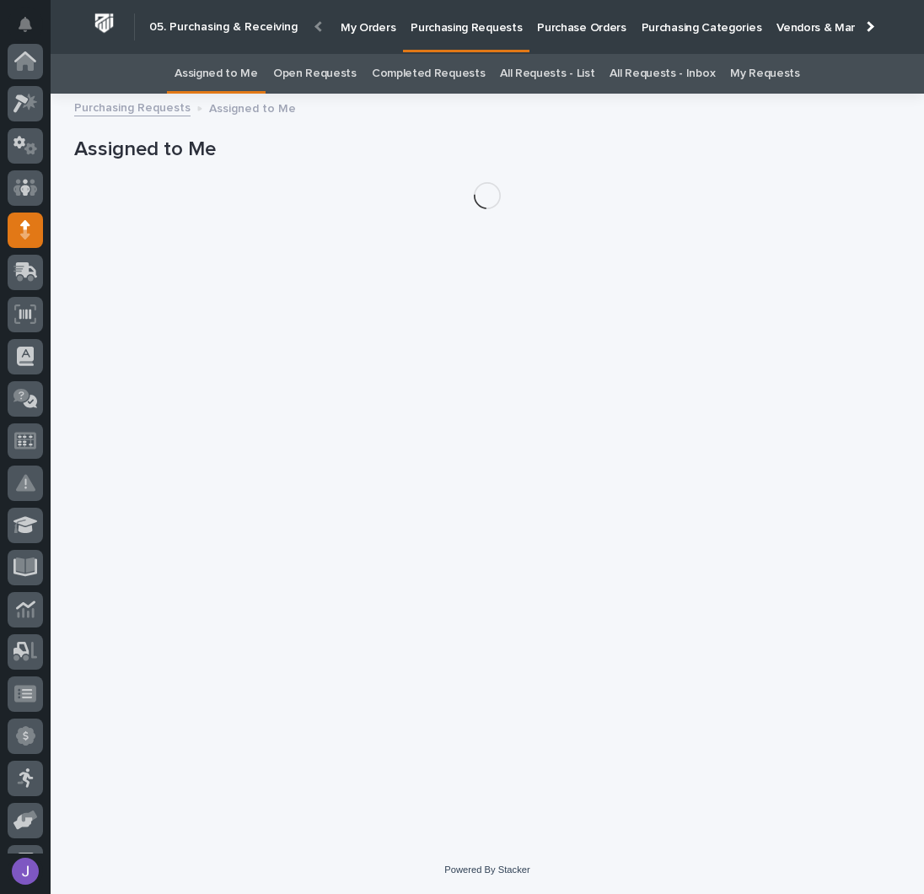
scroll to position [169, 0]
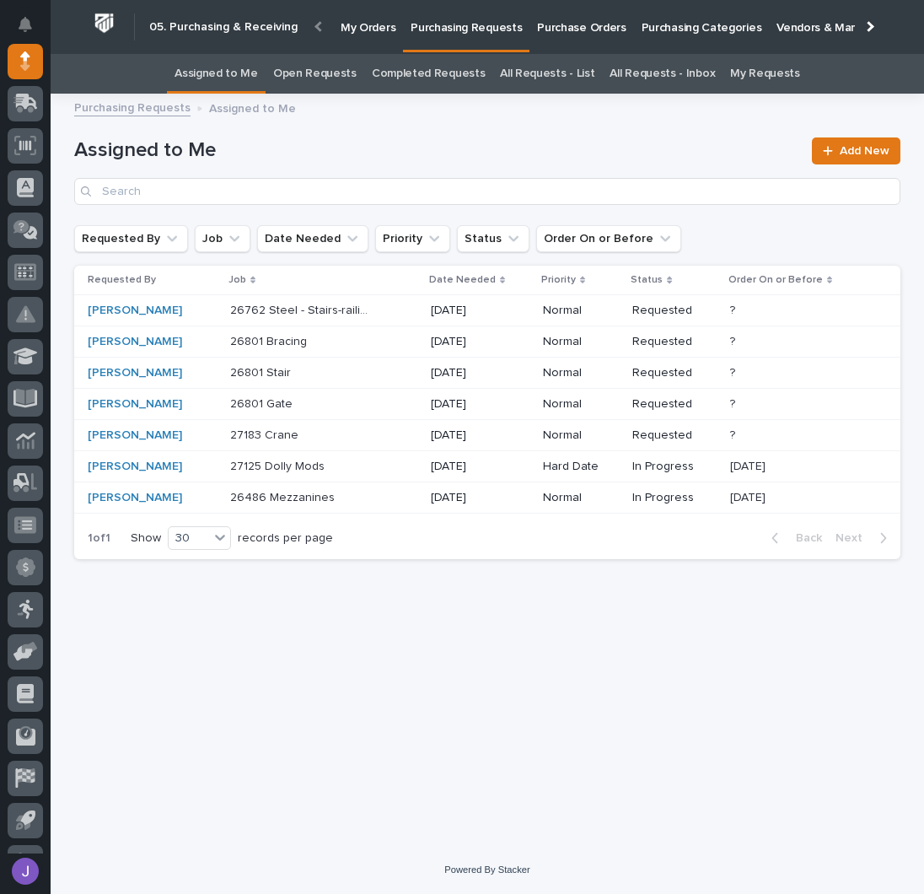
click at [311, 472] on div "27125 Dolly Mods 27125 Dolly Mods" at bounding box center [323, 467] width 187 height 28
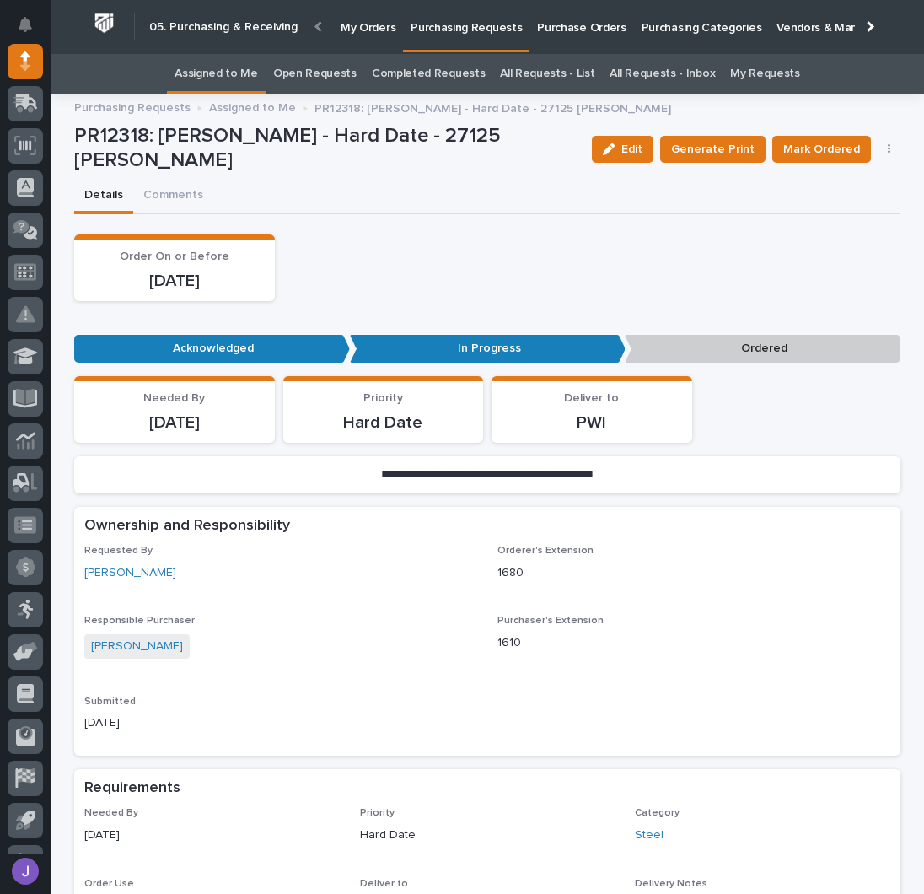
click at [885, 146] on button "button" at bounding box center [890, 149] width 24 height 12
click at [854, 207] on span "Edit Linked PO's" at bounding box center [835, 210] width 86 height 20
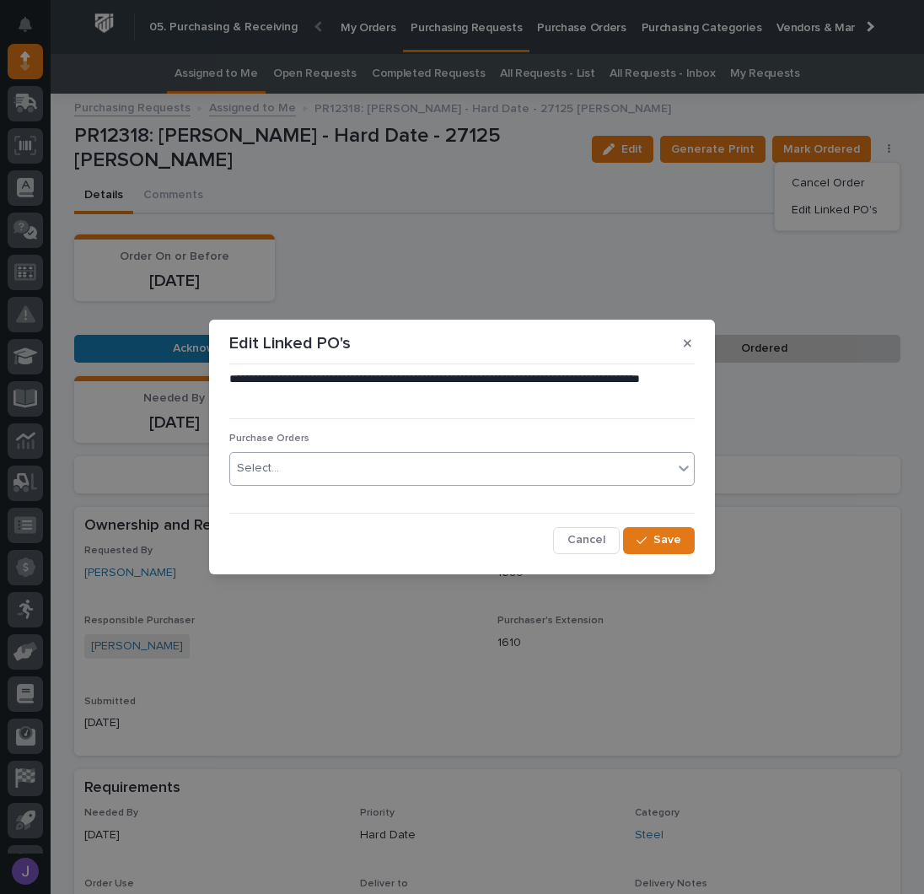
click at [319, 471] on div "Select..." at bounding box center [451, 468] width 443 height 28
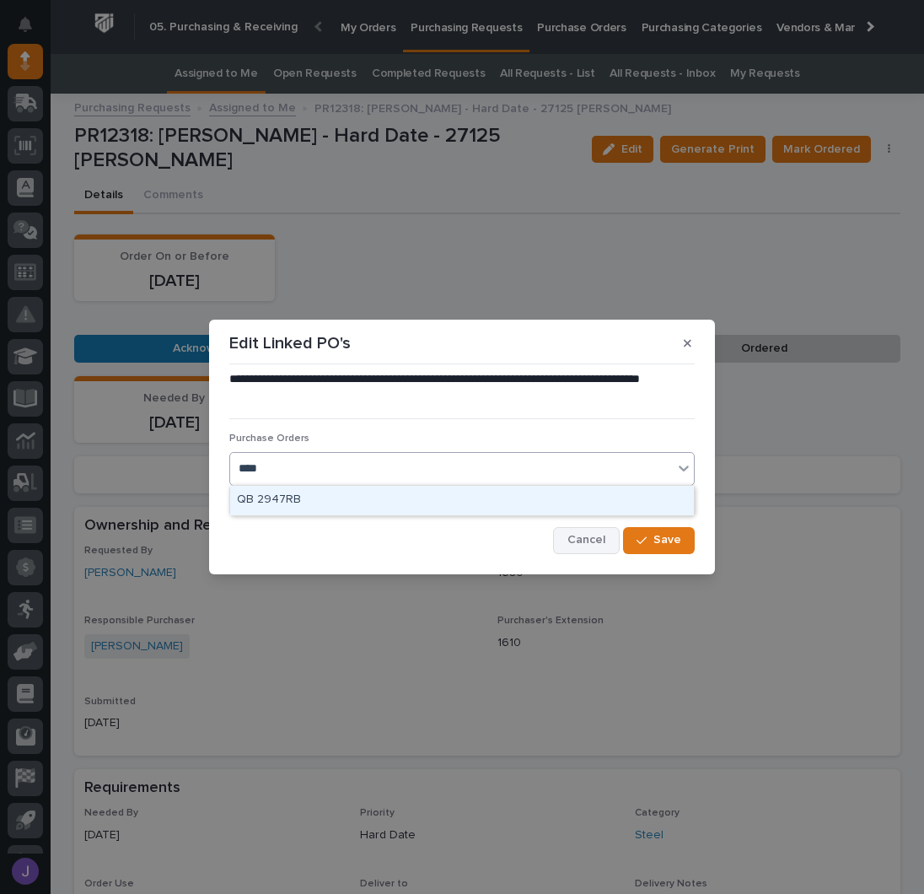
type input "****"
click at [590, 539] on span "Cancel" at bounding box center [586, 539] width 38 height 15
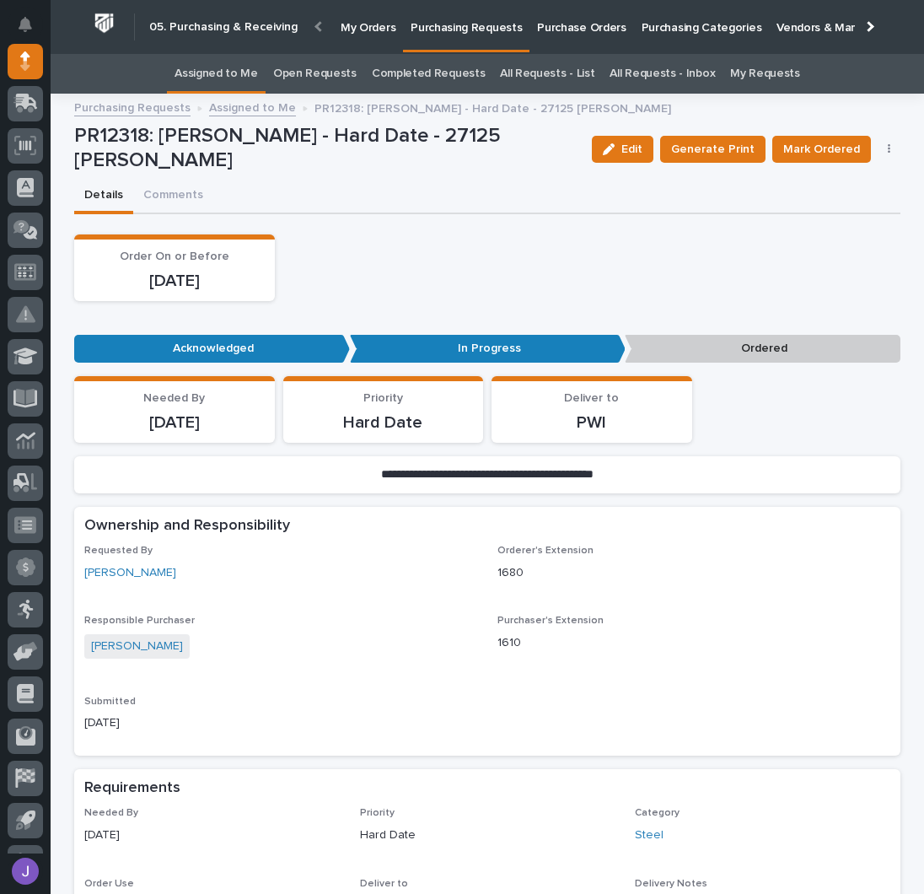
click at [878, 146] on button "button" at bounding box center [890, 149] width 24 height 12
click at [826, 201] on span "Edit Linked PO's" at bounding box center [835, 210] width 86 height 20
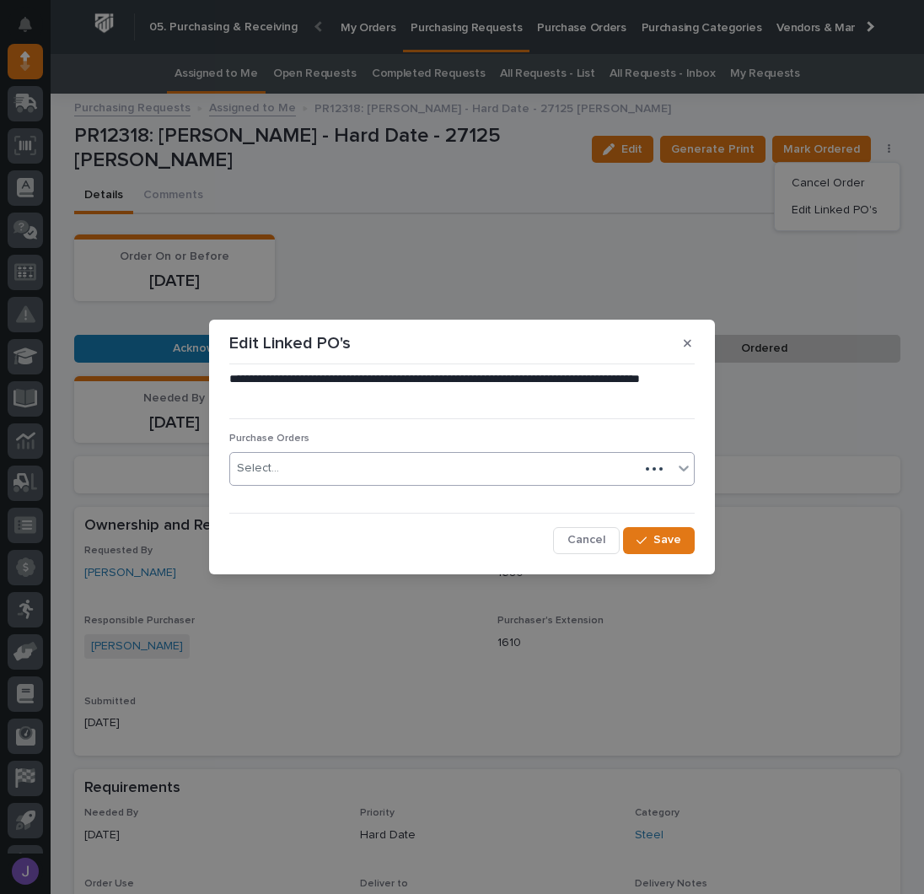
click at [304, 472] on div "Select..." at bounding box center [434, 468] width 409 height 28
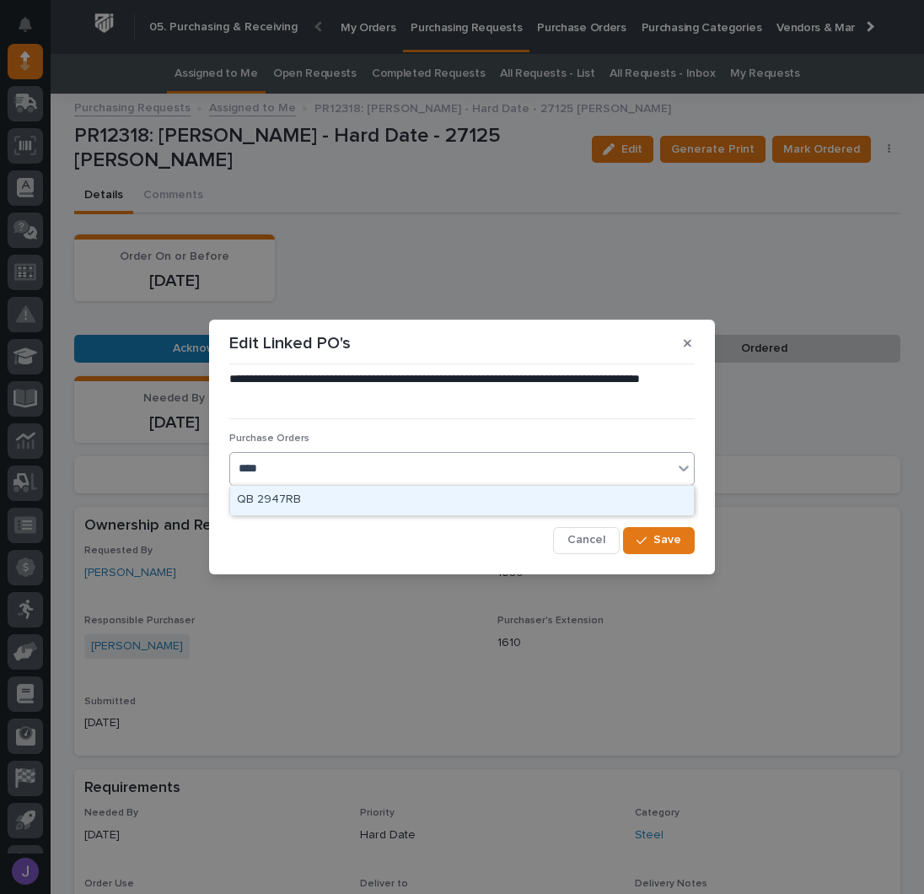
type input "***"
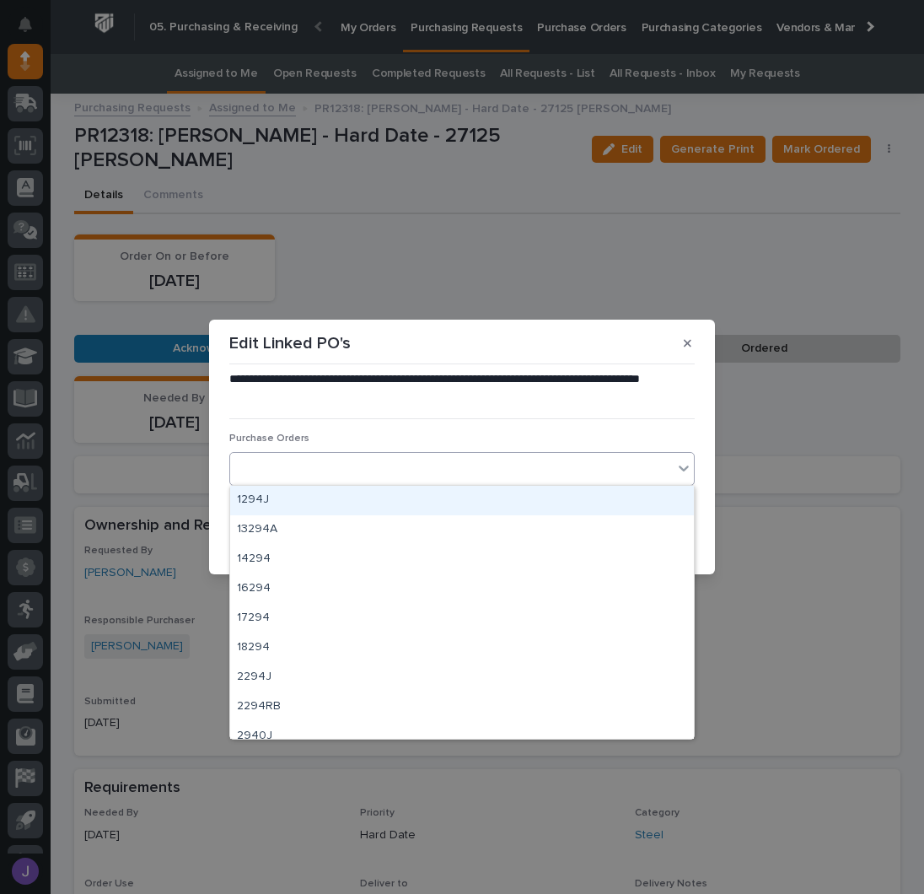
click at [295, 465] on div "294" at bounding box center [451, 468] width 443 height 28
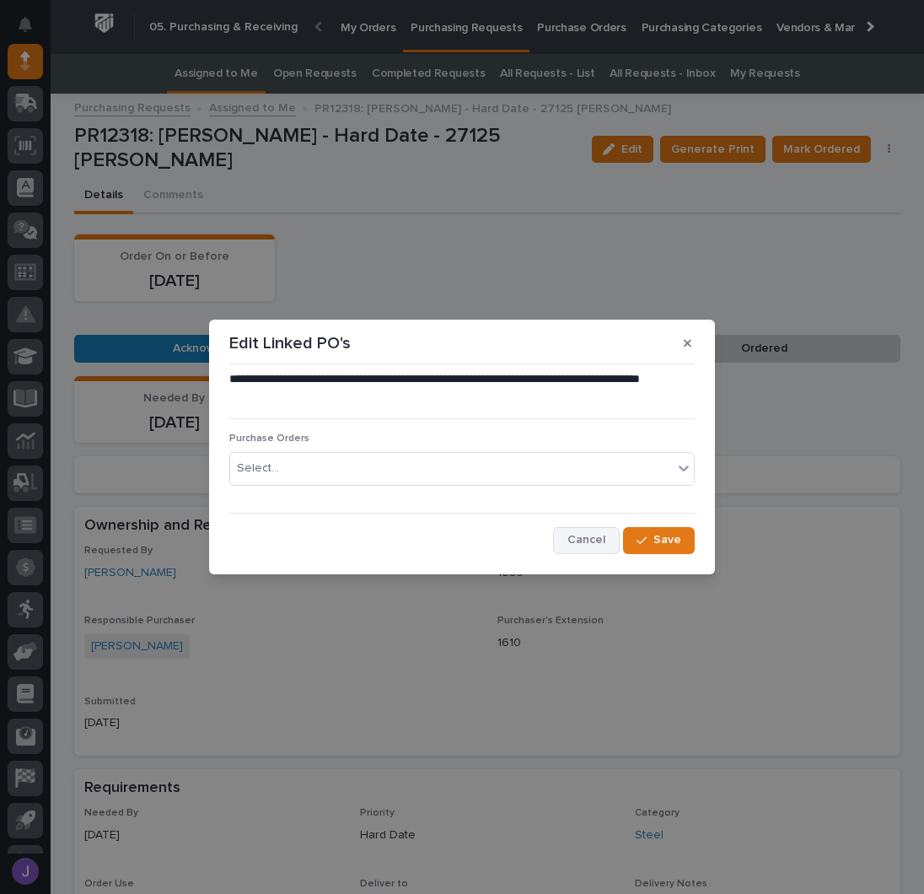
click at [604, 543] on span "Cancel" at bounding box center [586, 539] width 38 height 15
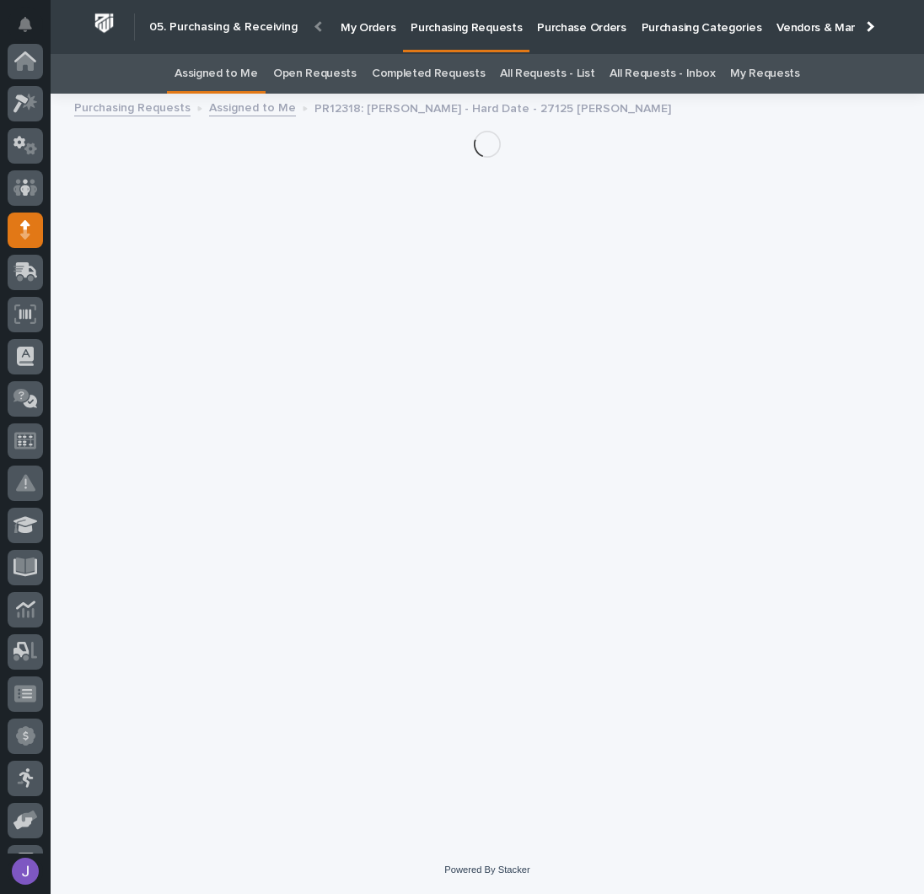
scroll to position [169, 0]
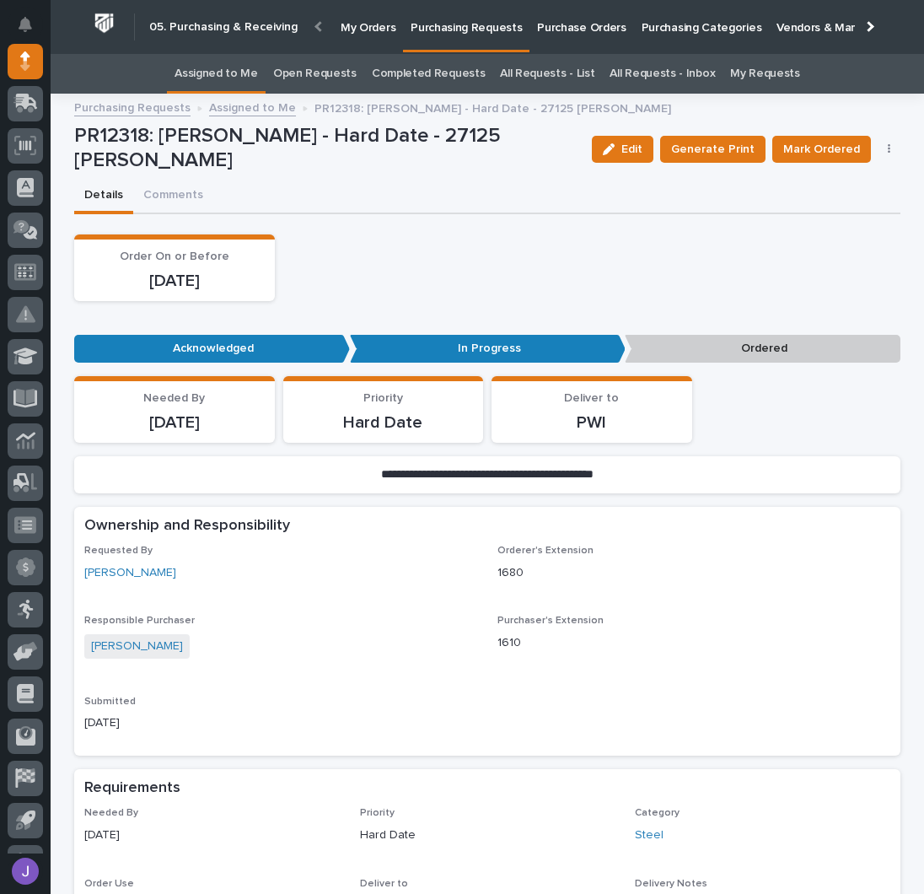
click at [888, 148] on icon "button" at bounding box center [889, 149] width 3 height 10
click at [840, 202] on span "Edit Linked PO's" at bounding box center [835, 210] width 86 height 20
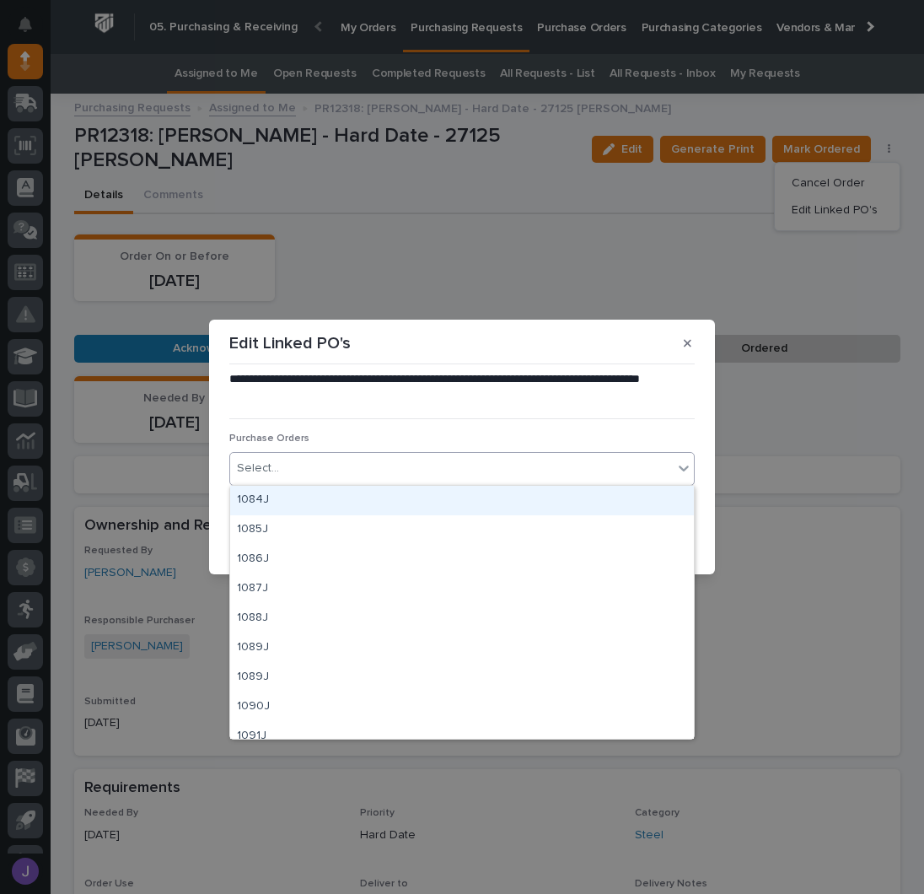
click at [257, 454] on div "Select..." at bounding box center [461, 469] width 465 height 34
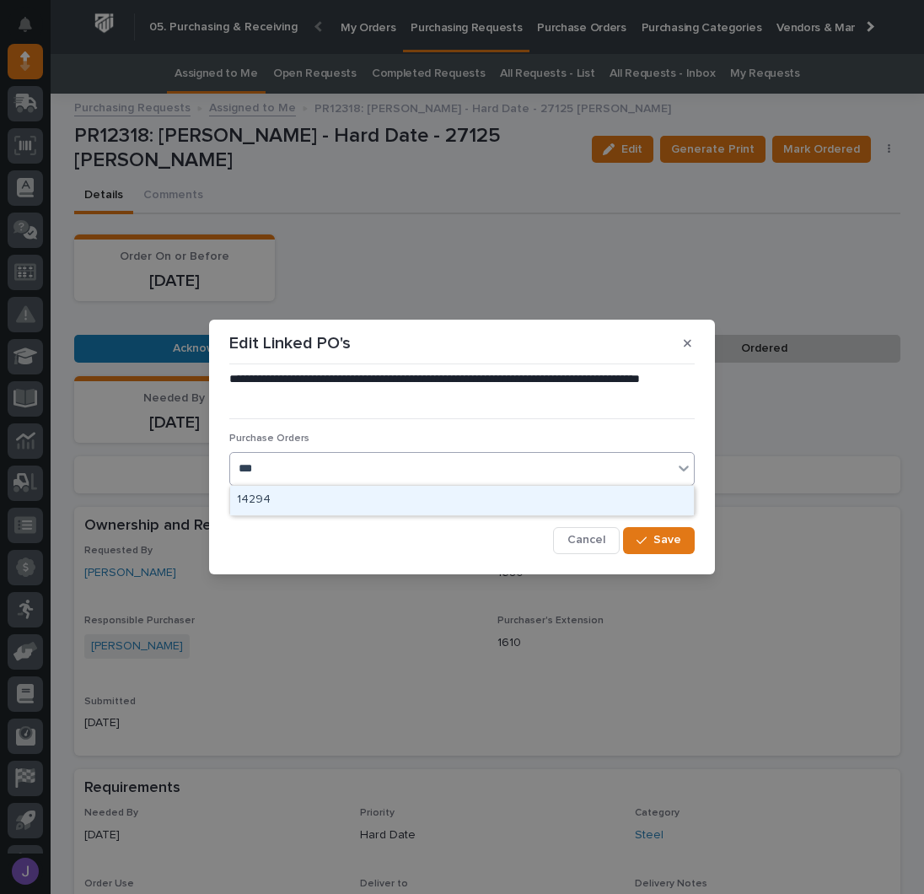
type input "****"
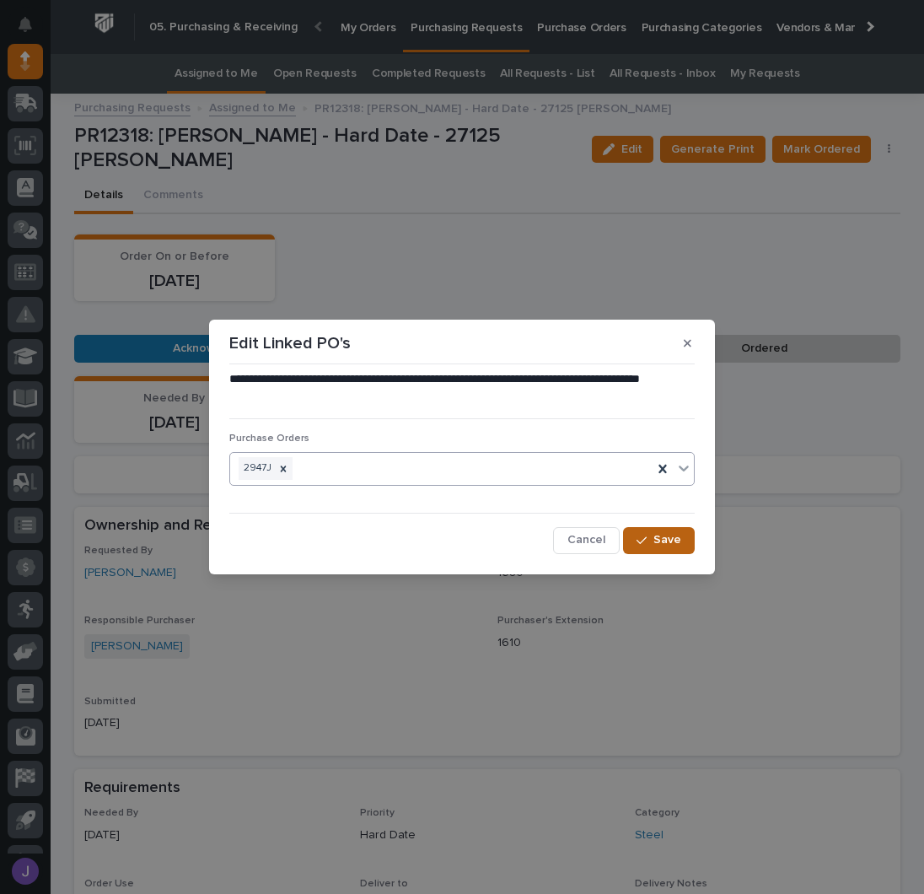
click at [656, 540] on button "Save" at bounding box center [659, 540] width 72 height 27
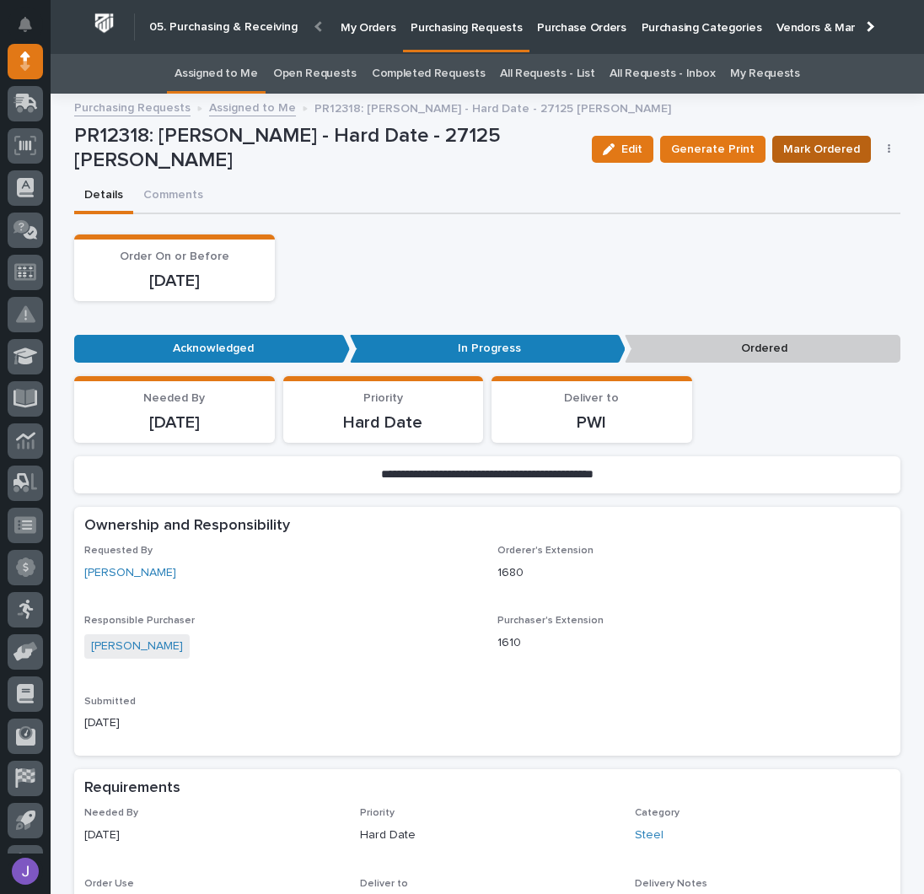
click at [803, 151] on span "Mark Ordered" at bounding box center [821, 149] width 77 height 20
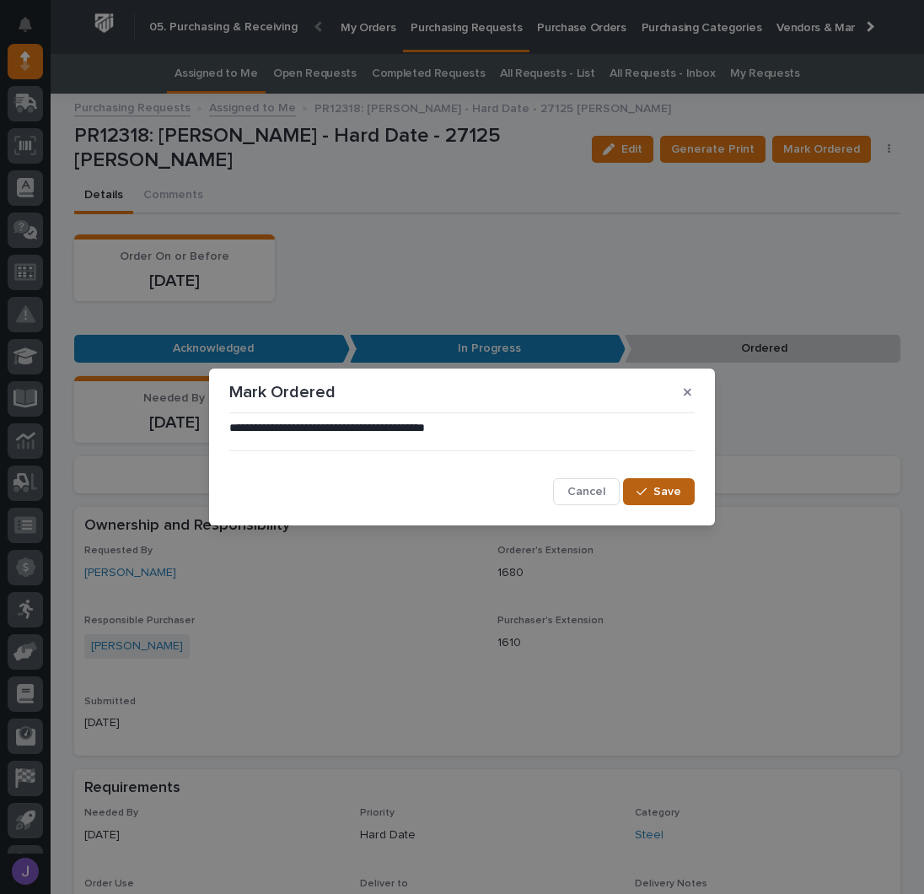
click at [645, 490] on icon "button" at bounding box center [642, 492] width 10 height 12
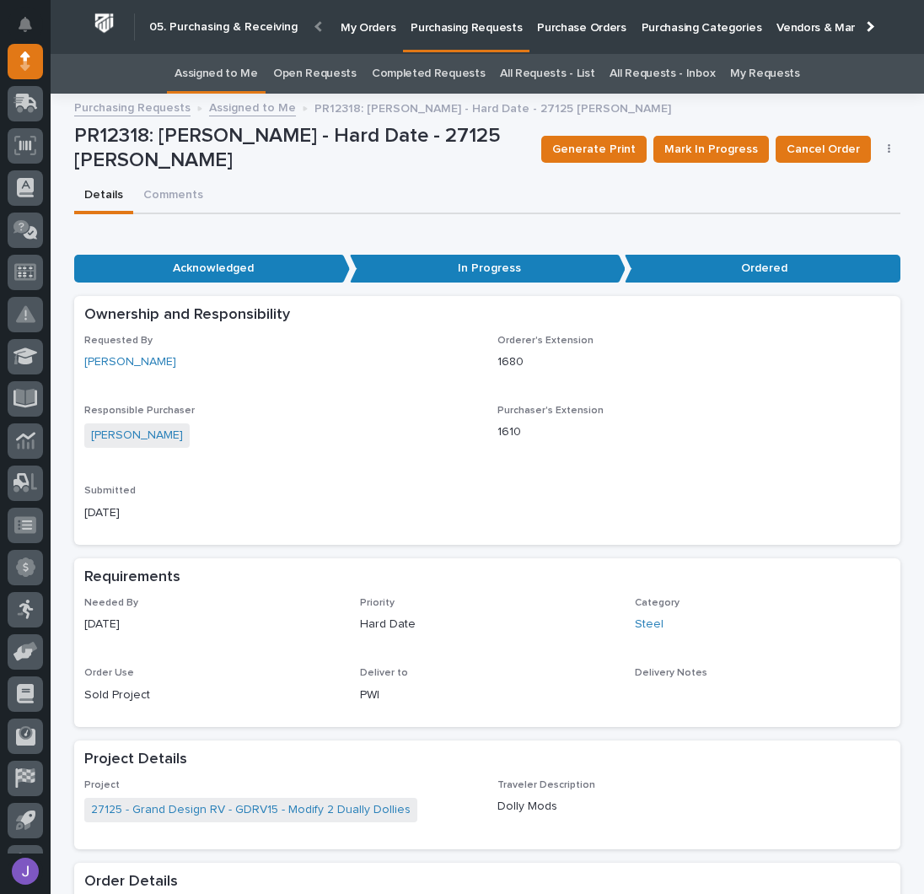
click at [217, 69] on link "Assigned to Me" at bounding box center [216, 74] width 83 height 40
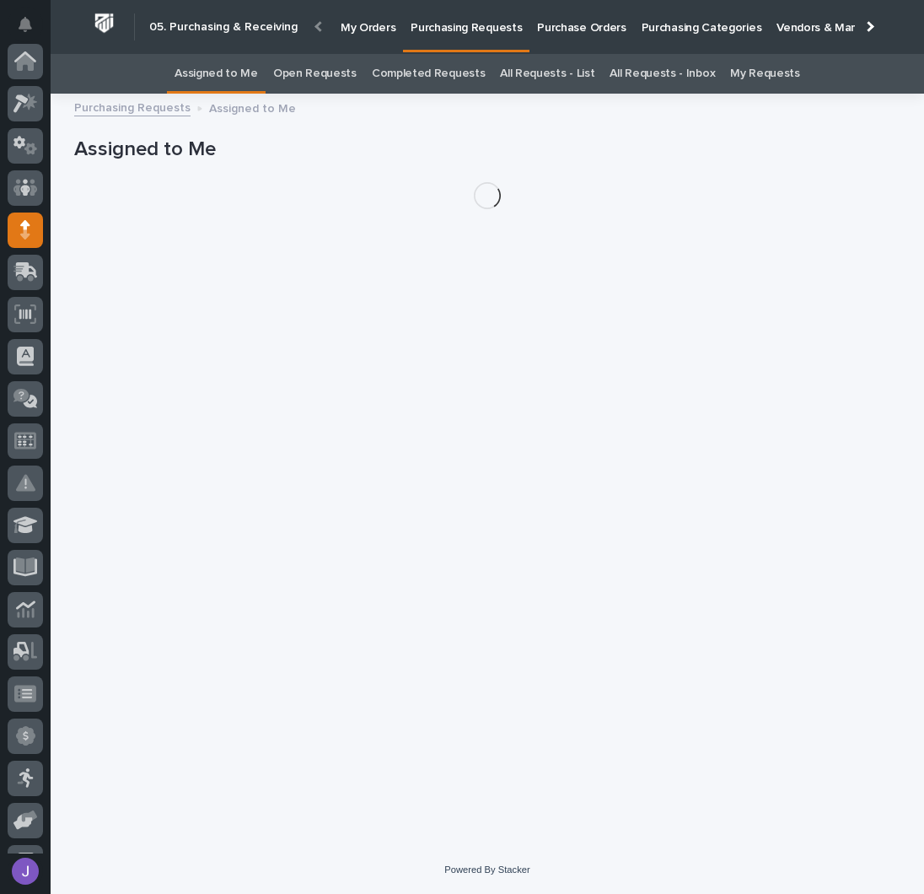
scroll to position [169, 0]
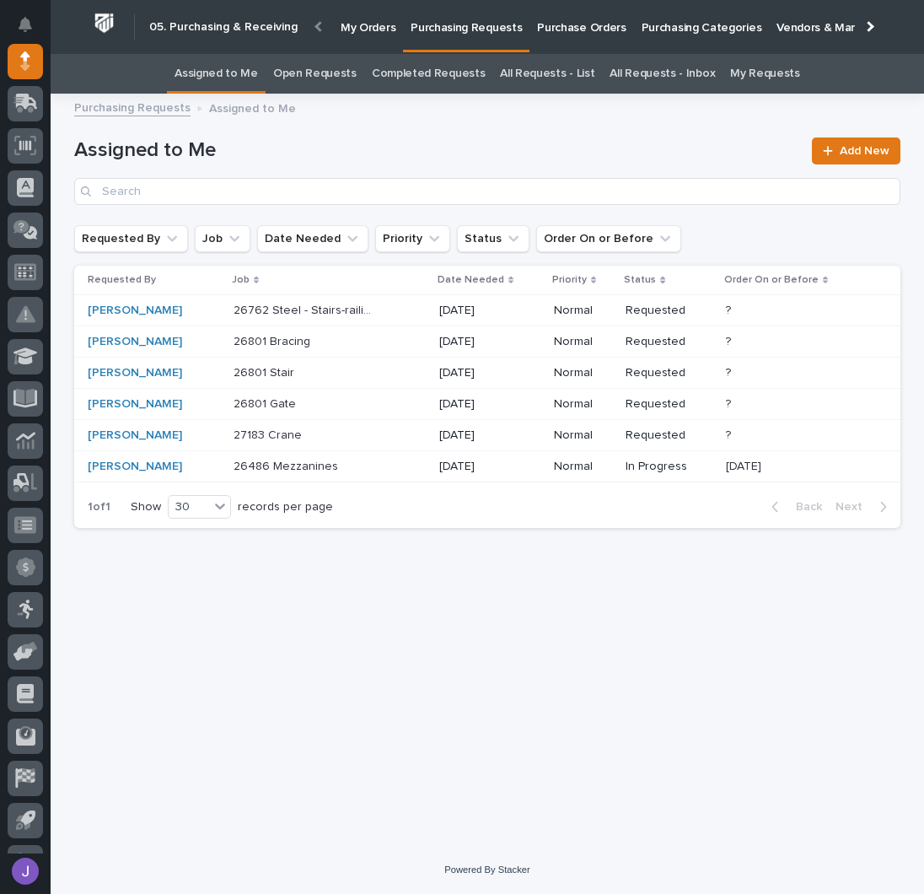
click at [342, 577] on div "Loading... Saving… Loading... Saving… Assigned to Me Add New Requested By Job D…" at bounding box center [487, 454] width 843 height 700
